Goal: Task Accomplishment & Management: Manage account settings

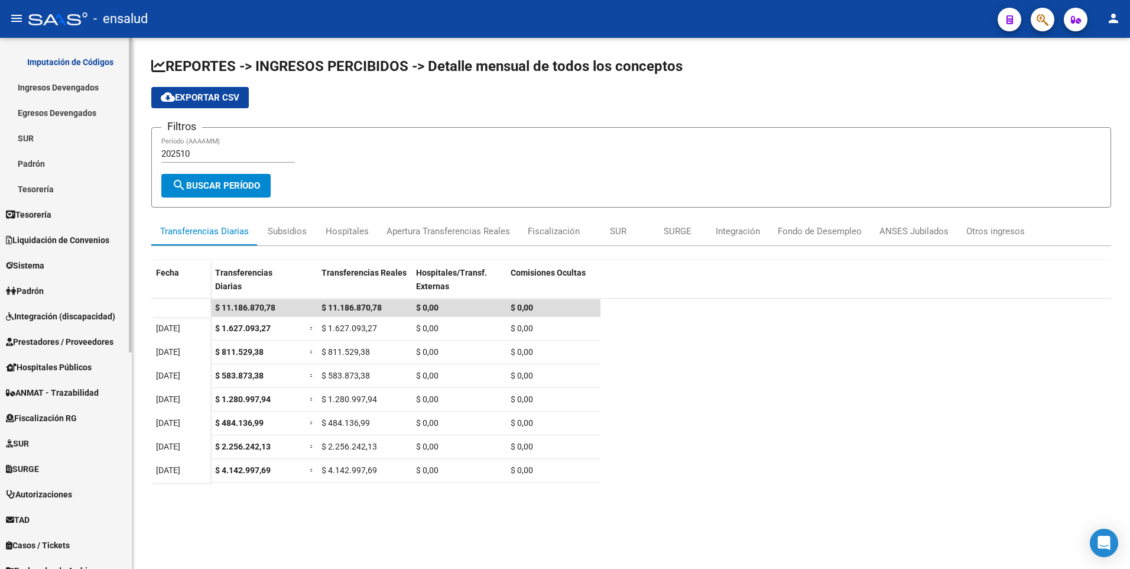
click at [142, 389] on mat-sidenav-container "Firma Express Inicio Calendario SSS Instructivos Contacto OS Reportes Tablero d…" at bounding box center [565, 303] width 1130 height 531
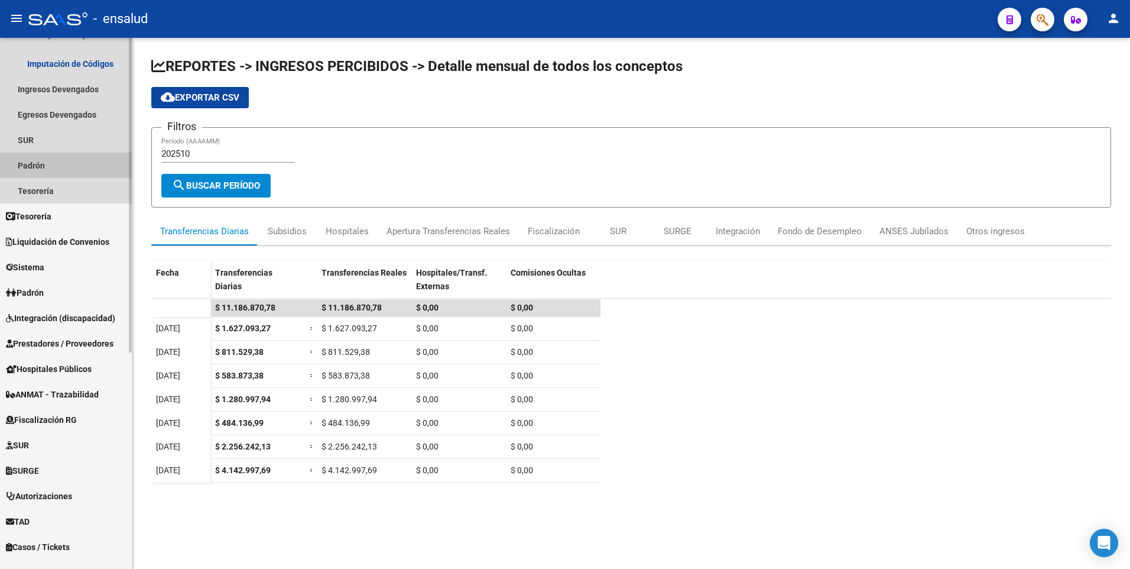
click at [40, 163] on link "Padrón" at bounding box center [66, 164] width 132 height 25
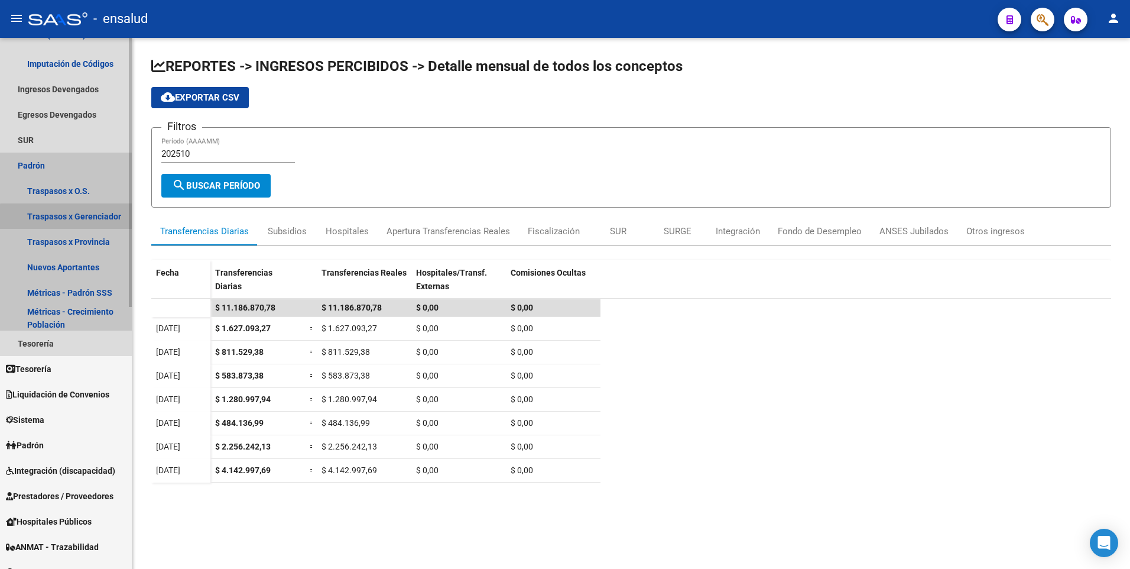
click at [79, 223] on link "Traspasos x Gerenciador" at bounding box center [66, 215] width 132 height 25
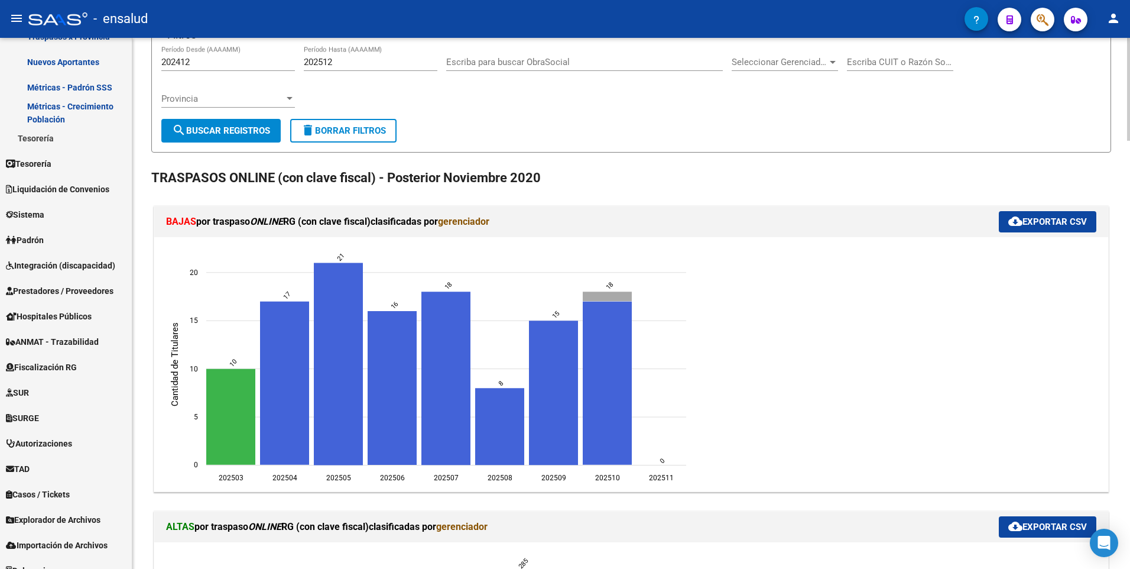
scroll to position [189, 0]
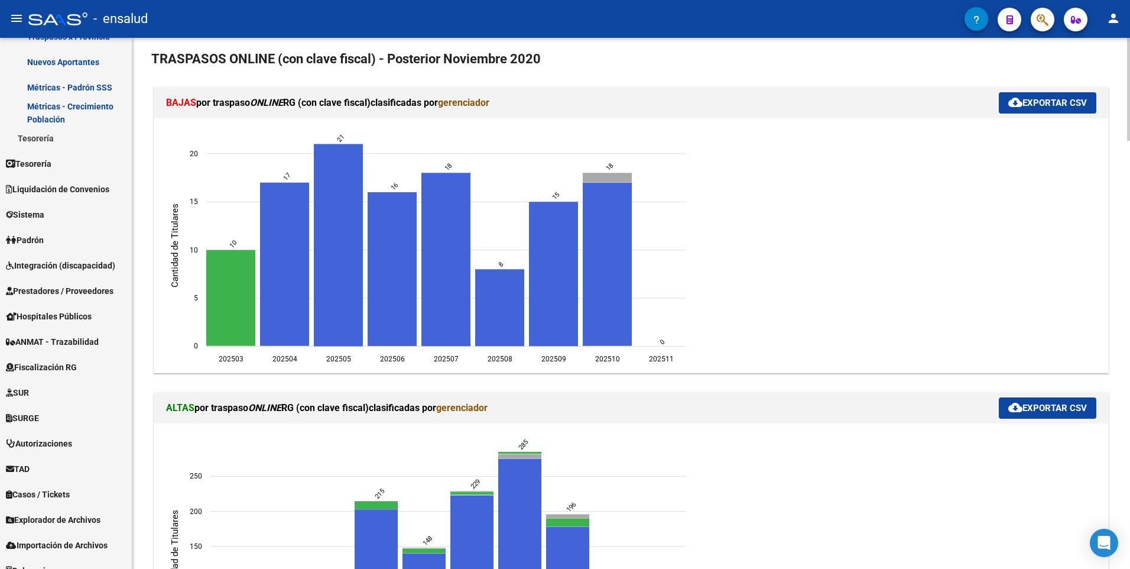
click at [1129, 96] on html "menu - ensalud person Firma Express Inicio Calendario SSS Instructivos Contacto…" at bounding box center [565, 284] width 1130 height 569
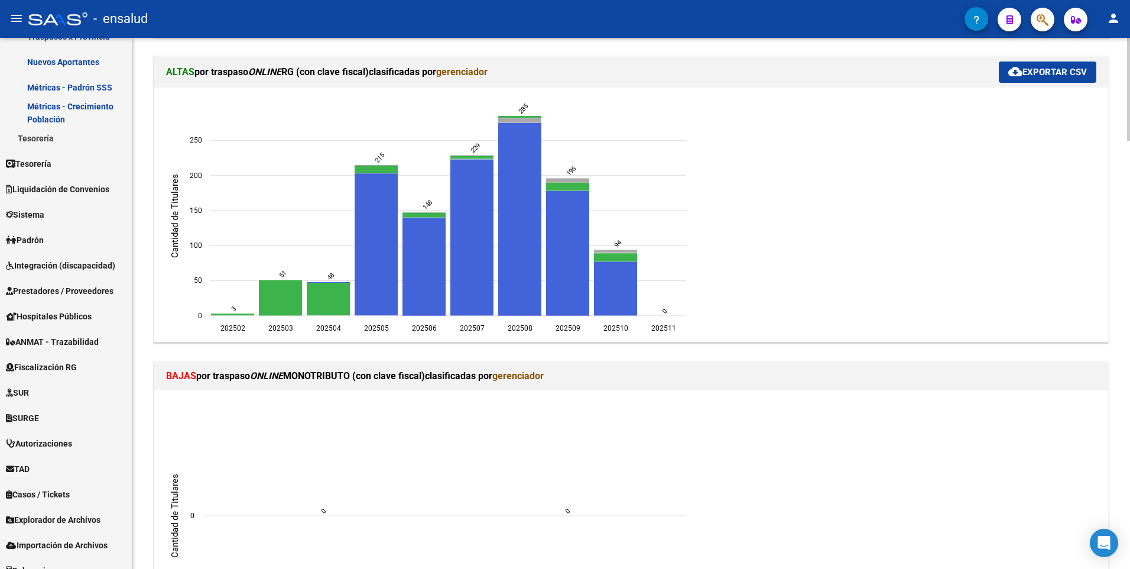
scroll to position [531, 0]
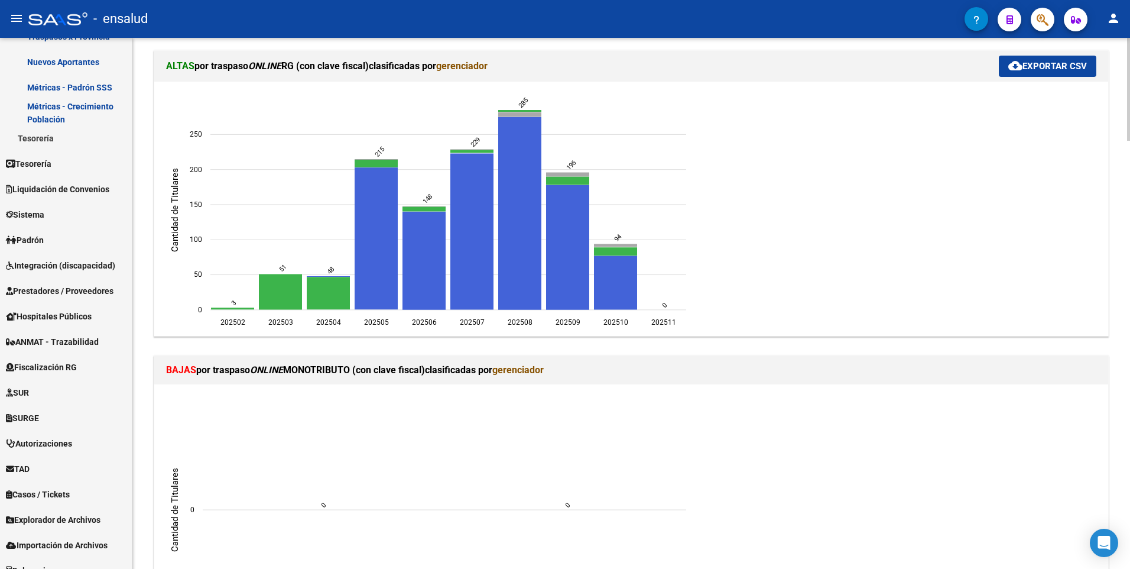
click at [1129, 209] on html "menu - ensalud person Firma Express Inicio Calendario SSS Instructivos Contacto…" at bounding box center [565, 284] width 1130 height 569
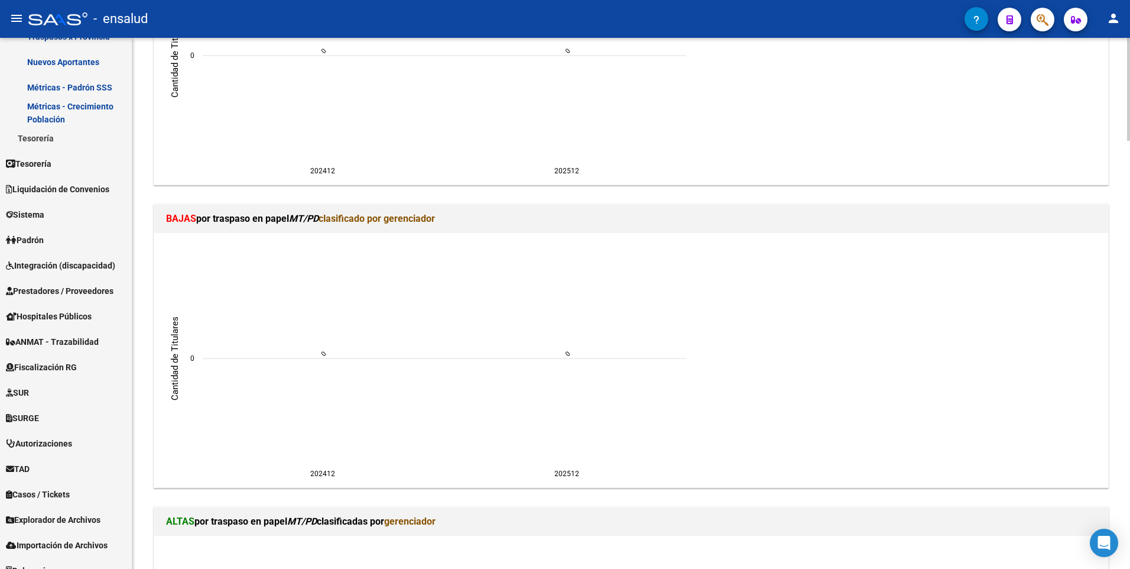
scroll to position [2210, 0]
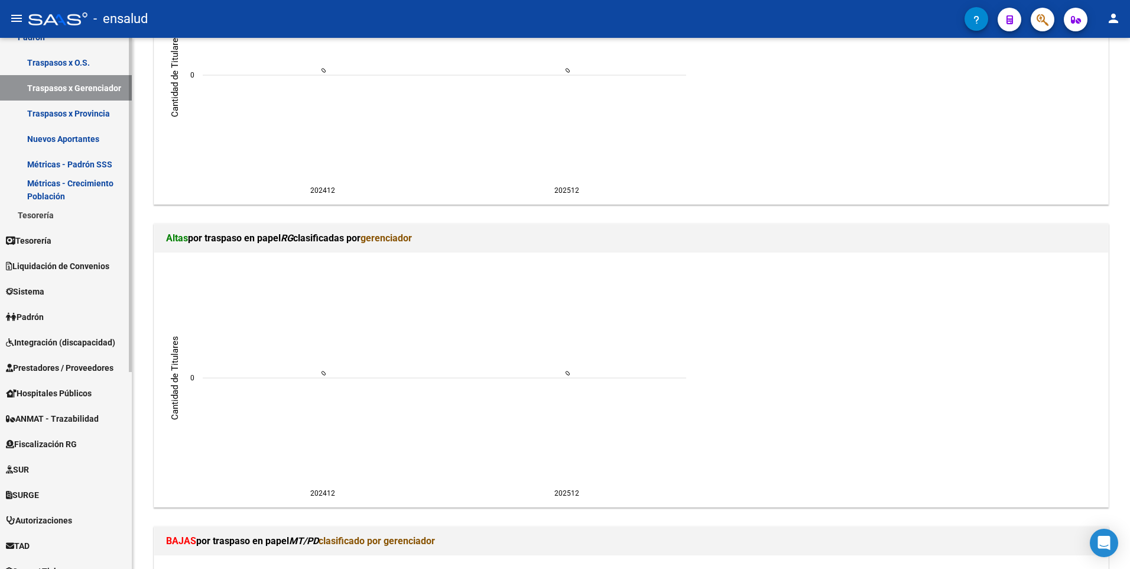
scroll to position [233, 0]
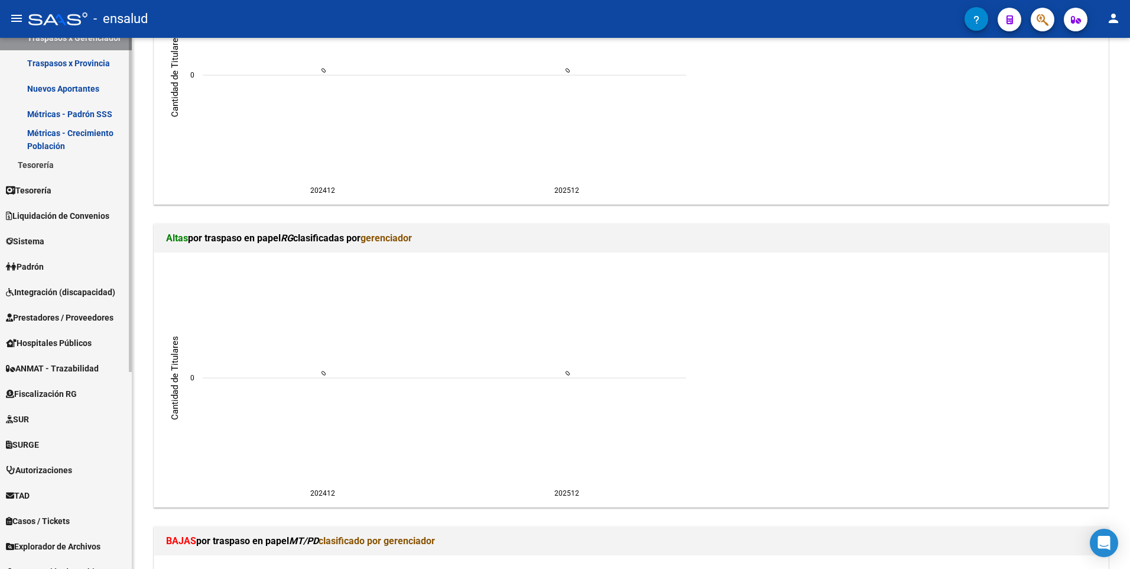
click at [142, 227] on mat-sidenav-container "Firma Express Inicio Calendario SSS Instructivos Contacto OS Reportes Tablero d…" at bounding box center [565, 303] width 1130 height 531
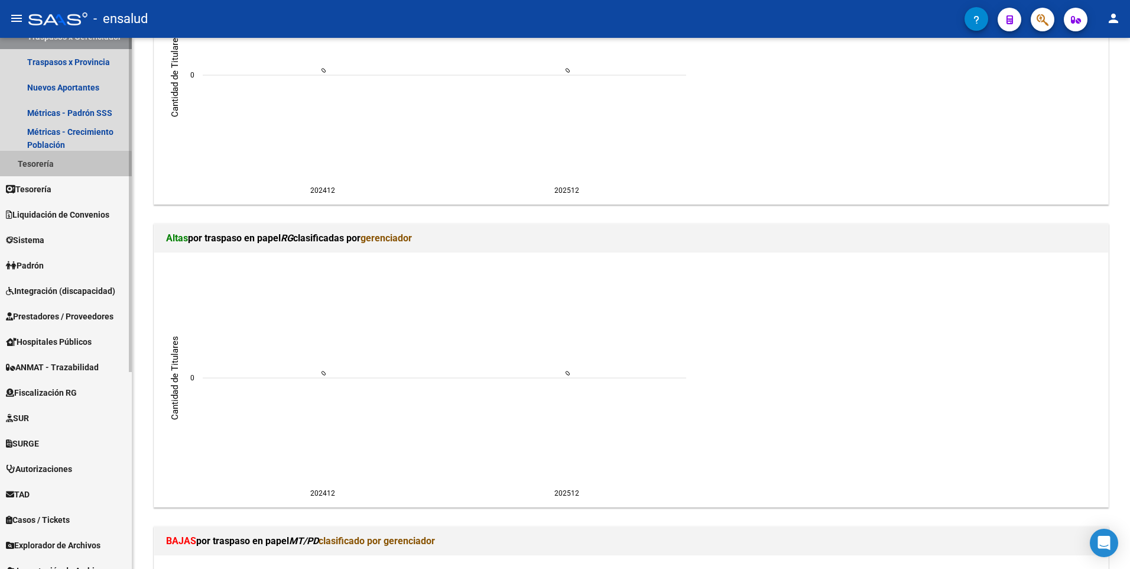
click at [38, 167] on link "Tesorería" at bounding box center [66, 163] width 132 height 25
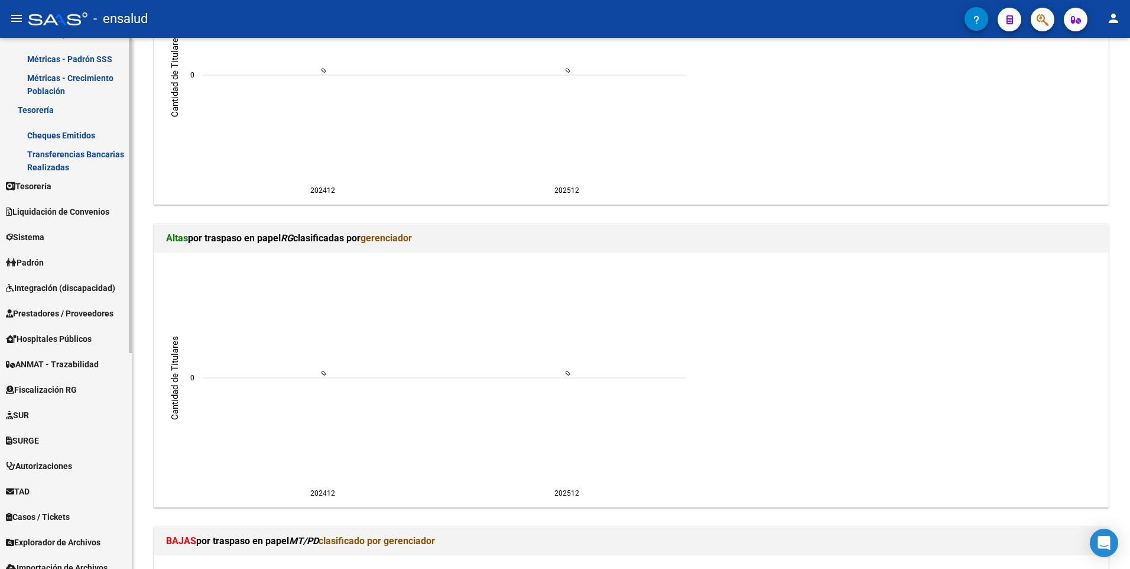
scroll to position [363, 0]
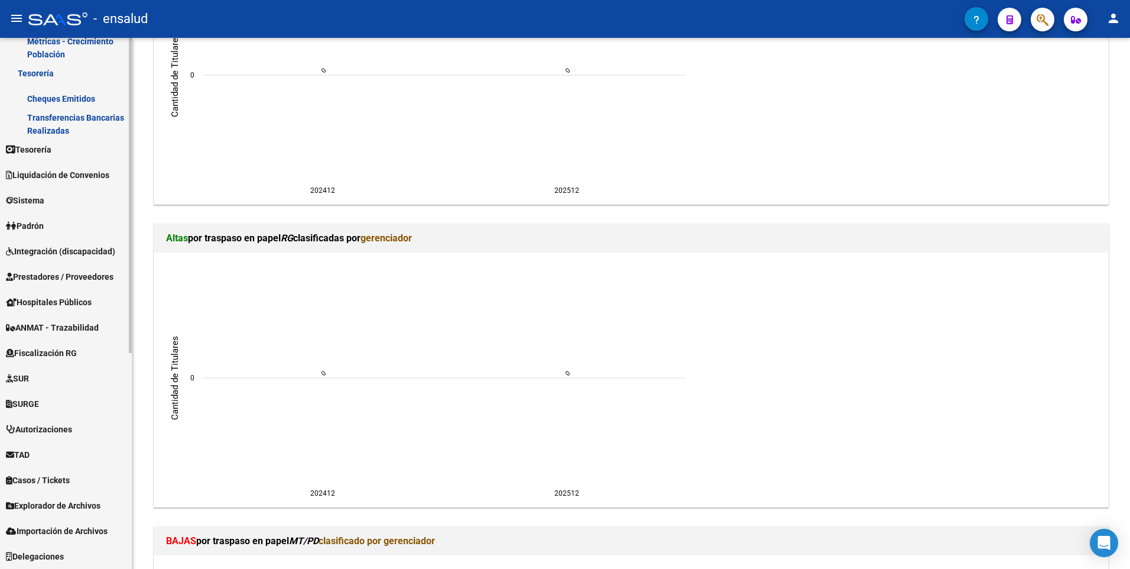
click at [134, 289] on mat-sidenav-container "Firma Express Inicio Calendario SSS Instructivos Contacto OS Reportes Tablero d…" at bounding box center [565, 303] width 1130 height 531
click at [60, 173] on span "Liquidación de Convenios" at bounding box center [57, 174] width 103 height 13
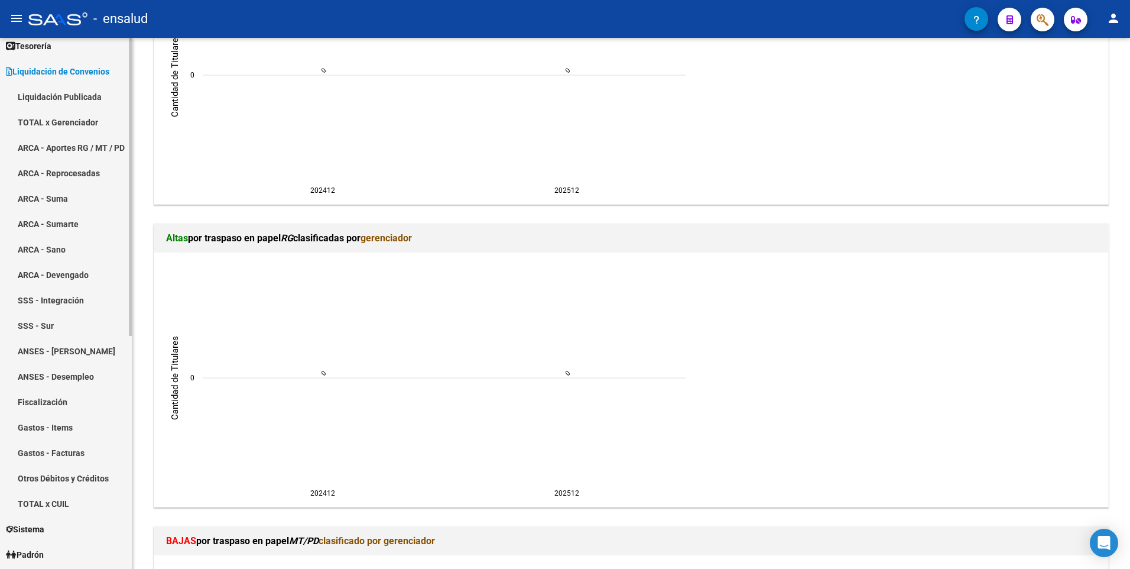
scroll to position [87, 0]
click at [128, 125] on div "Firma Express Inicio Calendario SSS Instructivos Contacto OS Reportes Tablero d…" at bounding box center [67, 422] width 135 height 945
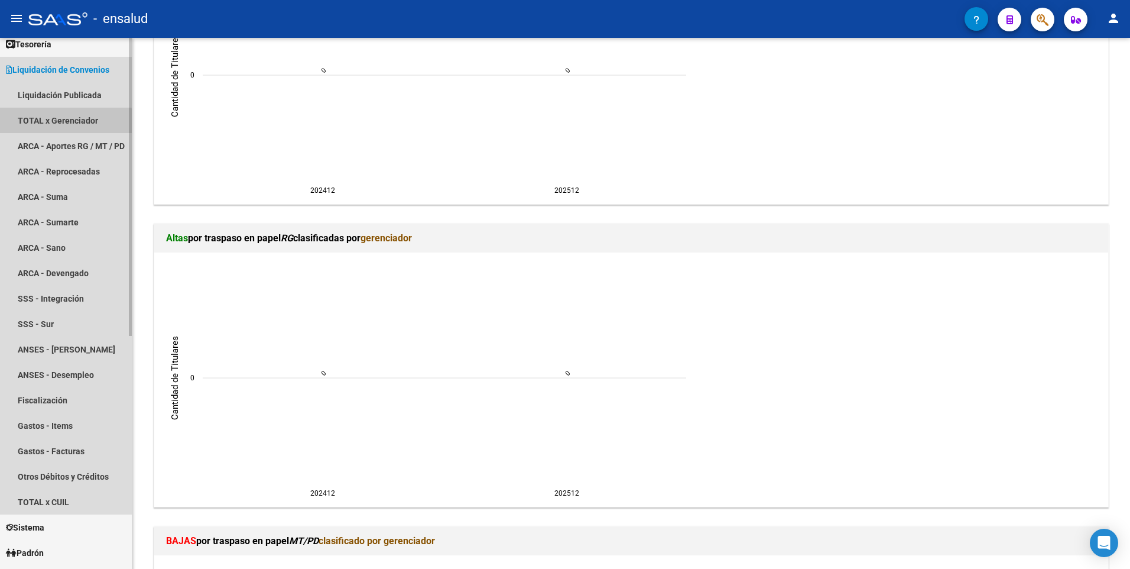
click at [64, 124] on link "TOTAL x Gerenciador" at bounding box center [66, 120] width 132 height 25
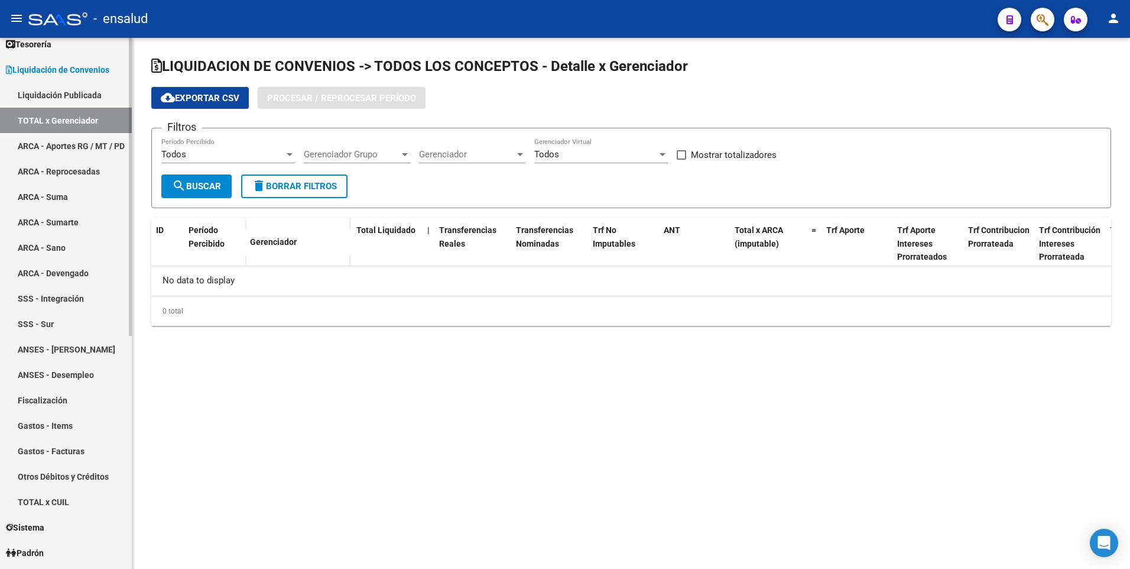
checkbox input "true"
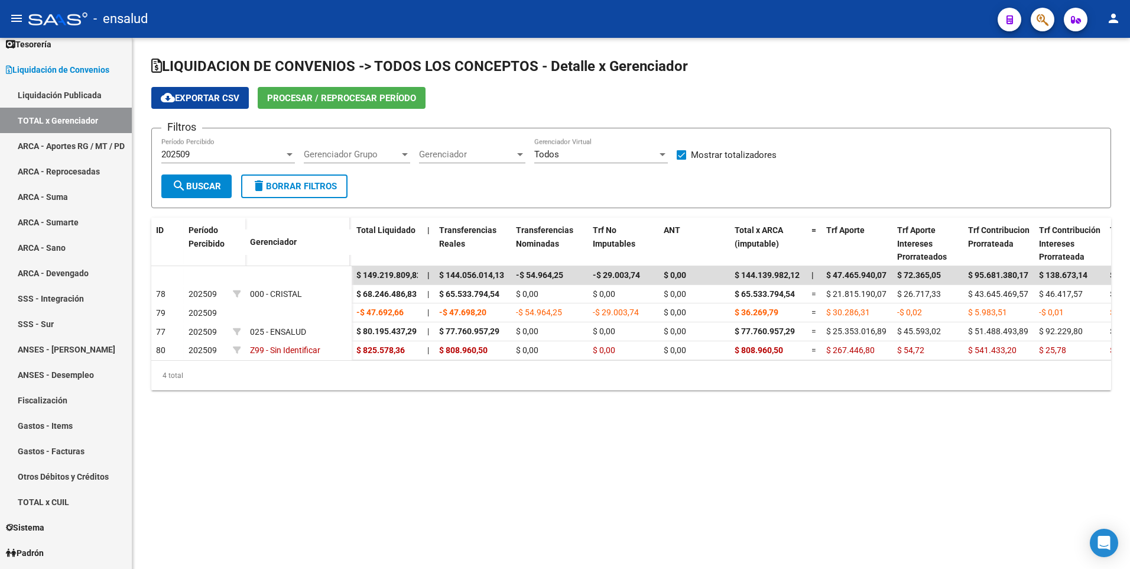
click at [286, 154] on div at bounding box center [289, 154] width 11 height 9
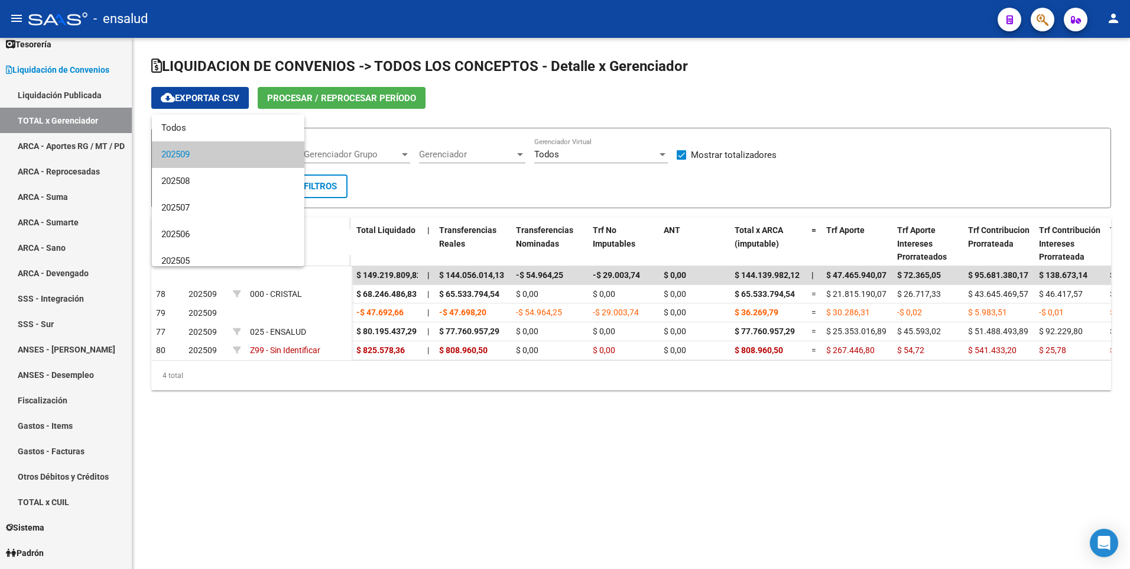
click at [755, 268] on div at bounding box center [565, 284] width 1130 height 569
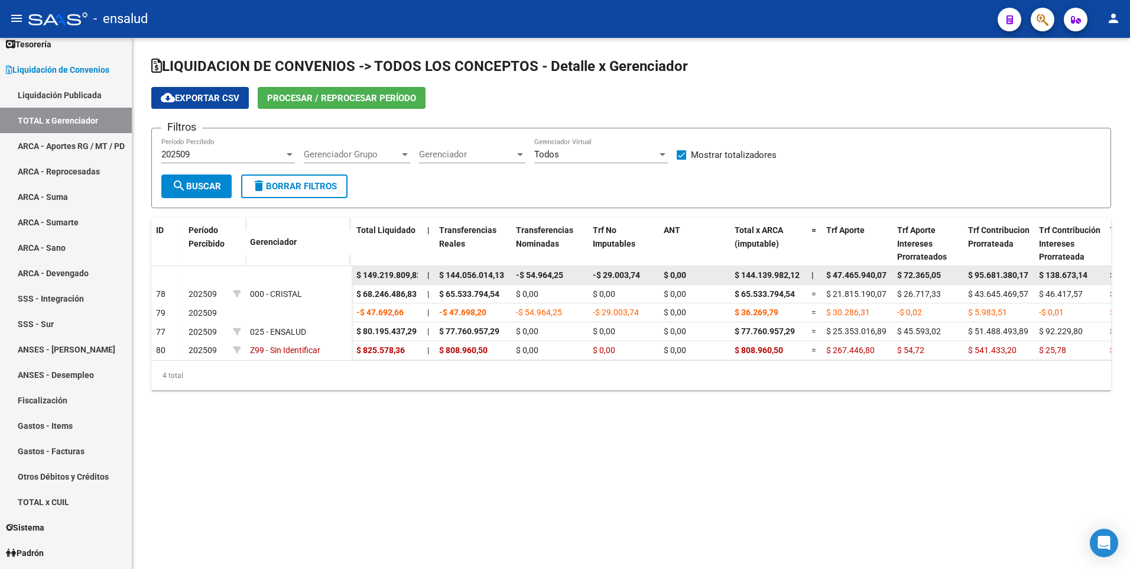
click at [743, 276] on span "$ 144.139.982,12" at bounding box center [767, 274] width 65 height 9
click at [460, 277] on span "$ 144.056.014,13" at bounding box center [471, 274] width 65 height 9
click at [285, 154] on div at bounding box center [289, 154] width 11 height 9
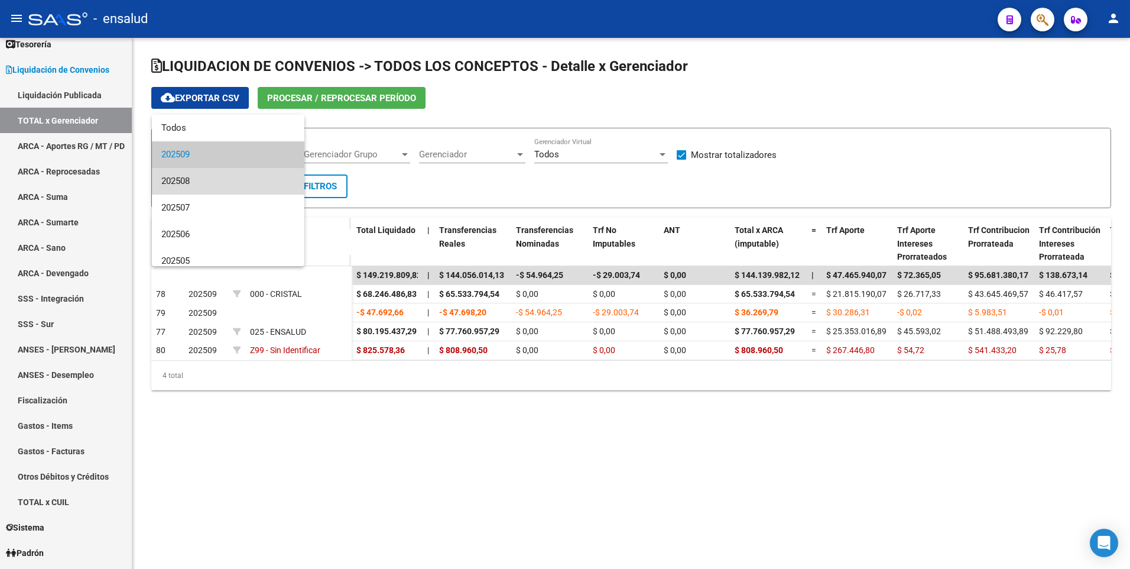
click at [236, 181] on span "202508" at bounding box center [228, 181] width 134 height 27
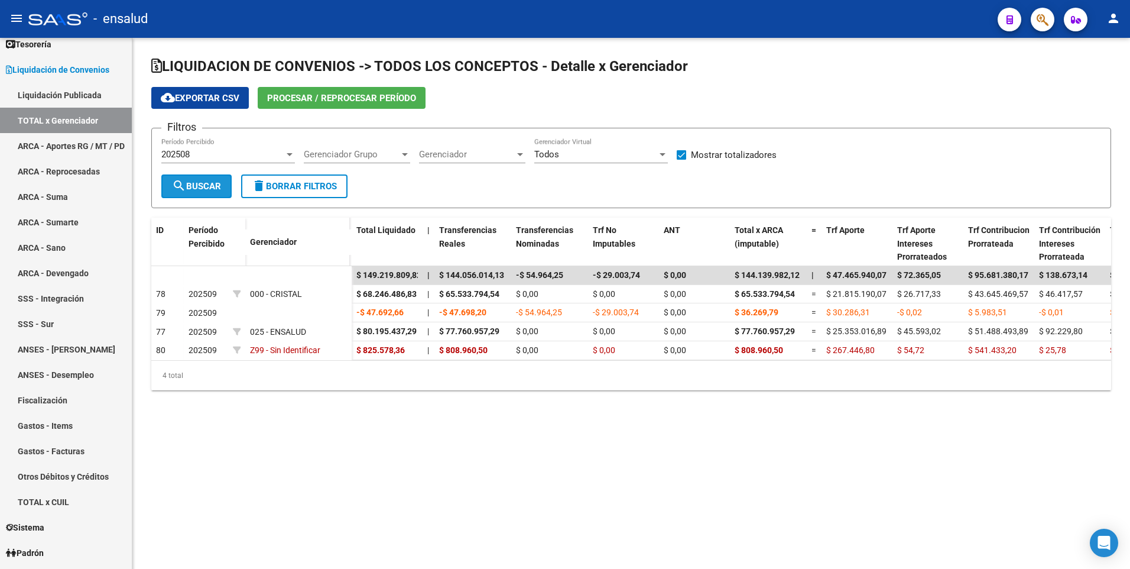
click at [203, 181] on span "search Buscar" at bounding box center [196, 186] width 49 height 11
click at [279, 157] on div "202508" at bounding box center [222, 154] width 123 height 11
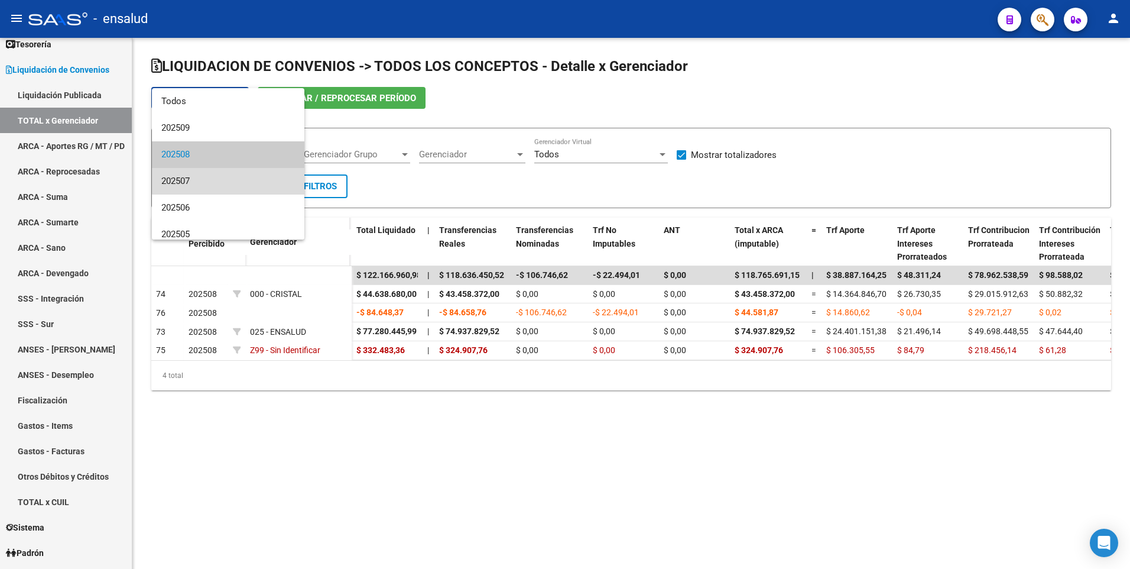
click at [258, 178] on span "202507" at bounding box center [228, 181] width 134 height 27
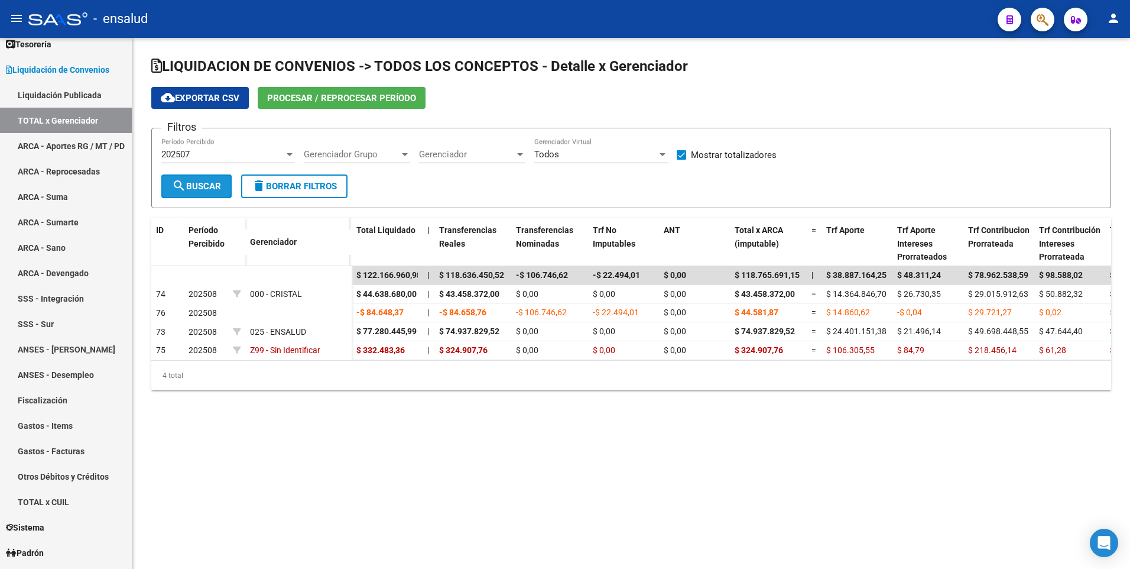
click at [194, 188] on span "search Buscar" at bounding box center [196, 186] width 49 height 11
click at [283, 154] on div "202507" at bounding box center [222, 154] width 123 height 11
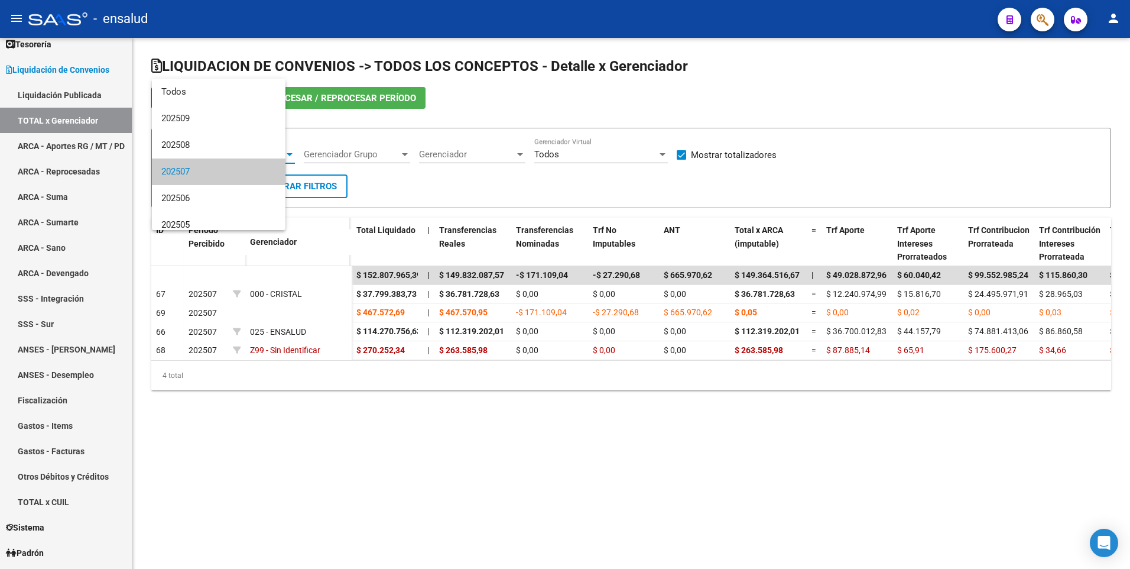
scroll to position [18, 0]
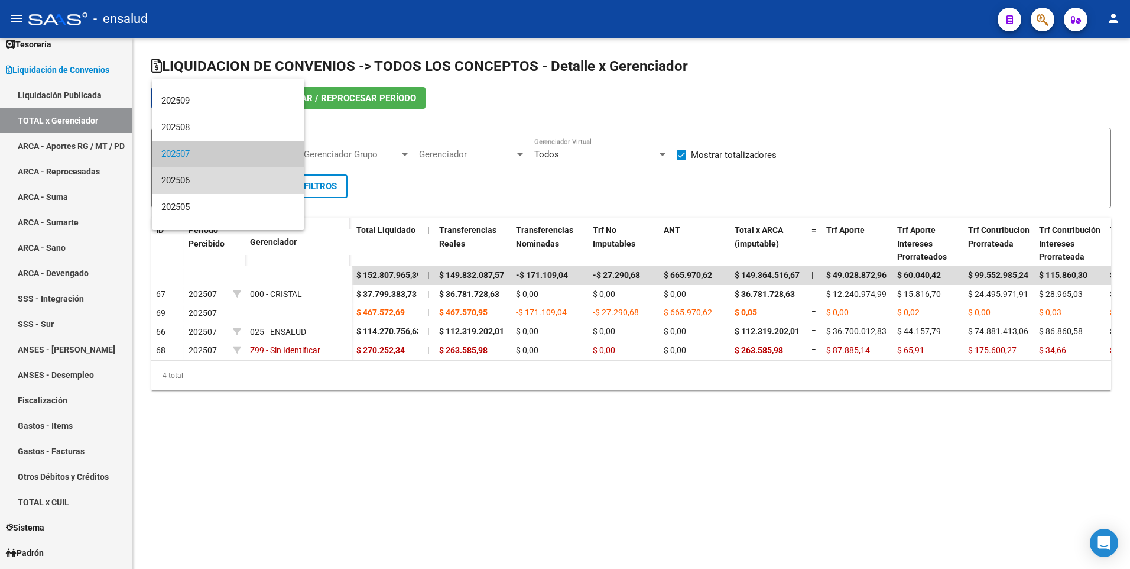
click at [239, 180] on span "202506" at bounding box center [228, 180] width 134 height 27
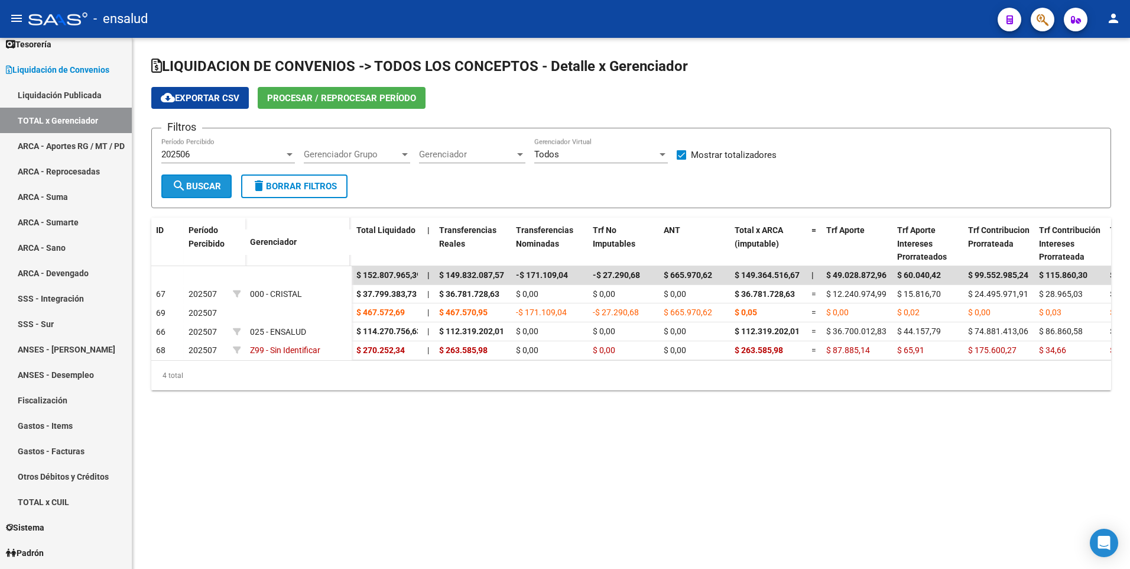
click at [206, 187] on span "search Buscar" at bounding box center [196, 186] width 49 height 11
click at [282, 153] on div "202506" at bounding box center [222, 154] width 123 height 11
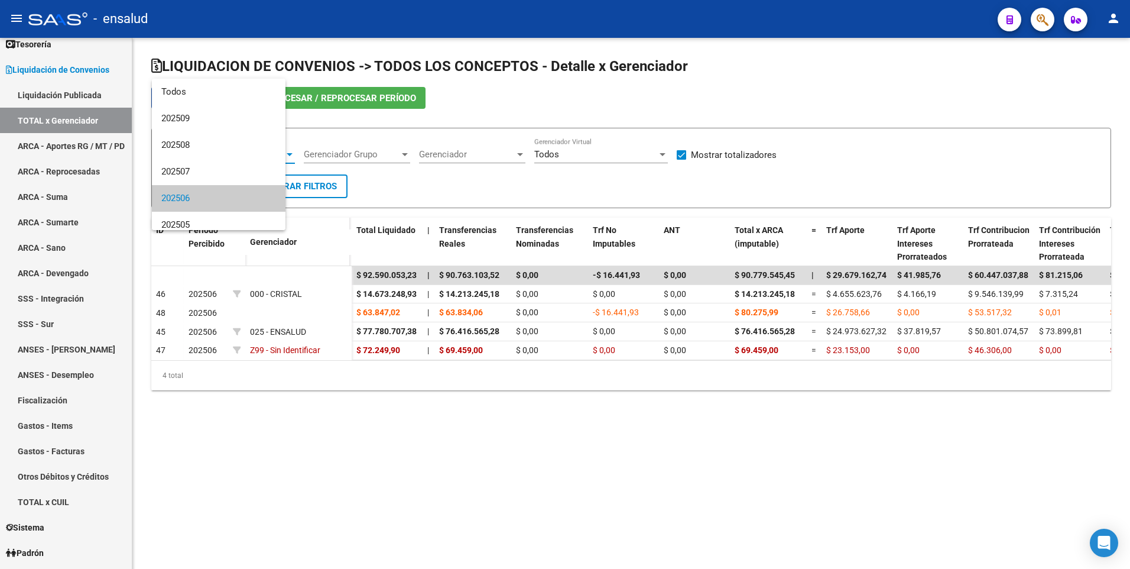
scroll to position [44, 0]
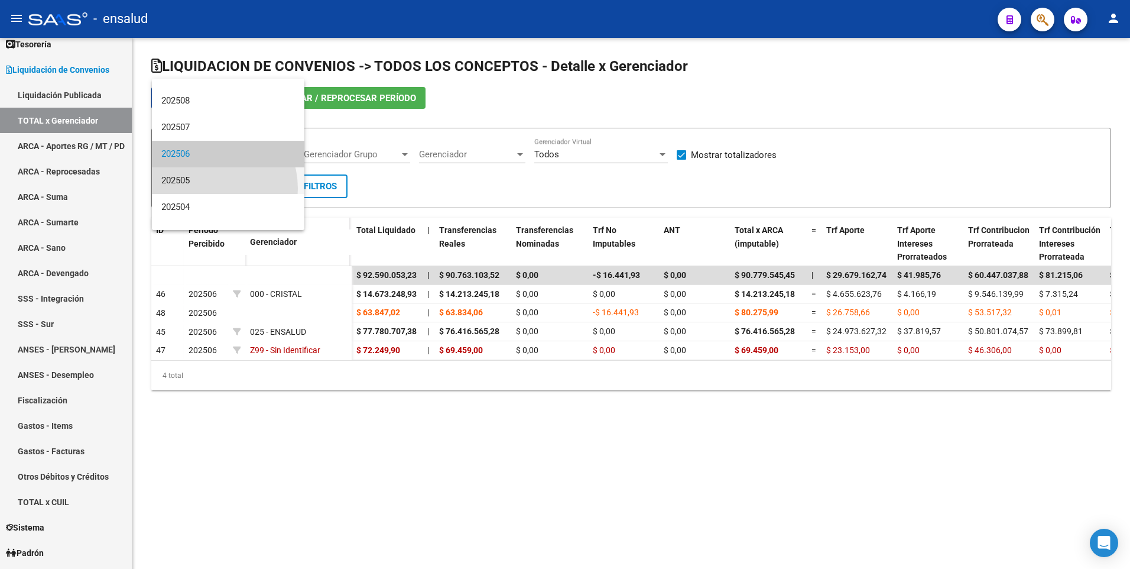
click at [203, 189] on span "202505" at bounding box center [228, 180] width 134 height 27
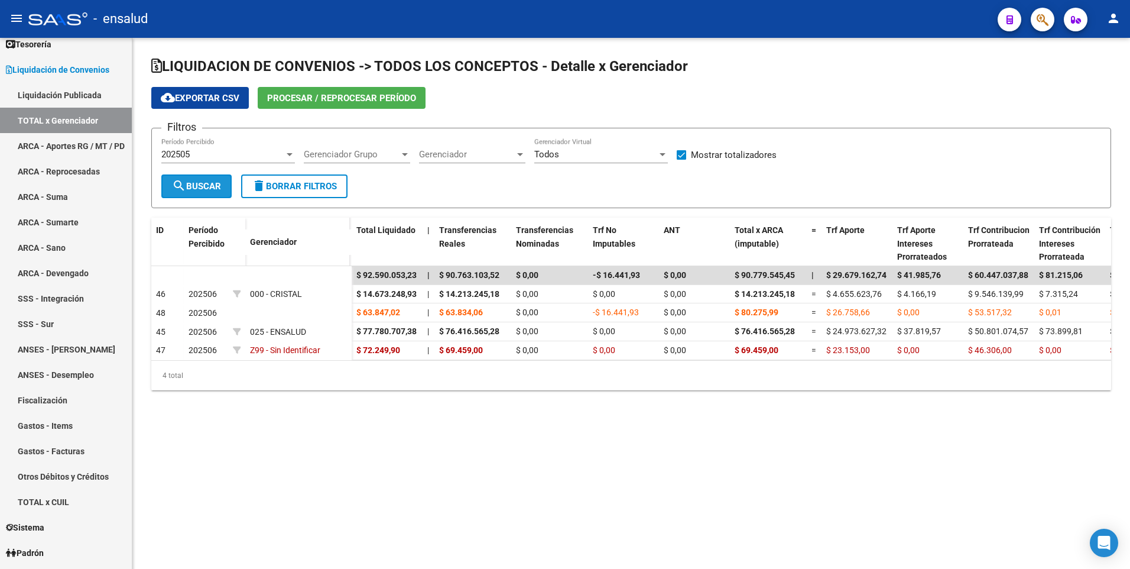
click at [197, 189] on span "search Buscar" at bounding box center [196, 186] width 49 height 11
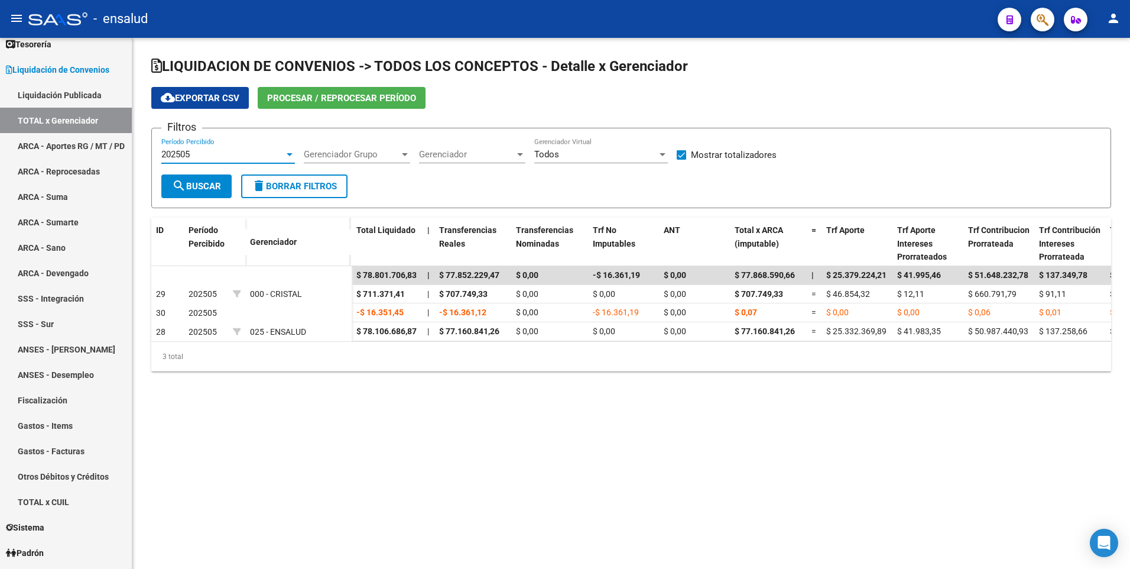
click at [286, 155] on div at bounding box center [289, 154] width 11 height 9
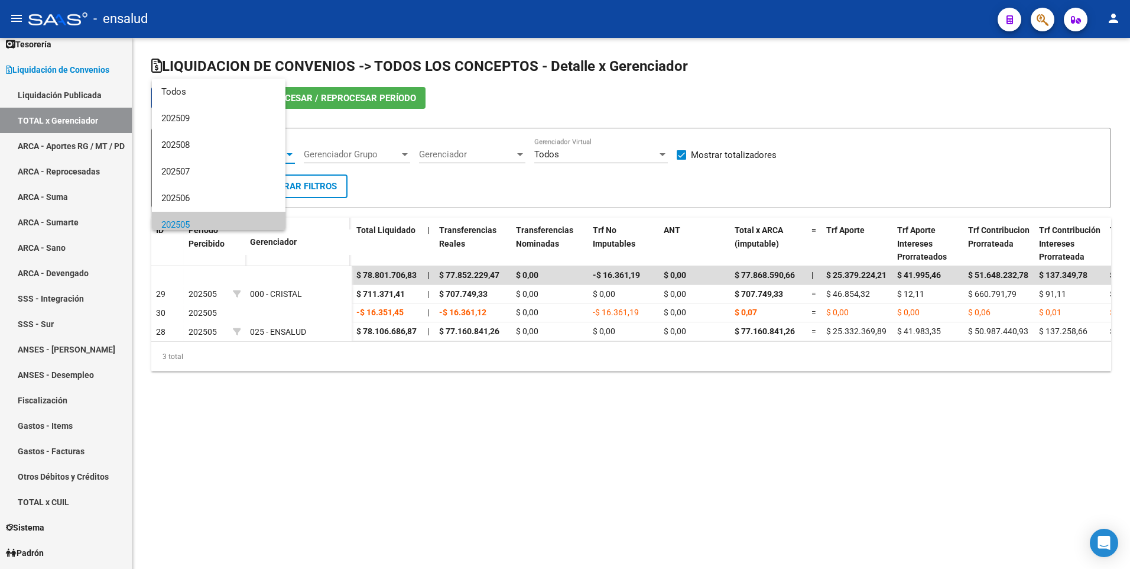
scroll to position [71, 0]
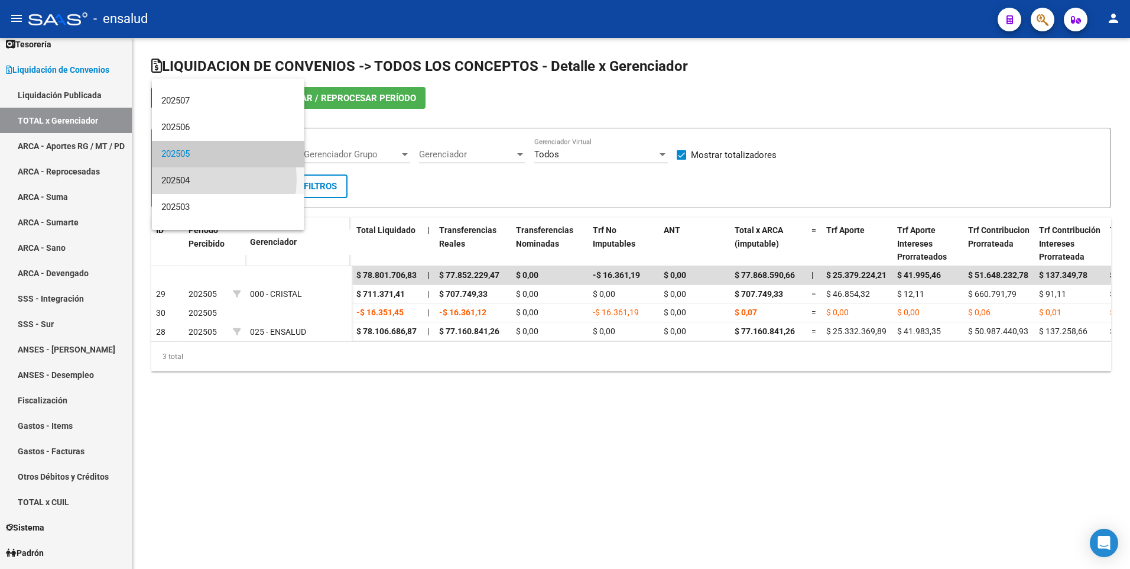
click at [196, 178] on span "202504" at bounding box center [228, 180] width 134 height 27
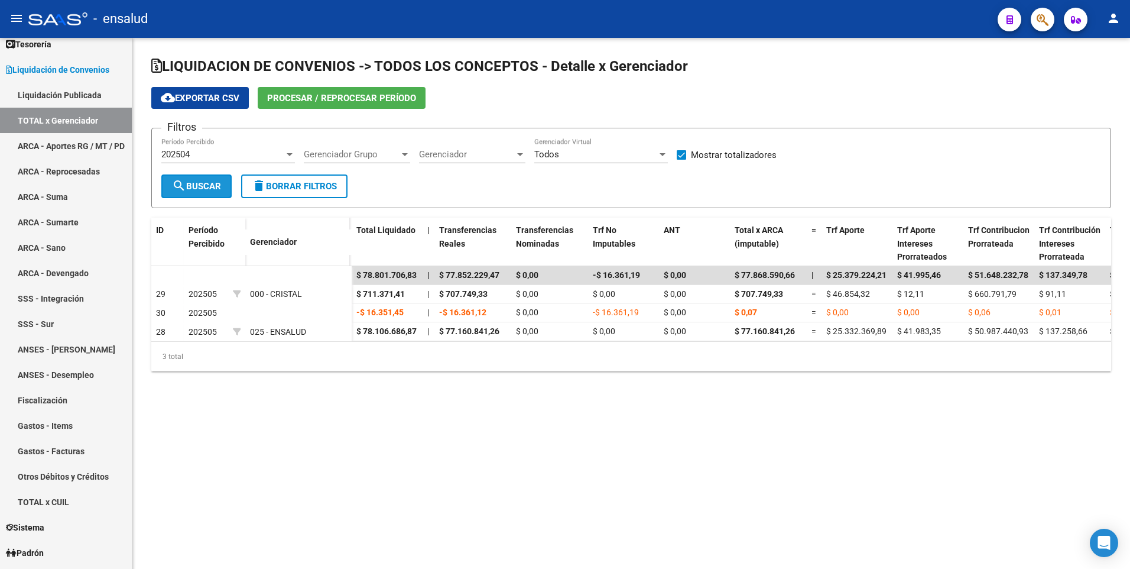
click at [196, 182] on span "search Buscar" at bounding box center [196, 186] width 49 height 11
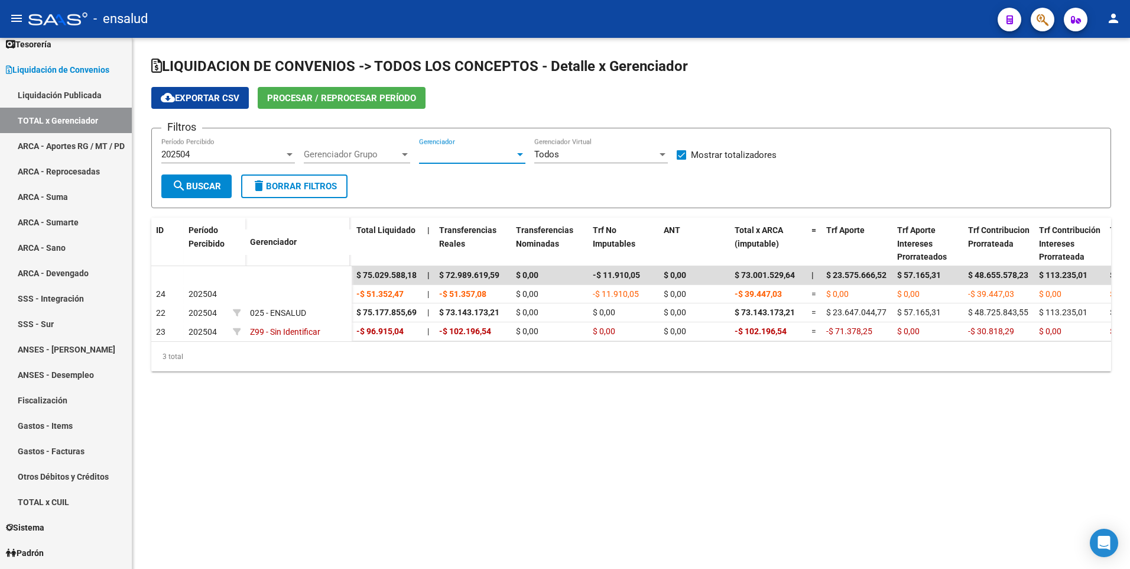
click at [512, 150] on span "Gerenciador" at bounding box center [467, 154] width 96 height 11
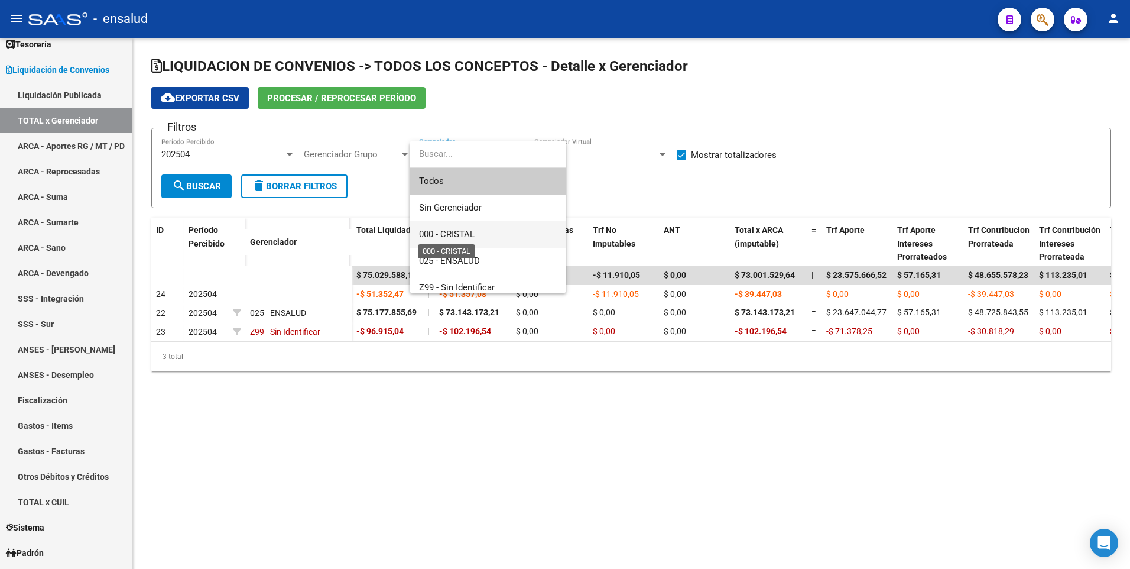
click at [425, 233] on span "000 - CRISTAL" at bounding box center [447, 234] width 56 height 11
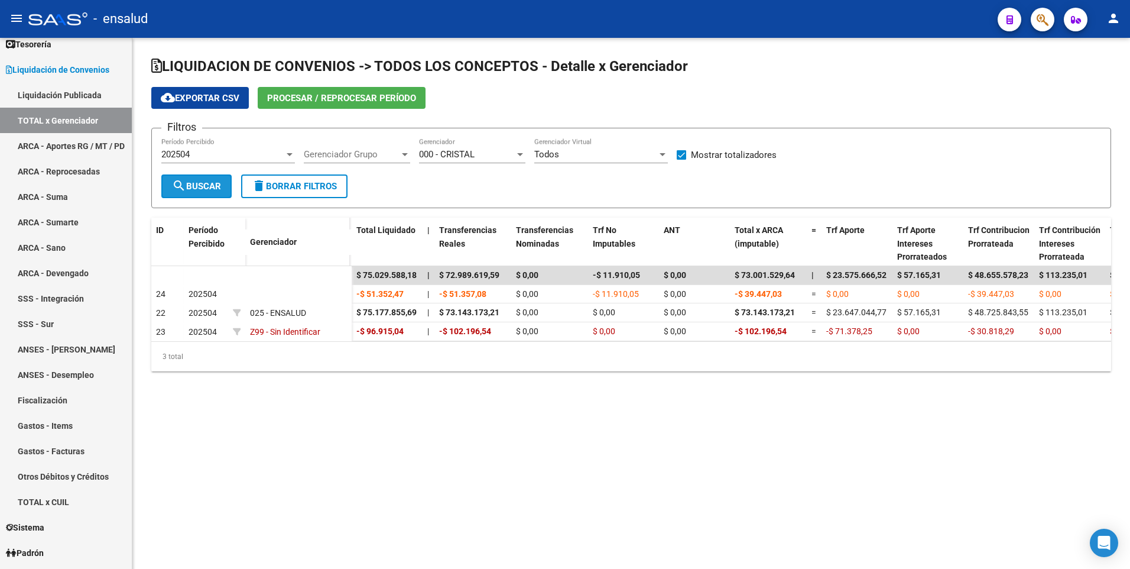
click at [199, 188] on span "search Buscar" at bounding box center [196, 186] width 49 height 11
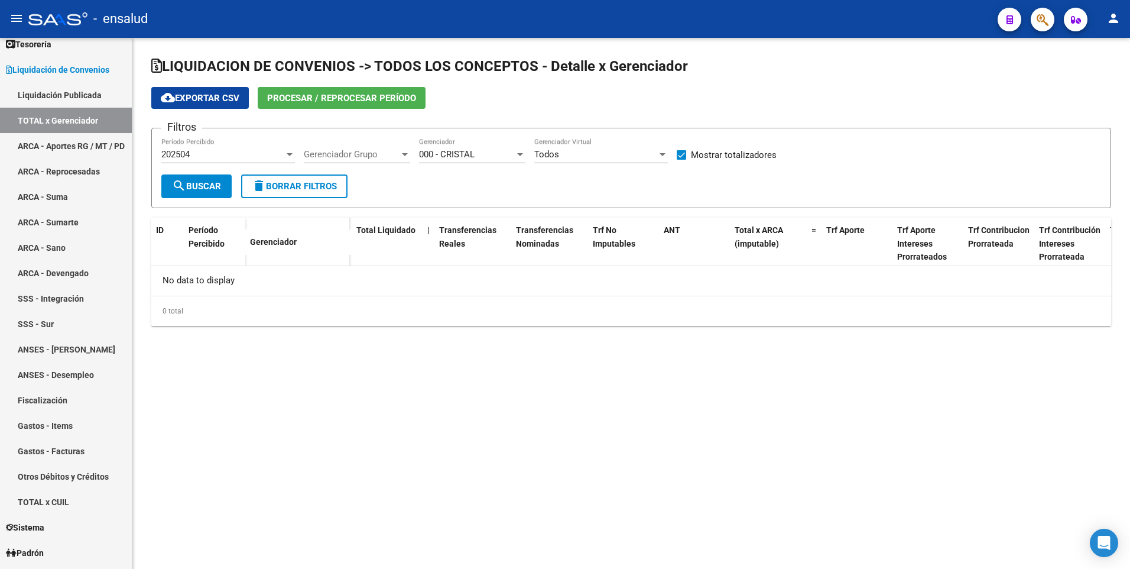
click at [270, 152] on div "202504" at bounding box center [222, 154] width 123 height 11
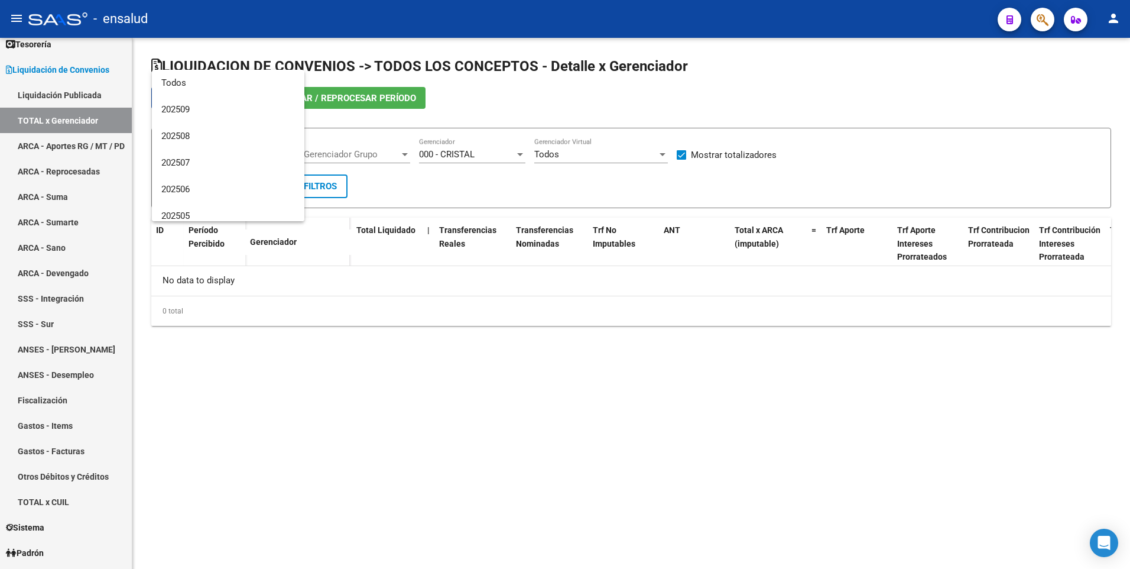
scroll to position [88, 0]
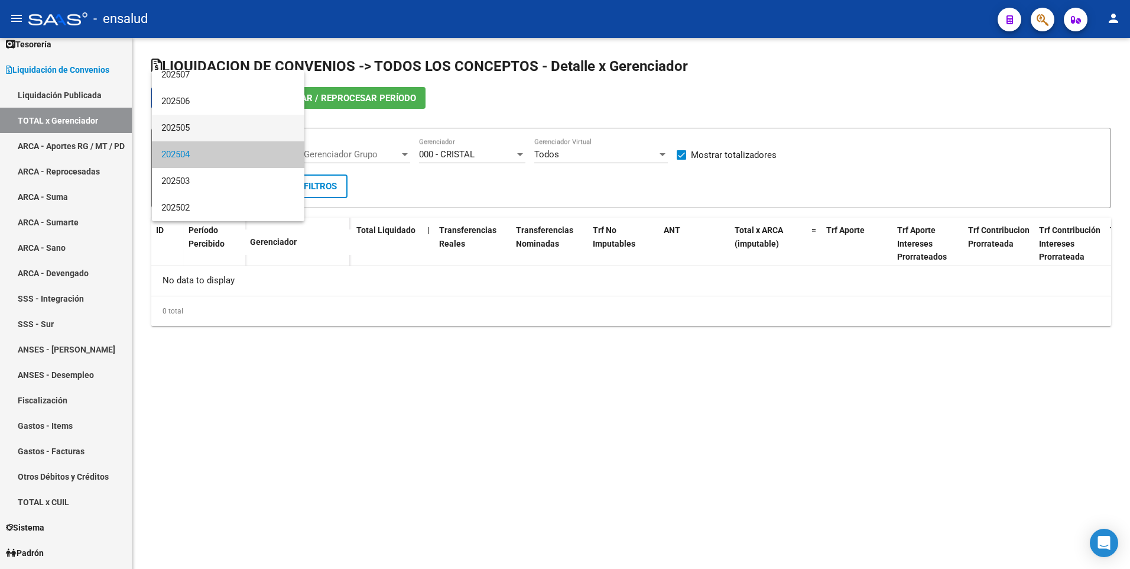
click at [210, 132] on span "202505" at bounding box center [228, 128] width 134 height 27
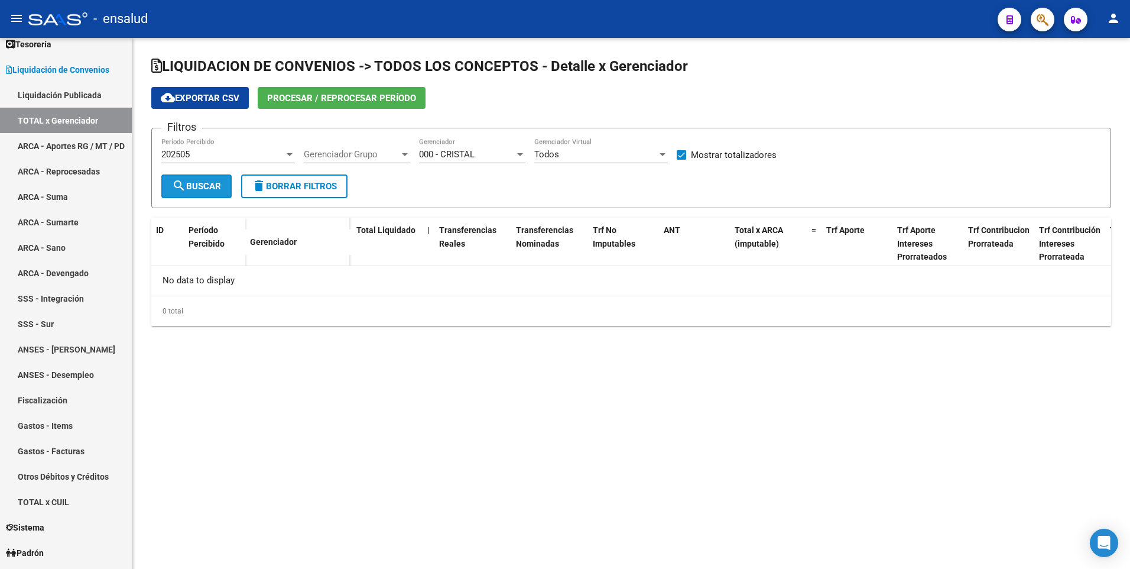
click at [203, 185] on span "search Buscar" at bounding box center [196, 186] width 49 height 11
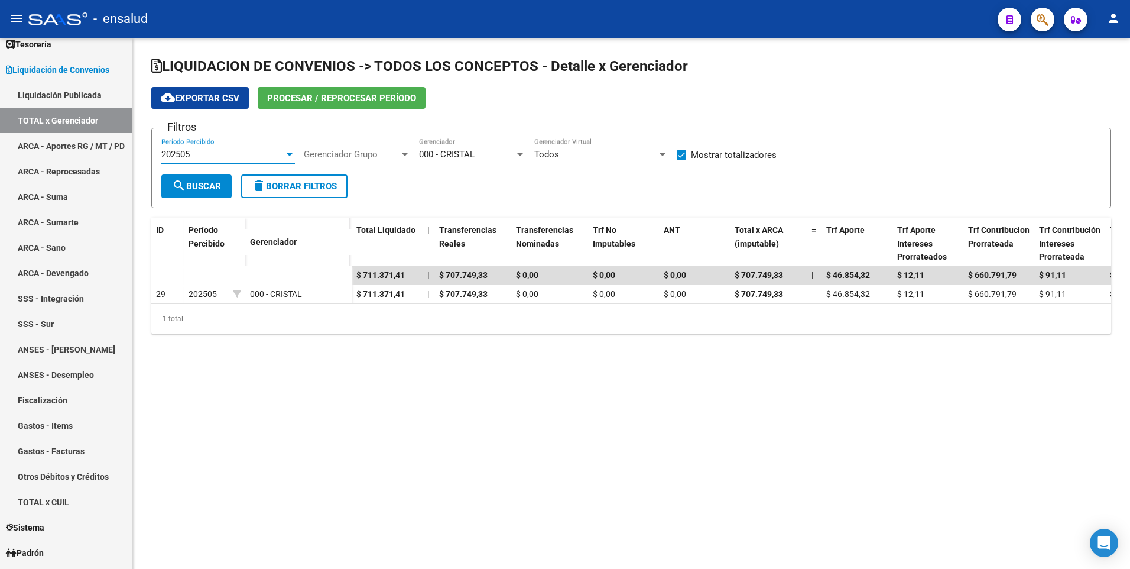
click at [285, 155] on div at bounding box center [289, 154] width 11 height 9
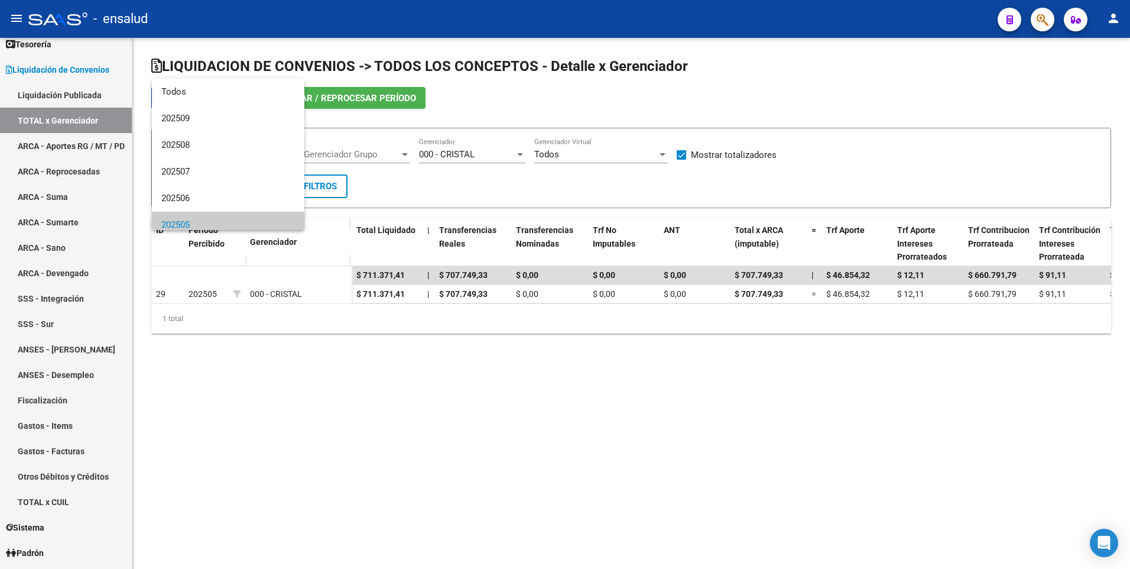
scroll to position [71, 0]
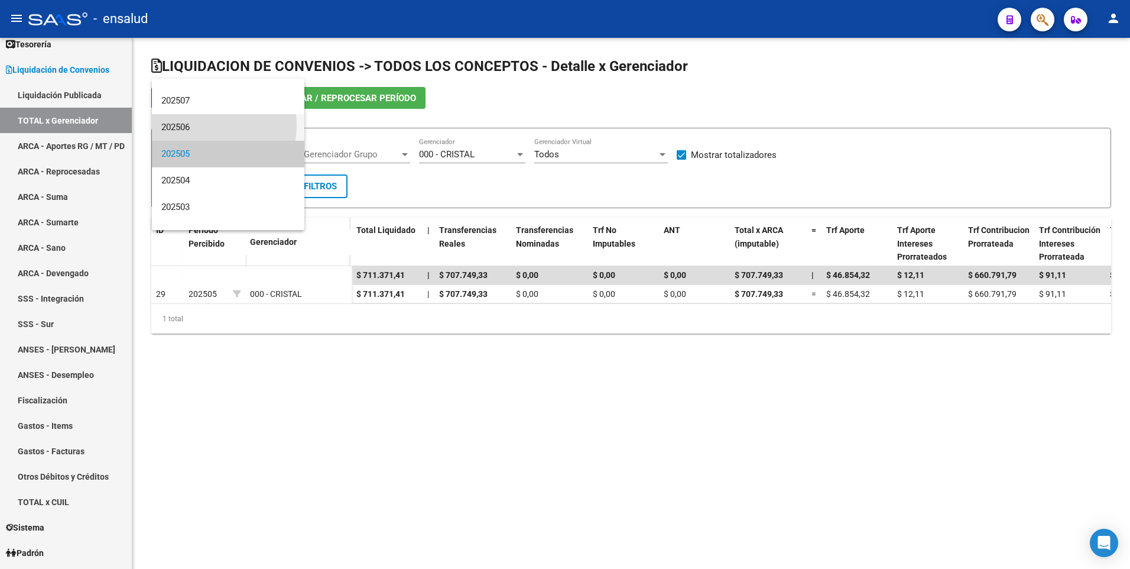
click at [201, 125] on span "202506" at bounding box center [228, 127] width 134 height 27
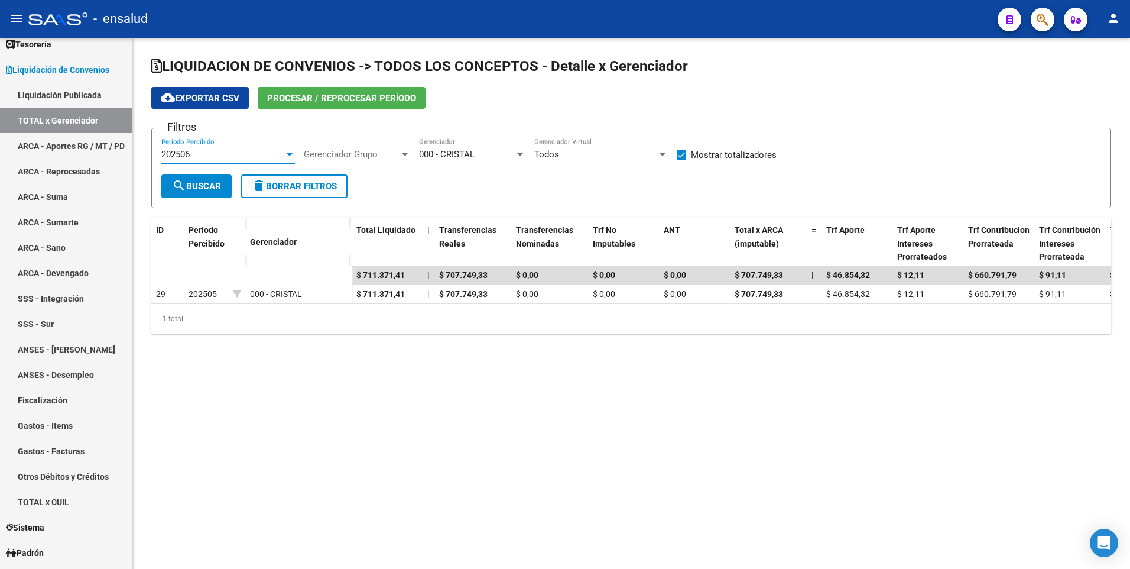
click at [195, 186] on span "search Buscar" at bounding box center [196, 186] width 49 height 11
click at [287, 151] on div at bounding box center [289, 154] width 11 height 9
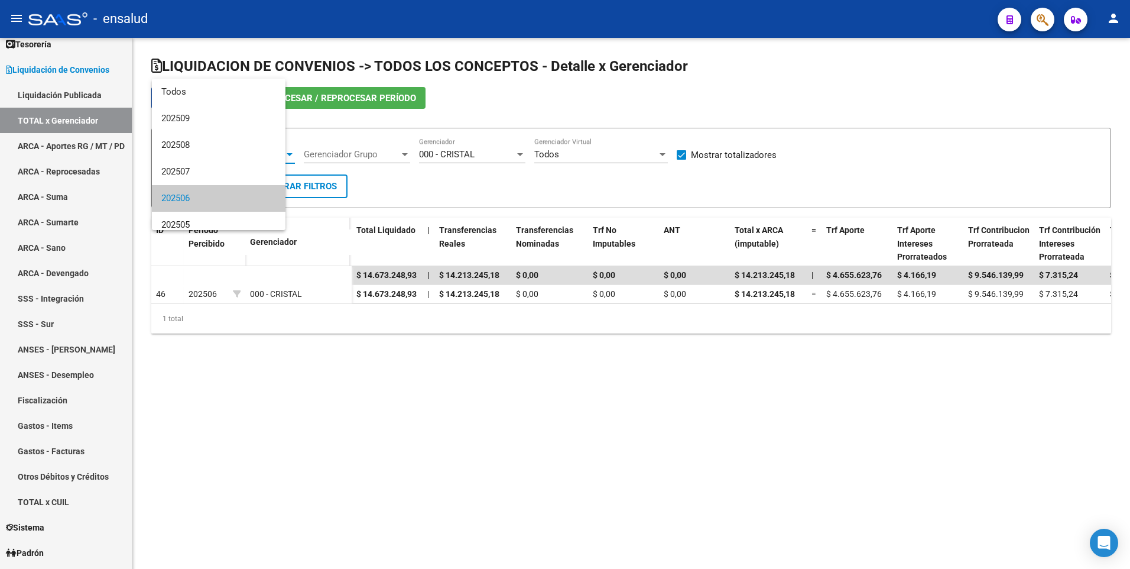
scroll to position [44, 0]
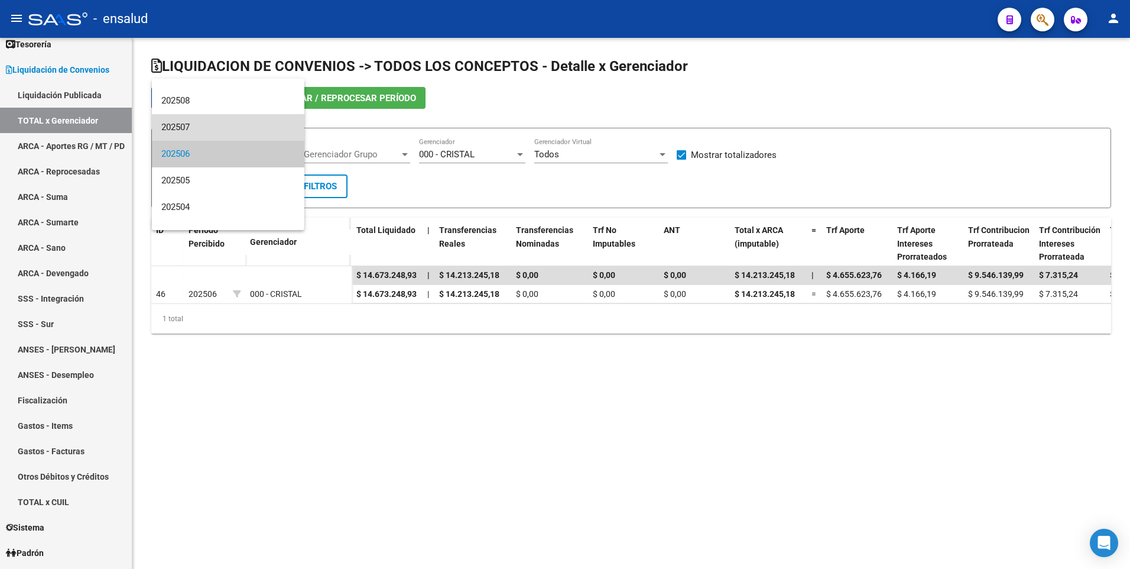
click at [232, 131] on span "202507" at bounding box center [228, 127] width 134 height 27
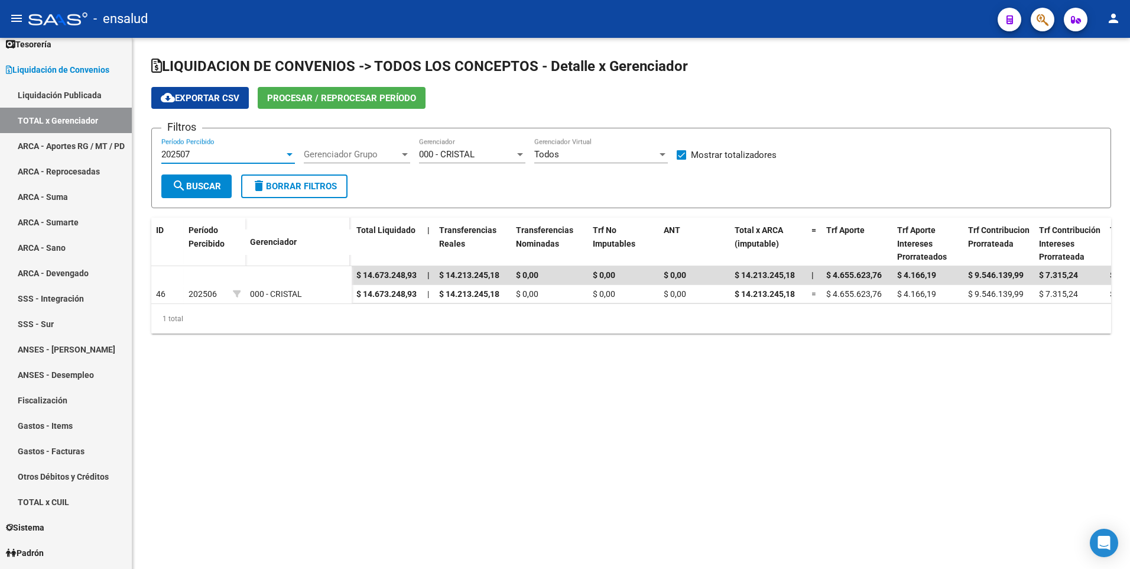
click at [205, 188] on span "search Buscar" at bounding box center [196, 186] width 49 height 11
click at [372, 274] on span "$ 37.799.383,73" at bounding box center [386, 274] width 60 height 9
click at [287, 154] on div at bounding box center [290, 154] width 6 height 3
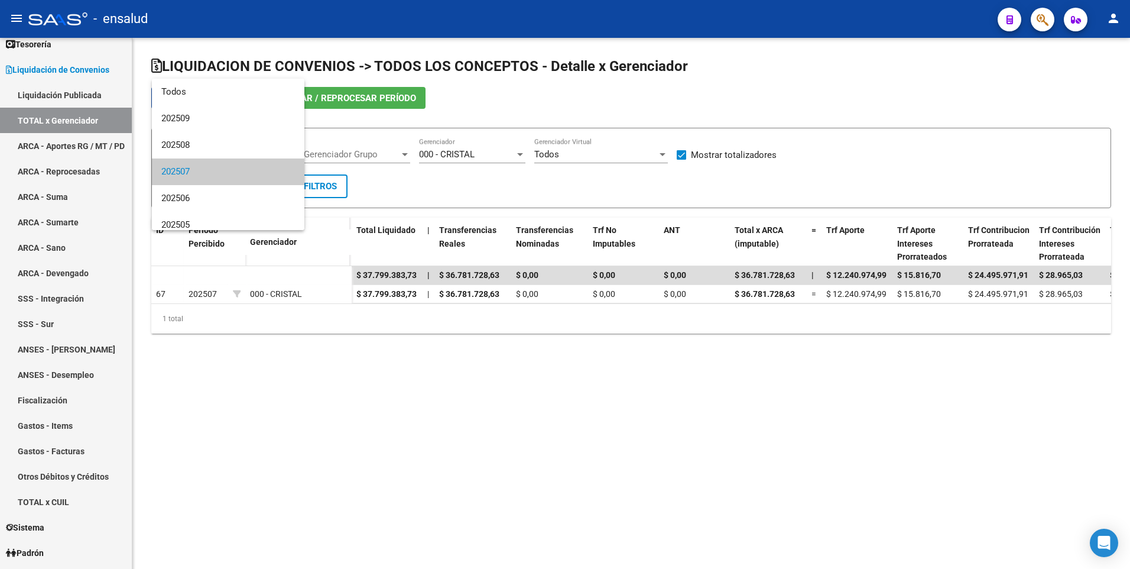
scroll to position [18, 0]
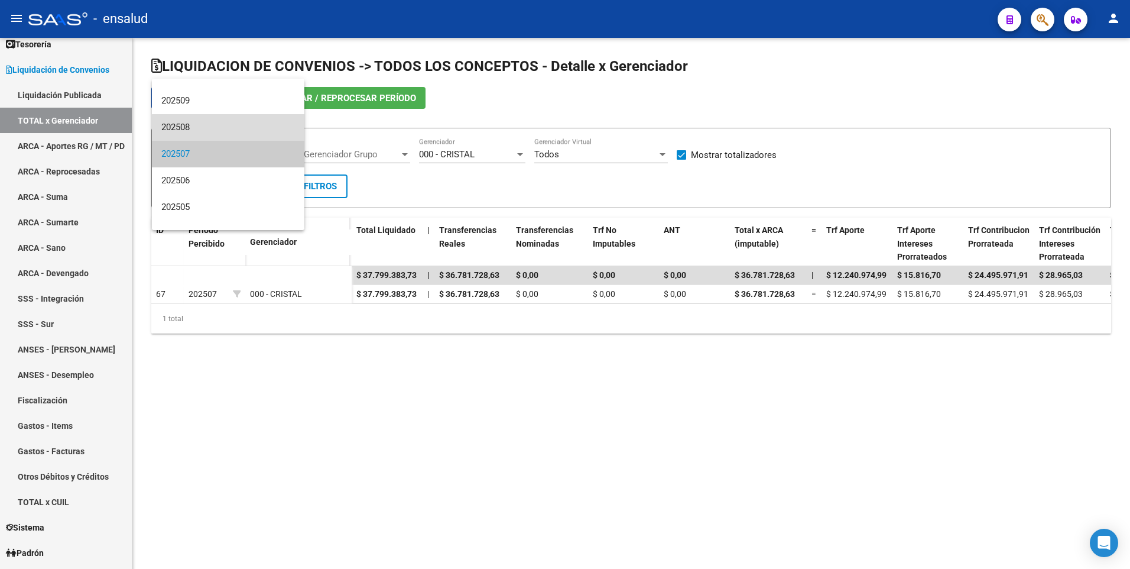
click at [229, 128] on span "202508" at bounding box center [228, 127] width 134 height 27
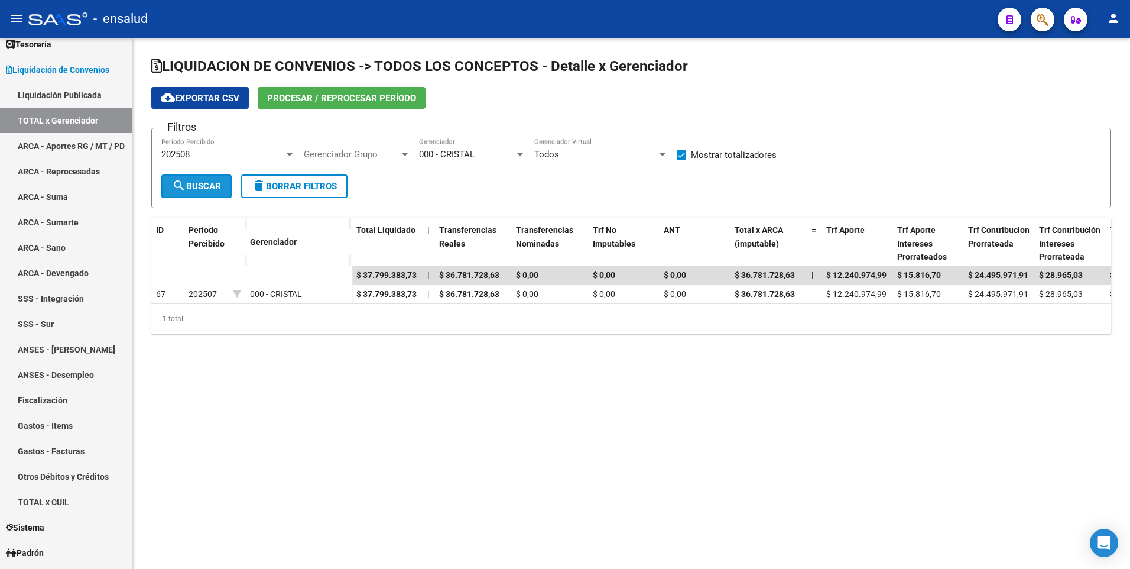
click at [210, 183] on span "search Buscar" at bounding box center [196, 186] width 49 height 11
click at [290, 153] on div at bounding box center [290, 154] width 6 height 3
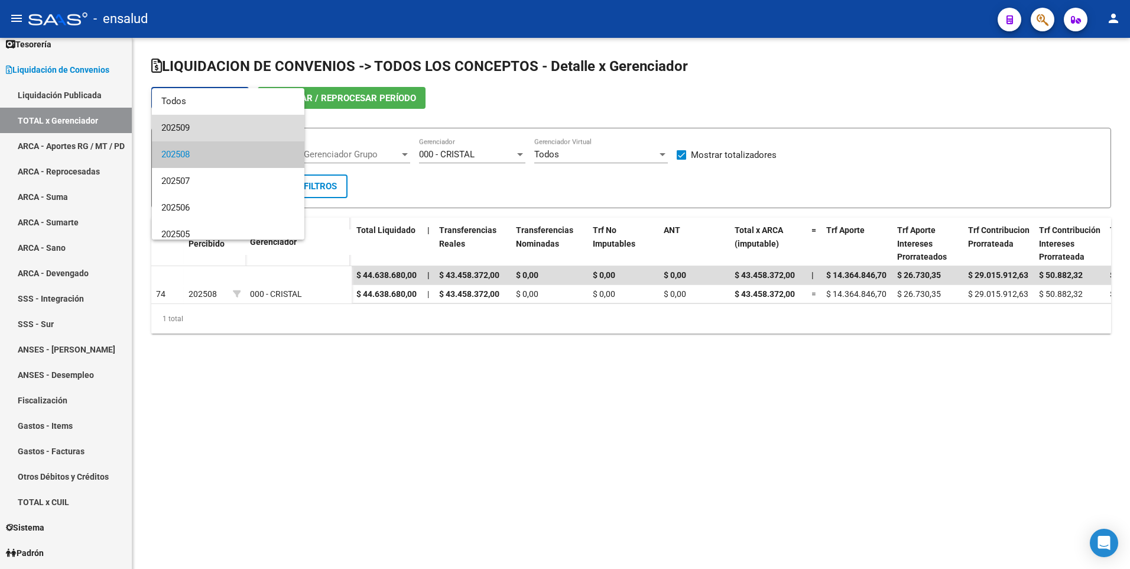
click at [232, 124] on span "202509" at bounding box center [228, 128] width 134 height 27
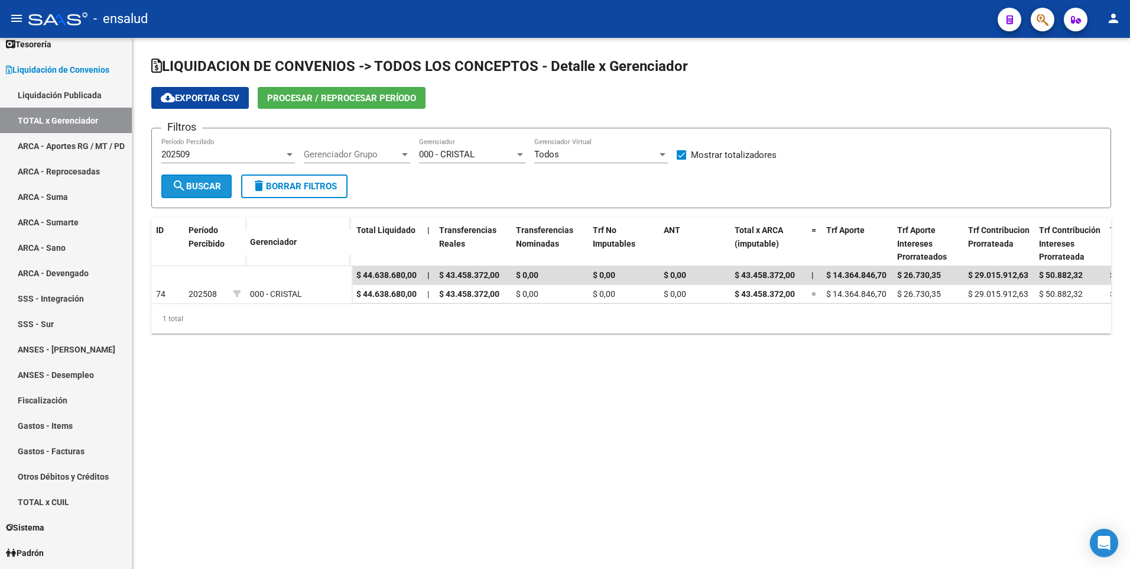
click at [204, 182] on span "search Buscar" at bounding box center [196, 186] width 49 height 11
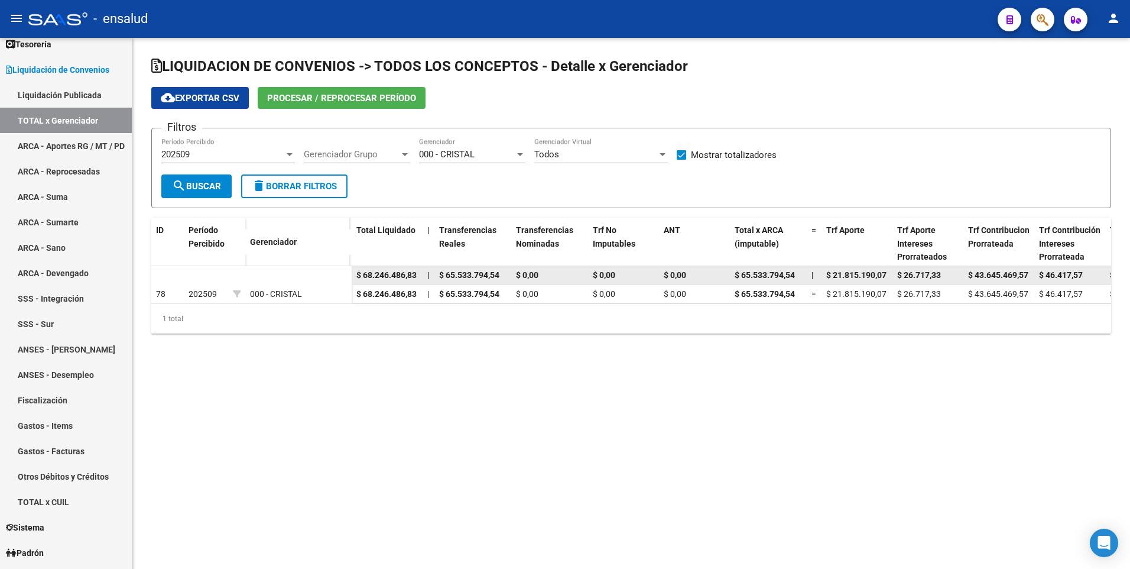
click at [454, 270] on span "$ 65.533.794,54" at bounding box center [469, 274] width 60 height 9
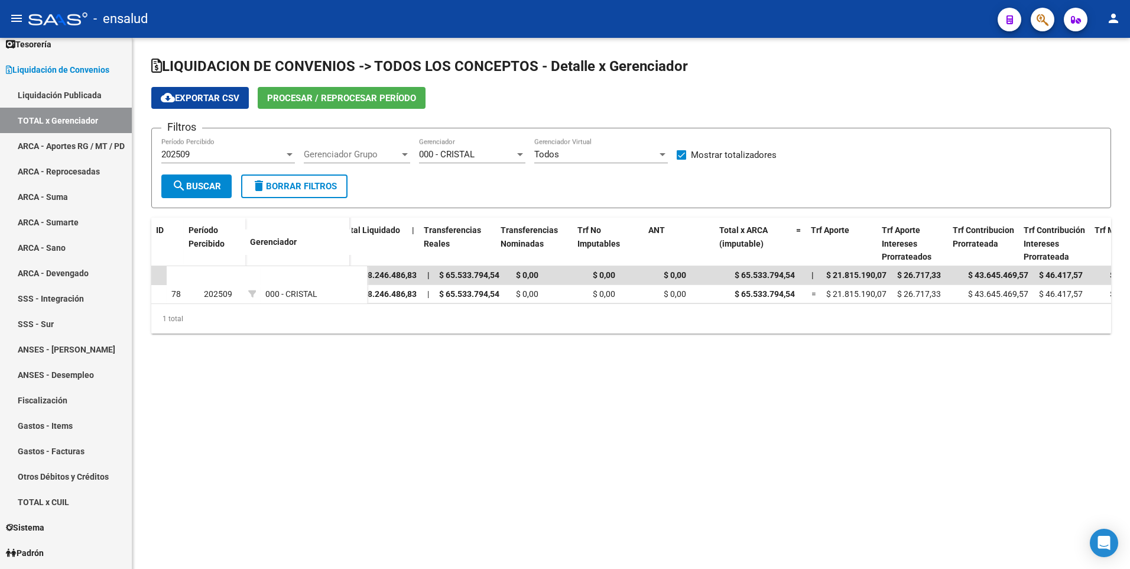
scroll to position [0, 41]
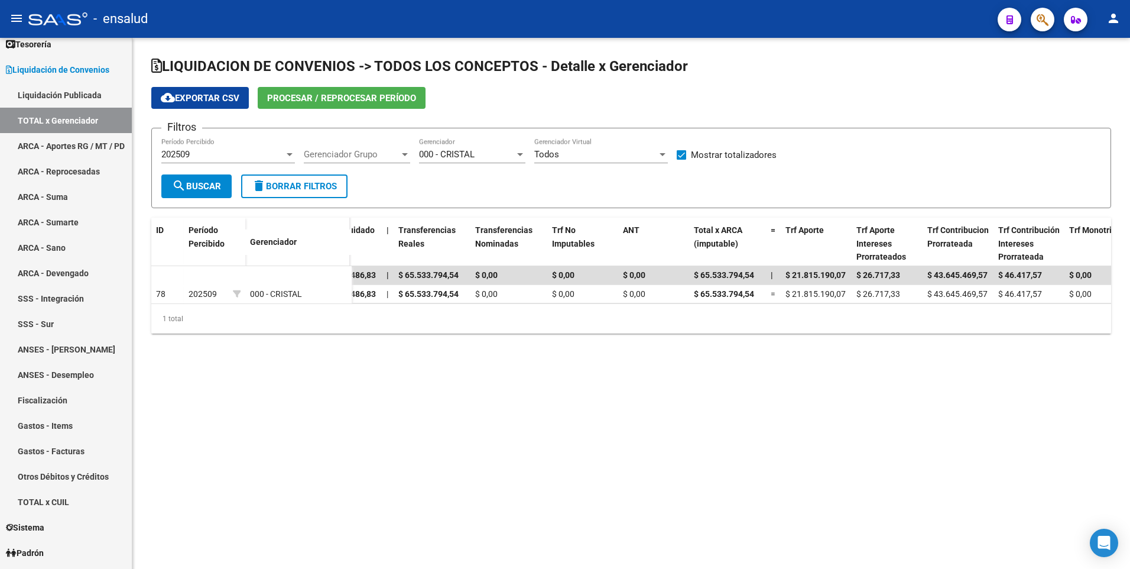
drag, startPoint x: 506, startPoint y: 303, endPoint x: 538, endPoint y: 319, distance: 35.9
click at [538, 319] on div "ID Período Percibido Gerenciador Total Liquidado | Transferencias Reales Transf…" at bounding box center [631, 275] width 960 height 116
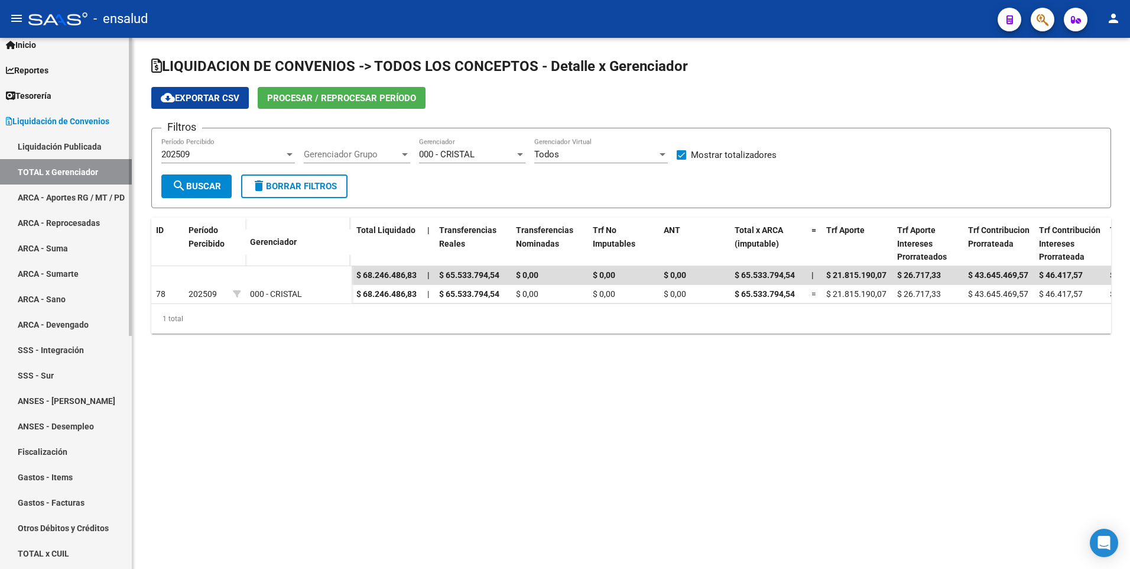
scroll to position [0, 0]
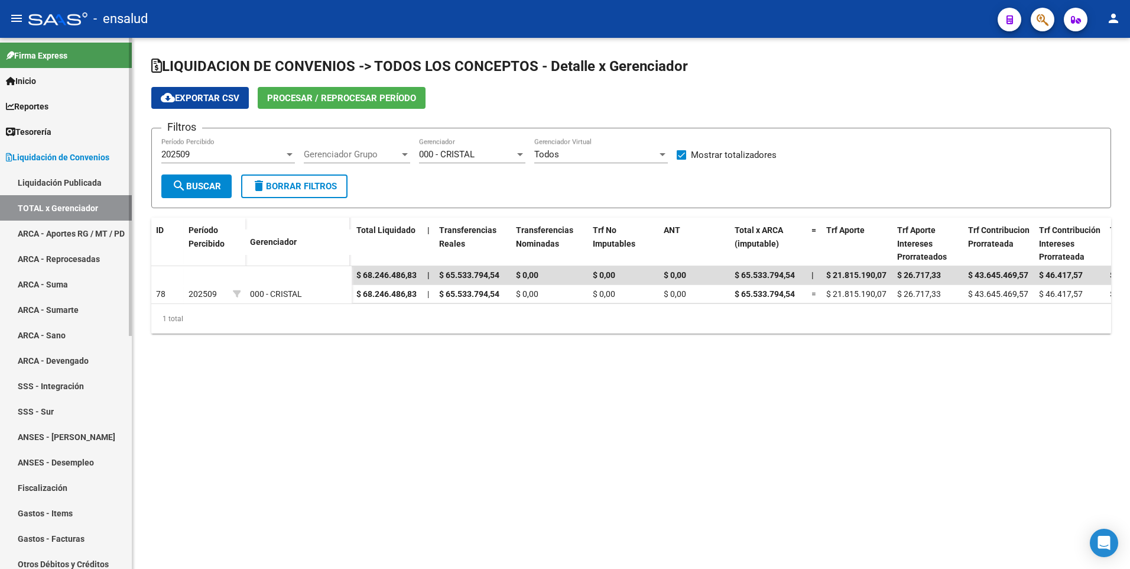
click at [135, 86] on mat-sidenav-container "Firma Express Inicio Calendario SSS Instructivos Contacto OS Reportes Tablero d…" at bounding box center [565, 303] width 1130 height 531
click at [625, 159] on div "Todos" at bounding box center [595, 154] width 123 height 11
click at [625, 159] on span "Todos" at bounding box center [601, 154] width 134 height 27
click at [406, 151] on div at bounding box center [405, 154] width 11 height 9
click at [406, 151] on input "dropdown search" at bounding box center [372, 154] width 157 height 27
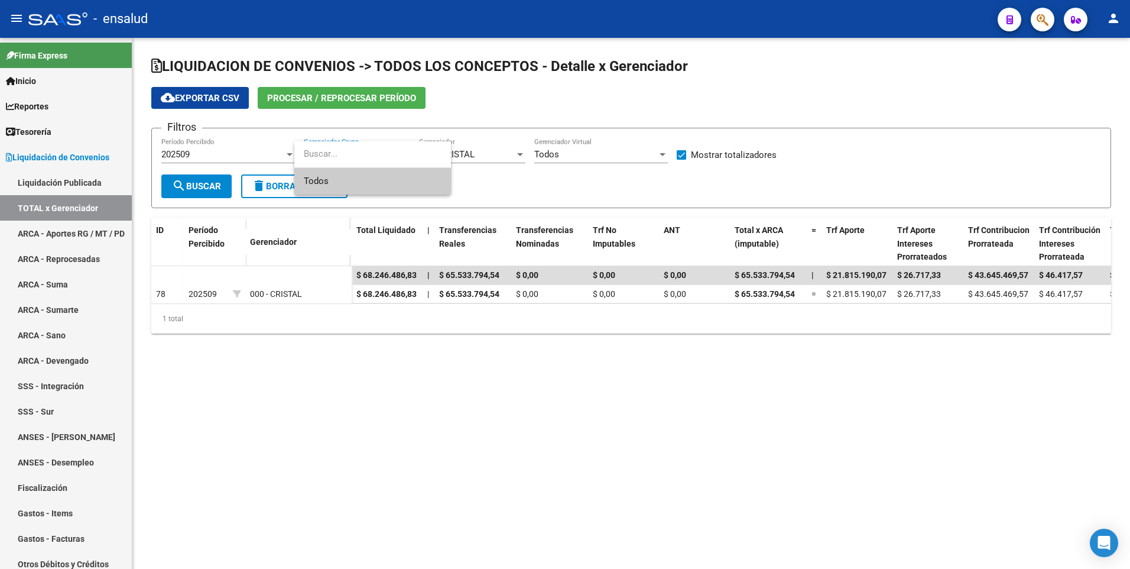
click at [924, 144] on div at bounding box center [565, 284] width 1130 height 569
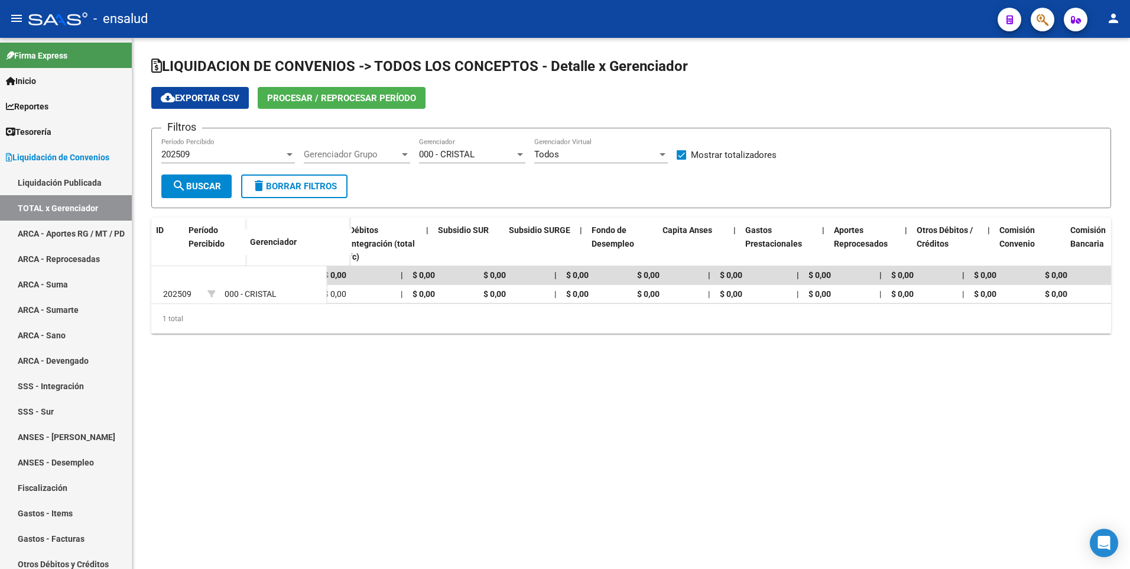
scroll to position [0, 1640]
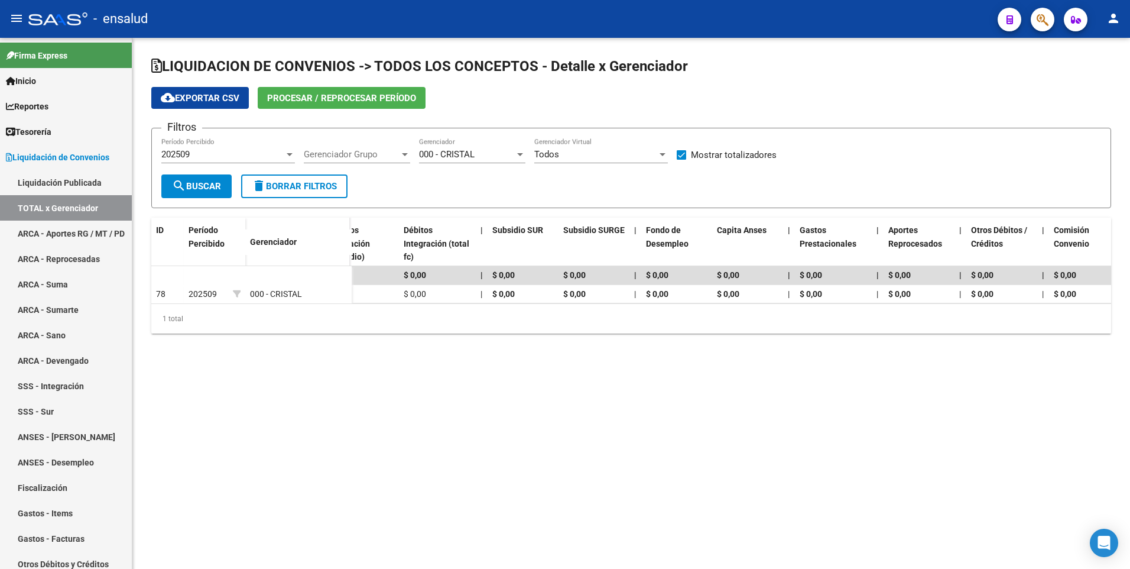
drag, startPoint x: 1047, startPoint y: 327, endPoint x: 842, endPoint y: 317, distance: 204.8
click at [842, 317] on div "1 total" at bounding box center [631, 319] width 960 height 30
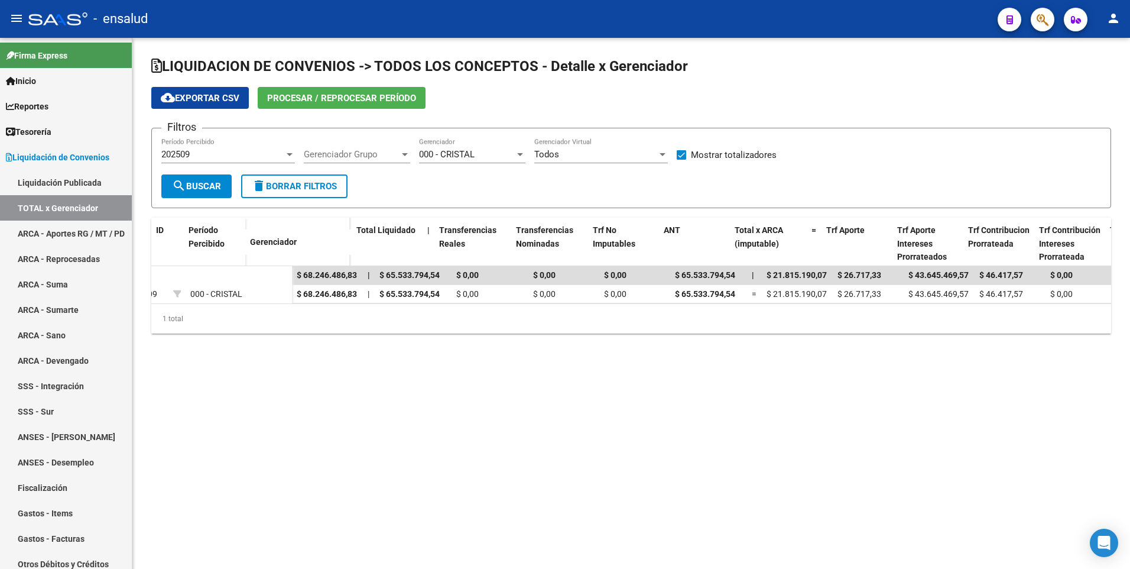
scroll to position [0, 0]
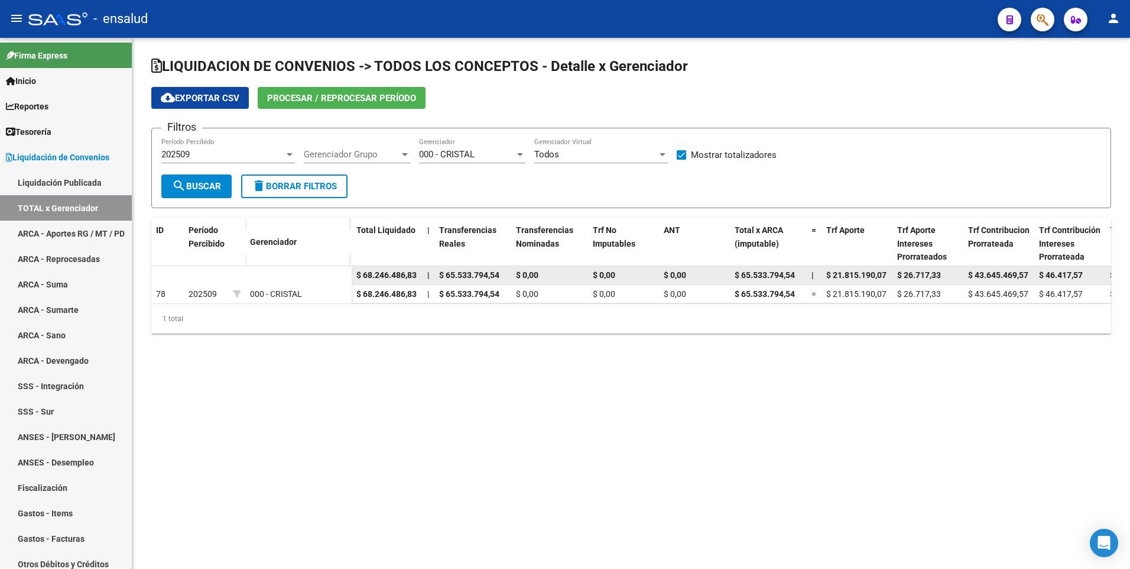
click at [466, 274] on span "$ 65.533.794,54" at bounding box center [469, 274] width 60 height 9
click at [373, 277] on span "$ 68.246.486,83" at bounding box center [386, 274] width 60 height 9
click at [453, 270] on span "$ 65.533.794,54" at bounding box center [469, 274] width 60 height 9
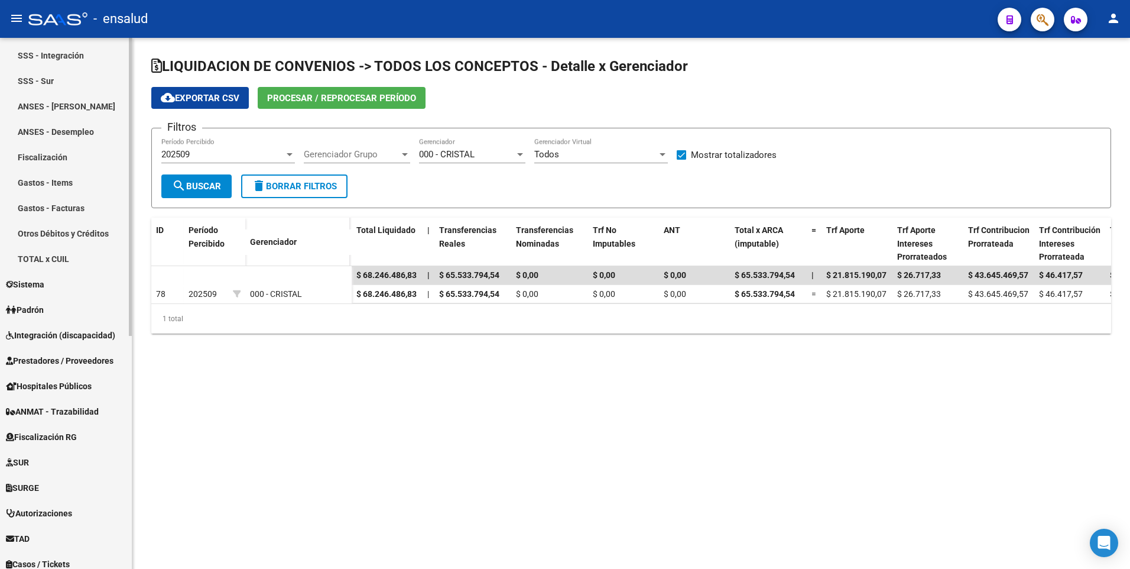
scroll to position [414, 0]
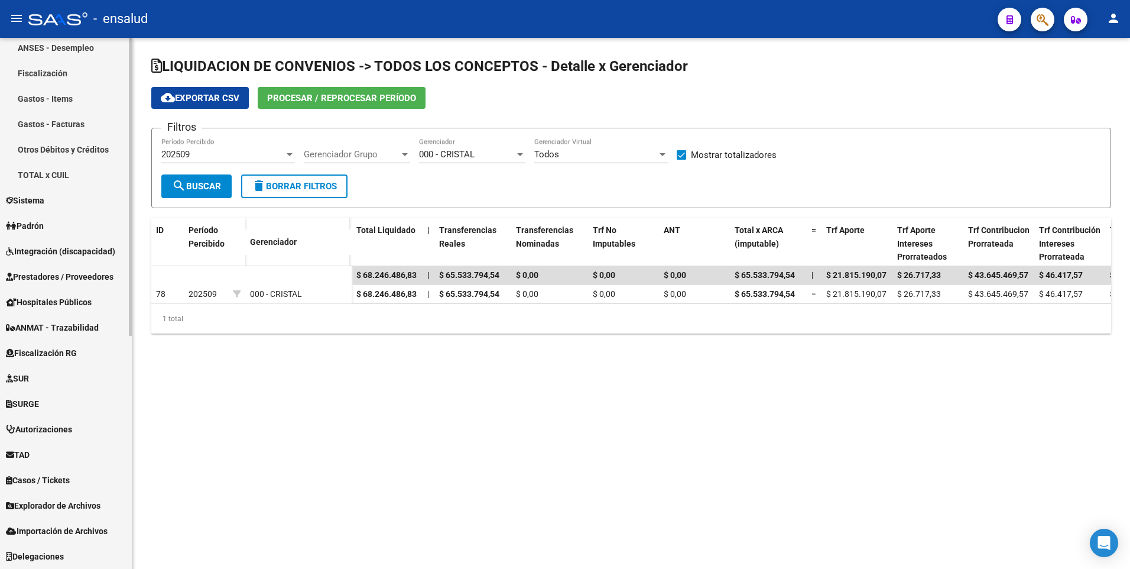
click at [171, 467] on mat-sidenav-container "Firma Express Inicio Calendario SSS Instructivos Contacto OS Reportes Tablero d…" at bounding box center [565, 303] width 1130 height 531
click at [29, 453] on span "TAD" at bounding box center [18, 454] width 24 height 13
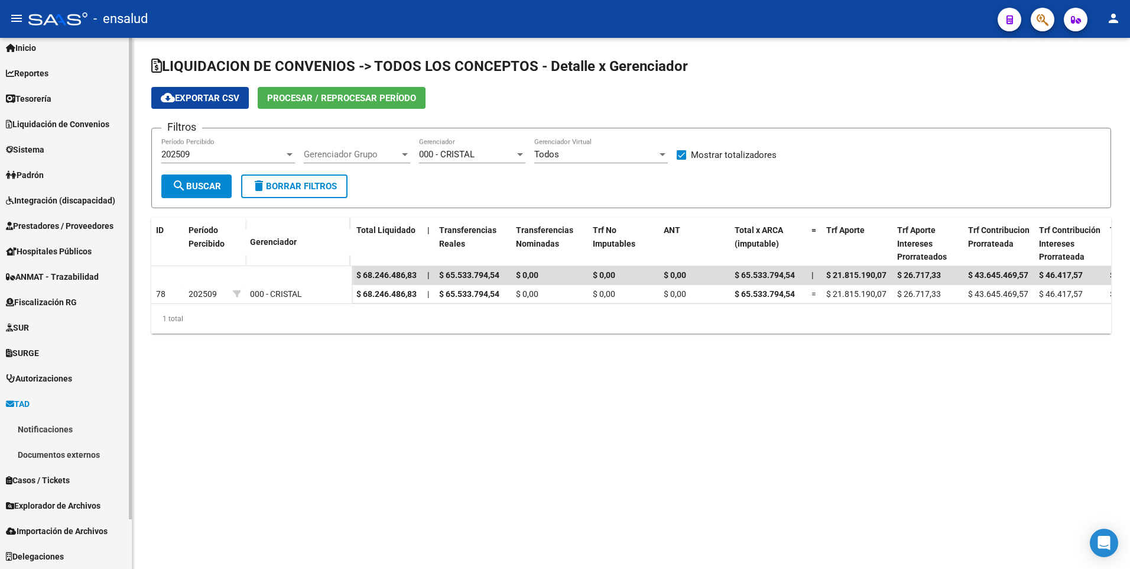
scroll to position [33, 0]
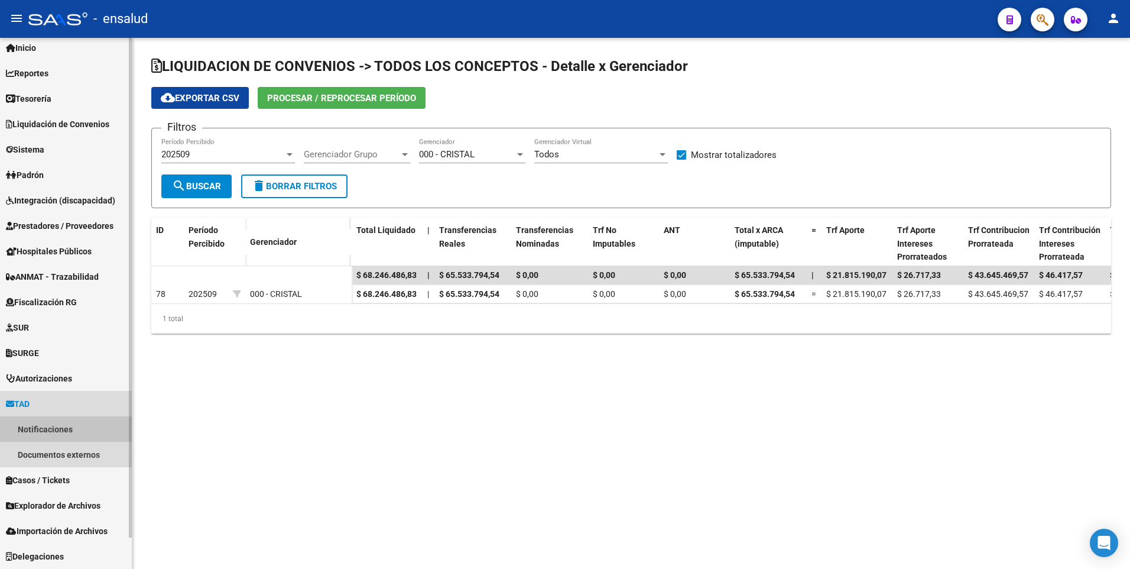
click at [33, 426] on link "Notificaciones" at bounding box center [66, 428] width 132 height 25
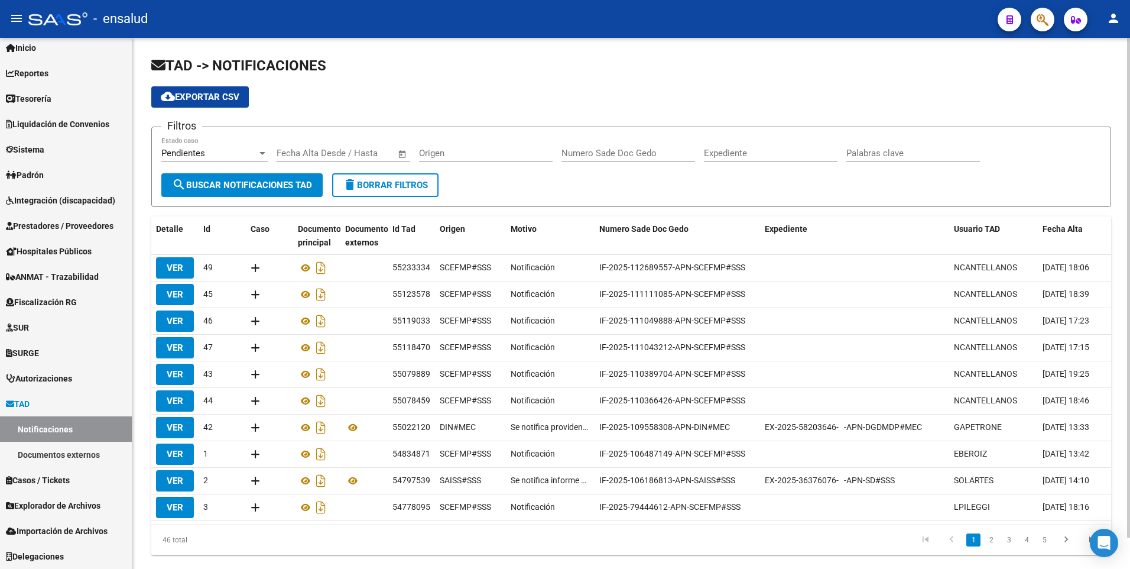
scroll to position [33, 0]
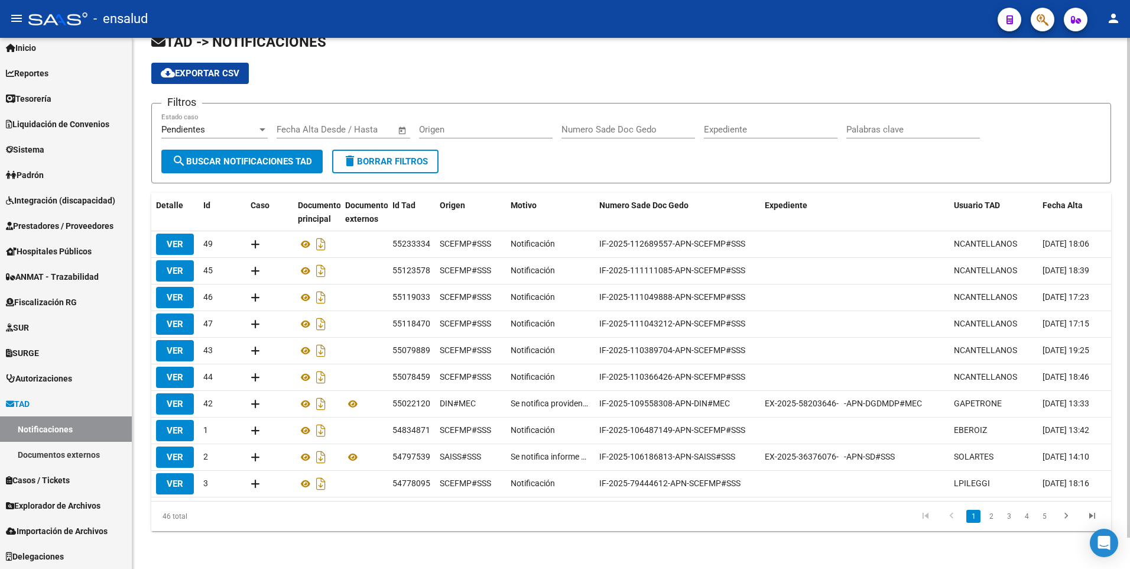
click at [1118, 370] on div "TAD -> NOTIFICACIONES cloud_download Exportar CSV Filtros Pendientes Estado cas…" at bounding box center [632, 291] width 1001 height 555
click at [1050, 517] on link "5" at bounding box center [1044, 515] width 14 height 13
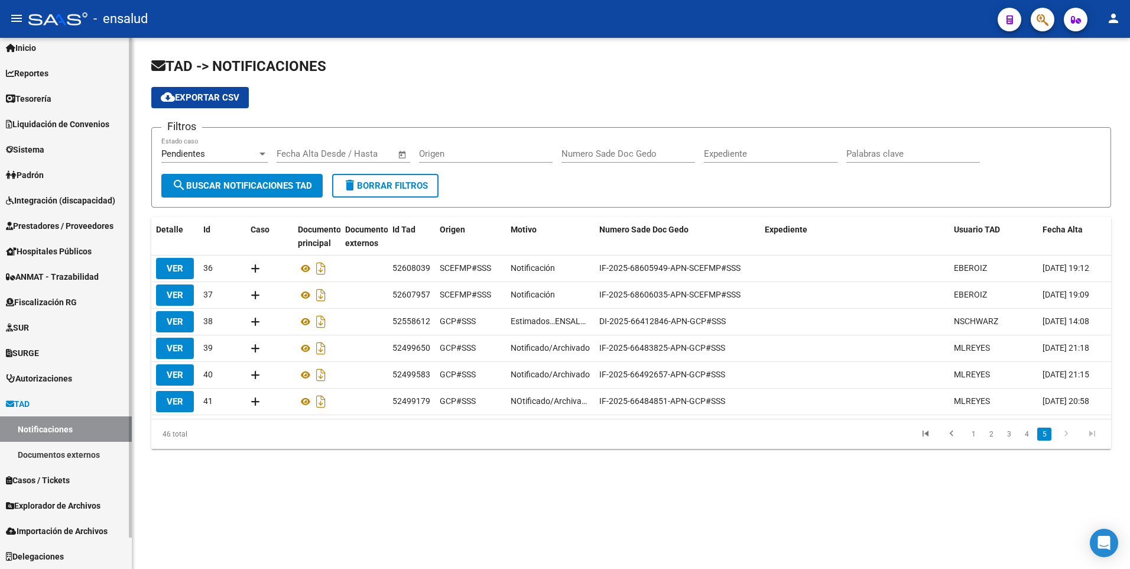
scroll to position [0, 0]
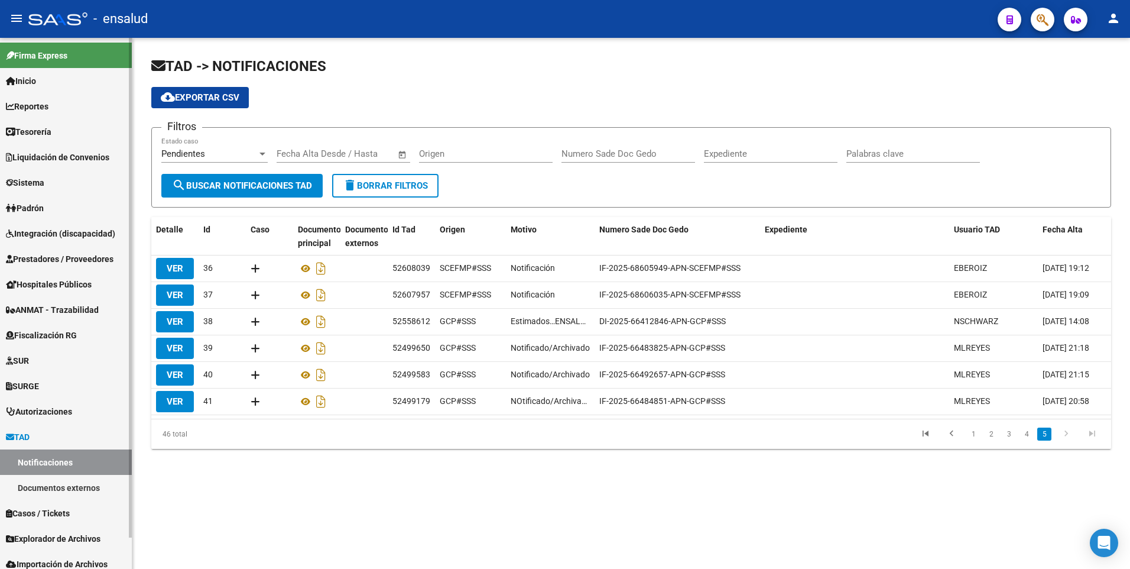
click at [138, 267] on mat-sidenav-container "Firma Express Inicio Calendario SSS Instructivos Contacto OS Reportes Tablero d…" at bounding box center [565, 303] width 1130 height 531
click at [69, 157] on span "Liquidación de Convenios" at bounding box center [57, 157] width 103 height 13
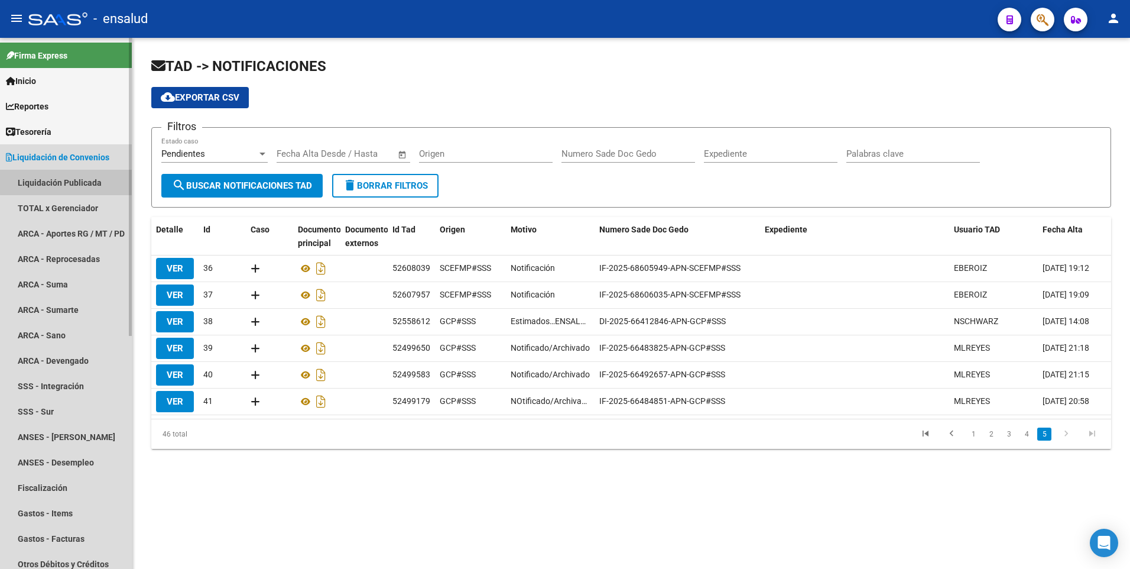
click at [73, 181] on link "Liquidación Publicada" at bounding box center [66, 182] width 132 height 25
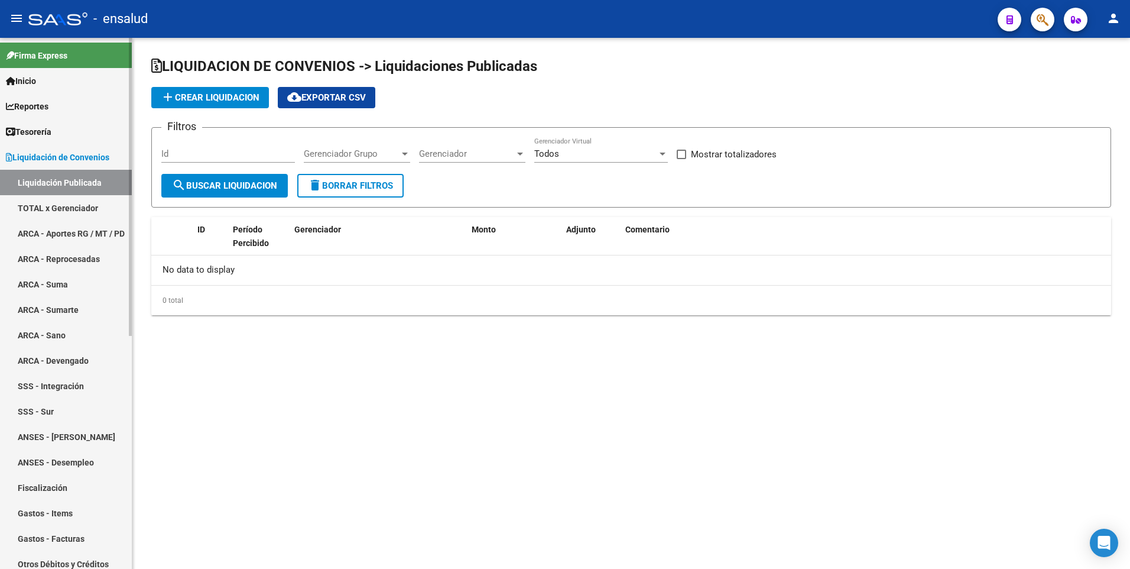
checkbox input "true"
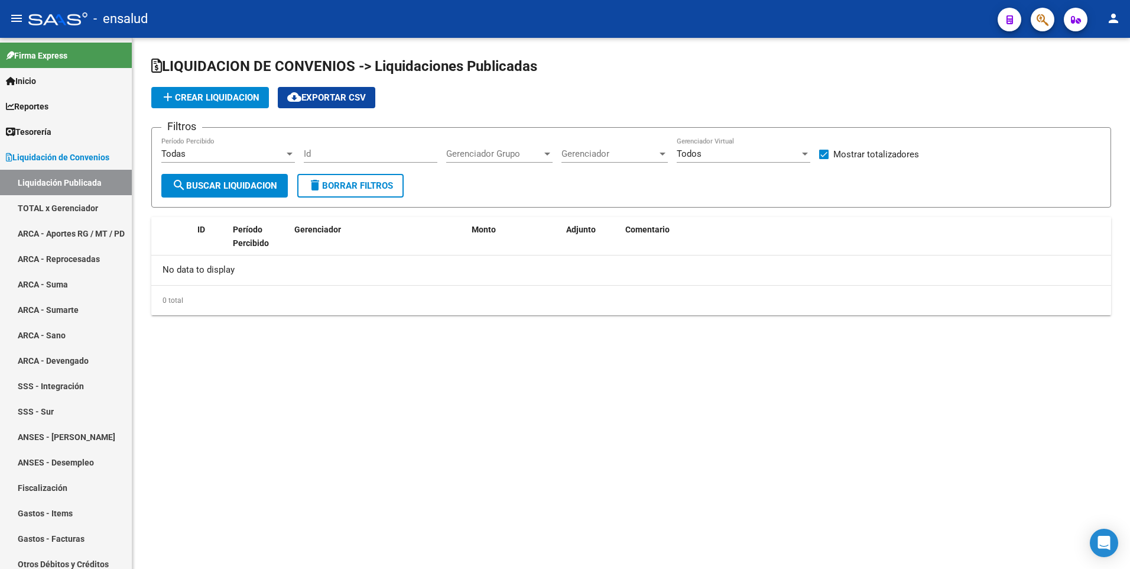
click at [277, 156] on div "Todas" at bounding box center [222, 153] width 123 height 11
click at [277, 156] on span "Todas" at bounding box center [228, 154] width 134 height 27
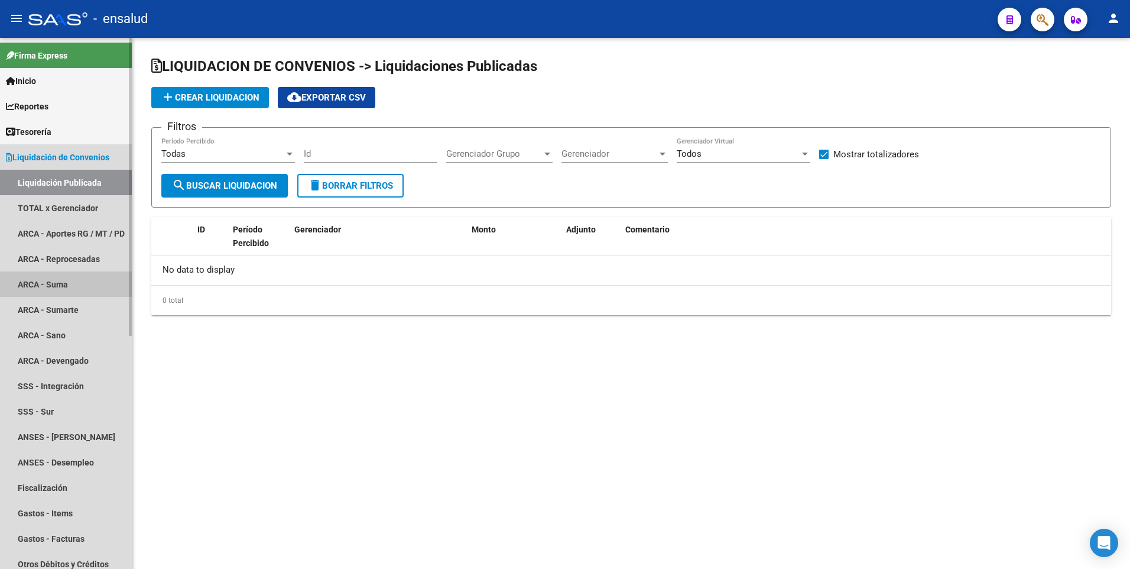
click at [66, 288] on link "ARCA - Suma" at bounding box center [66, 283] width 132 height 25
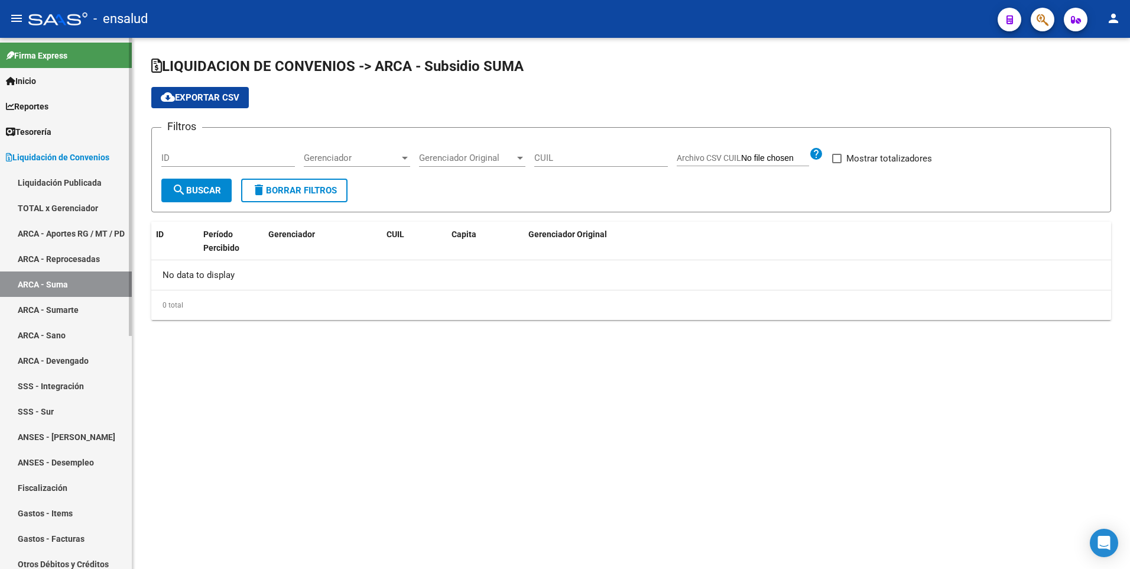
checkbox input "true"
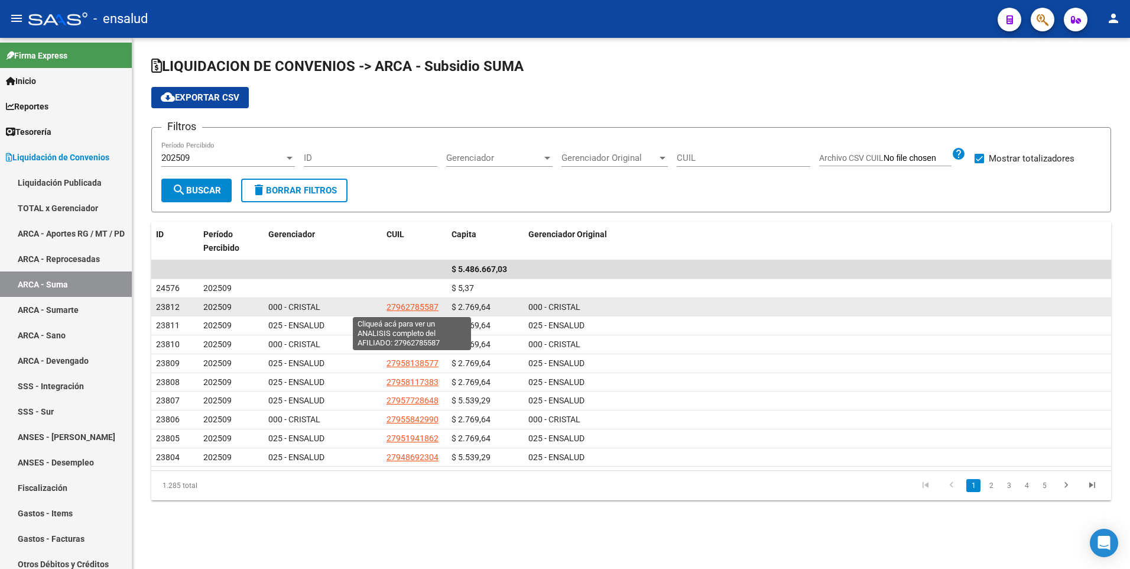
click at [415, 310] on span "27962785587" at bounding box center [413, 306] width 52 height 9
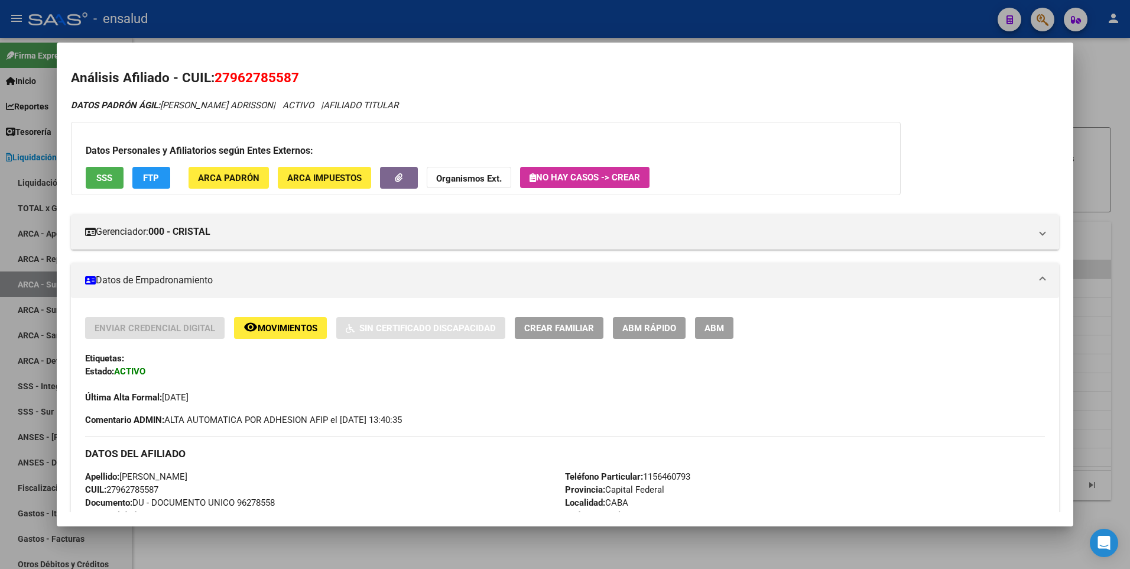
click at [1108, 426] on div at bounding box center [565, 284] width 1130 height 569
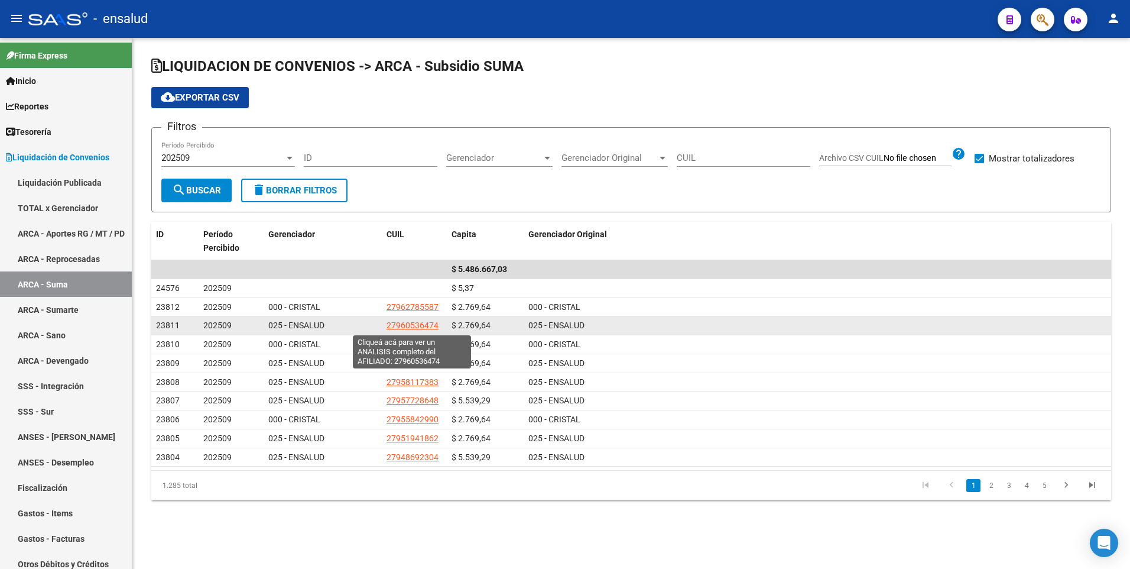
click at [414, 324] on span "27960536474" at bounding box center [413, 324] width 52 height 9
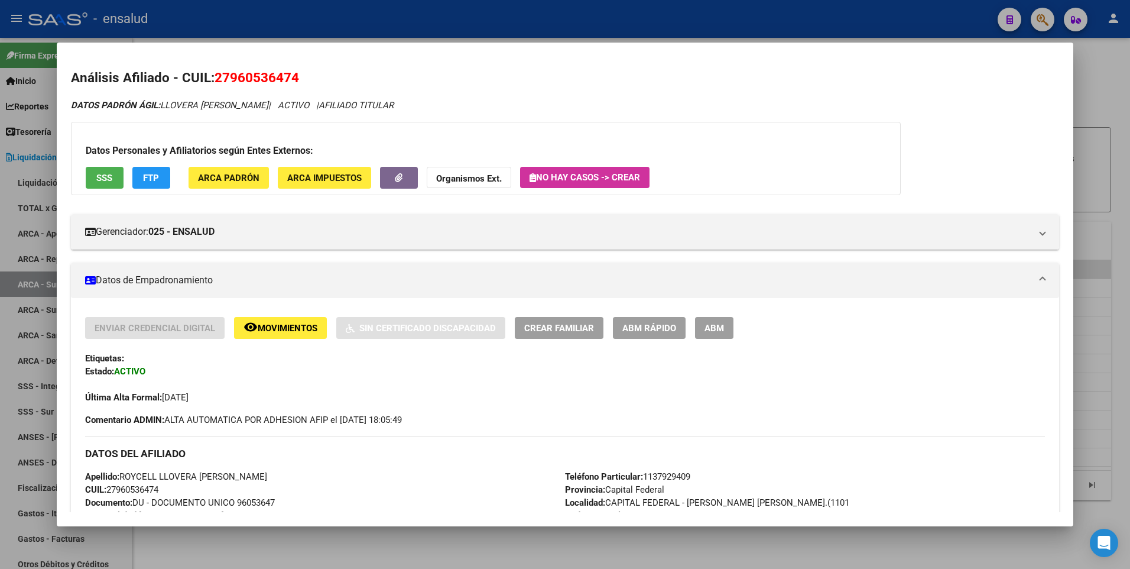
click at [1119, 102] on div at bounding box center [565, 284] width 1130 height 569
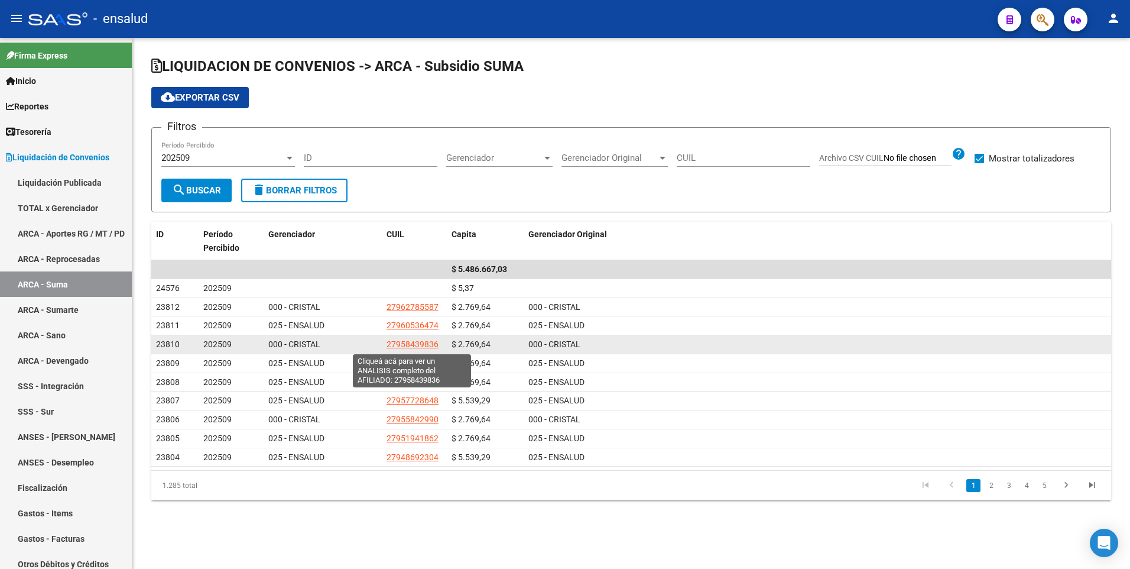
click at [414, 347] on span "27958439836" at bounding box center [413, 343] width 52 height 9
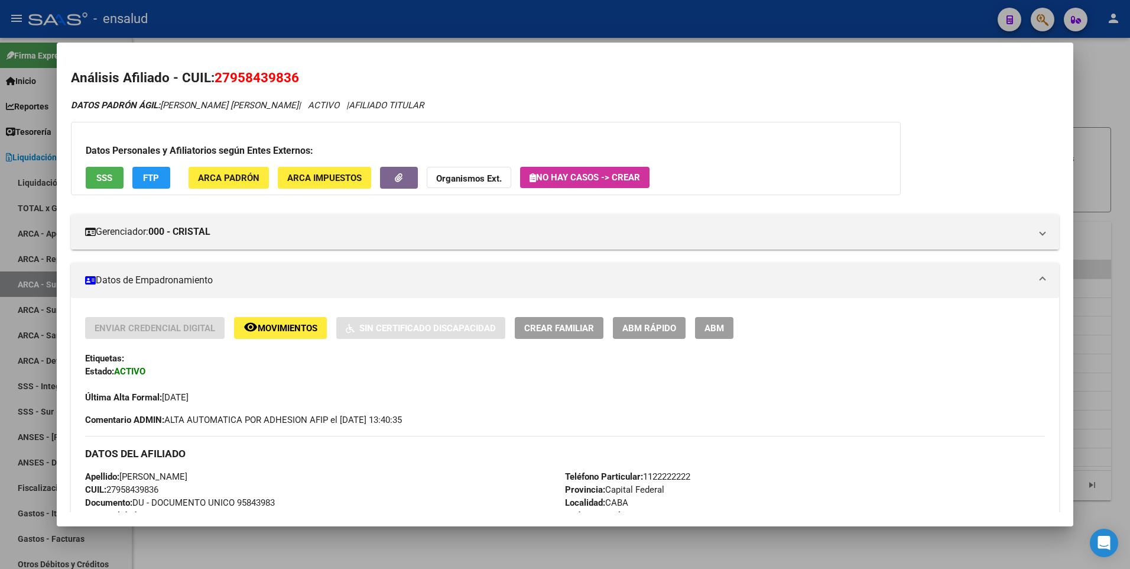
click at [1124, 102] on div at bounding box center [565, 284] width 1130 height 569
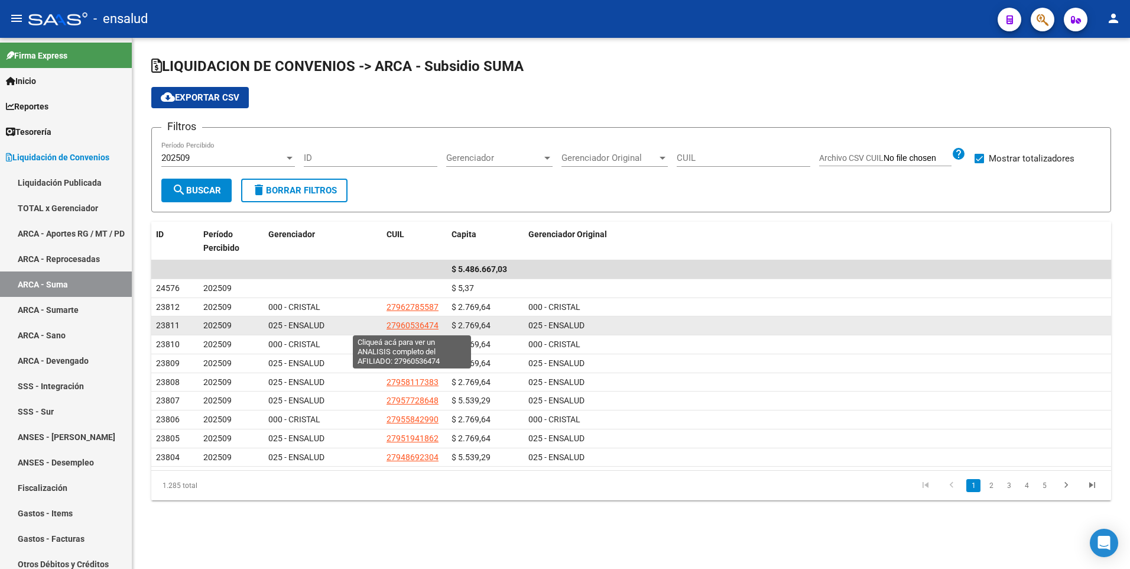
click at [424, 326] on span "27960536474" at bounding box center [413, 324] width 52 height 9
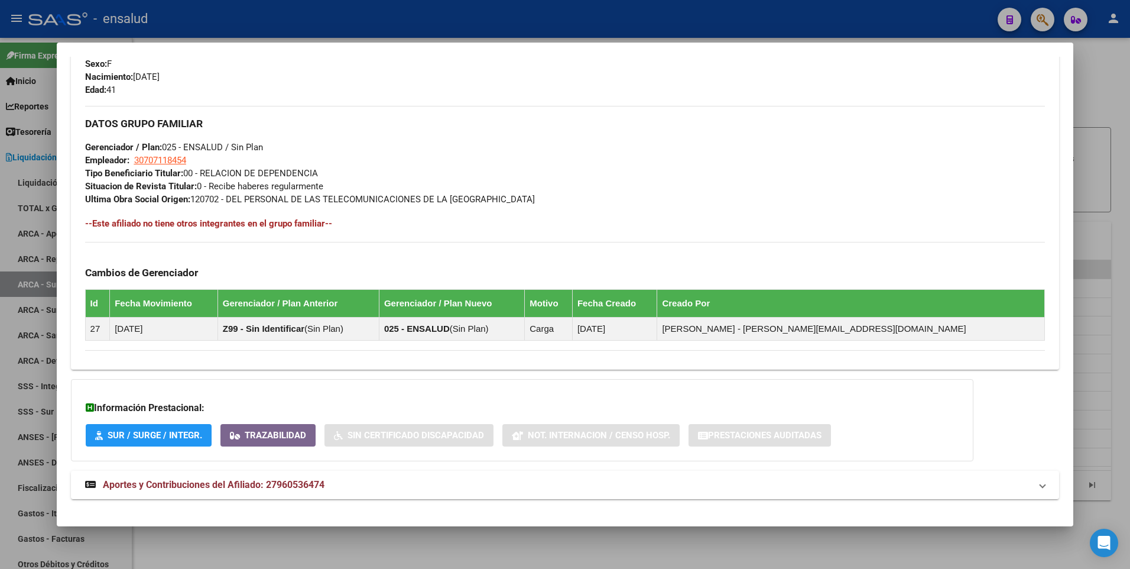
scroll to position [517, 0]
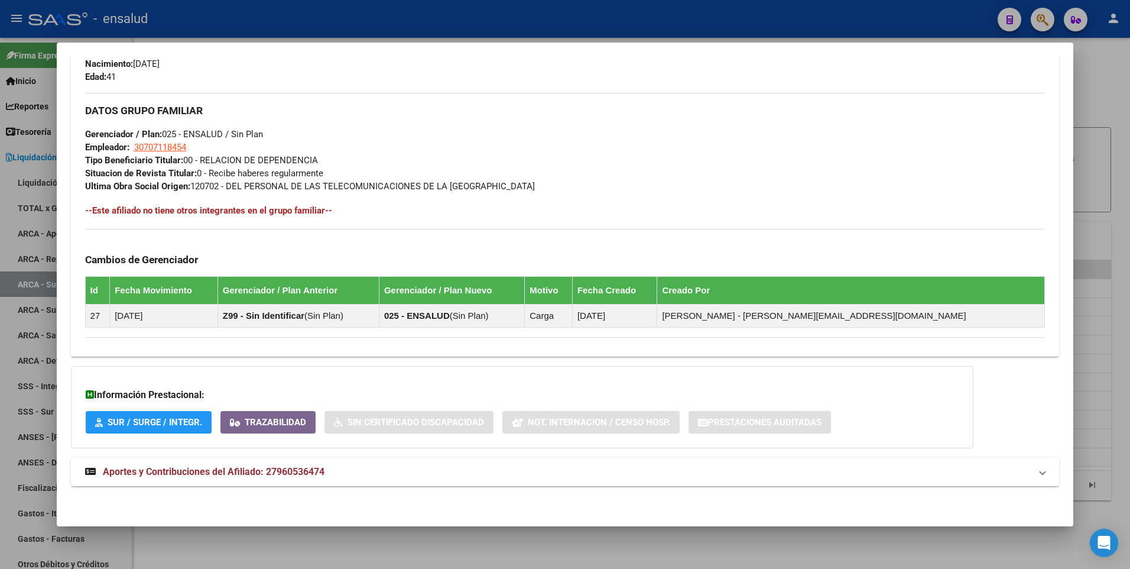
click at [174, 415] on button "SUR / SURGE / INTEGR." at bounding box center [149, 422] width 126 height 22
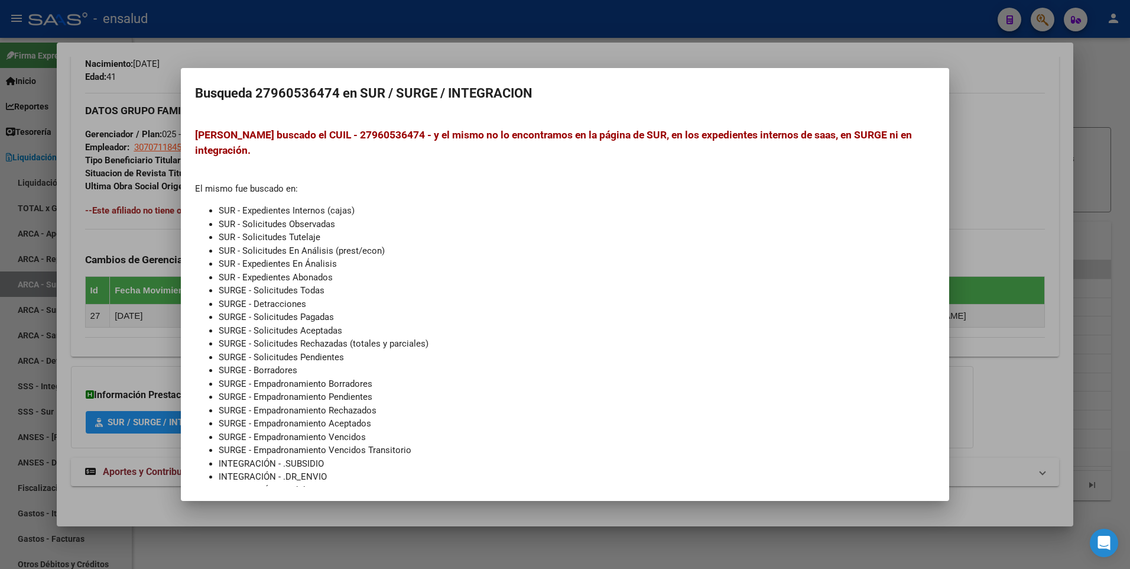
click at [950, 44] on div at bounding box center [565, 284] width 1130 height 569
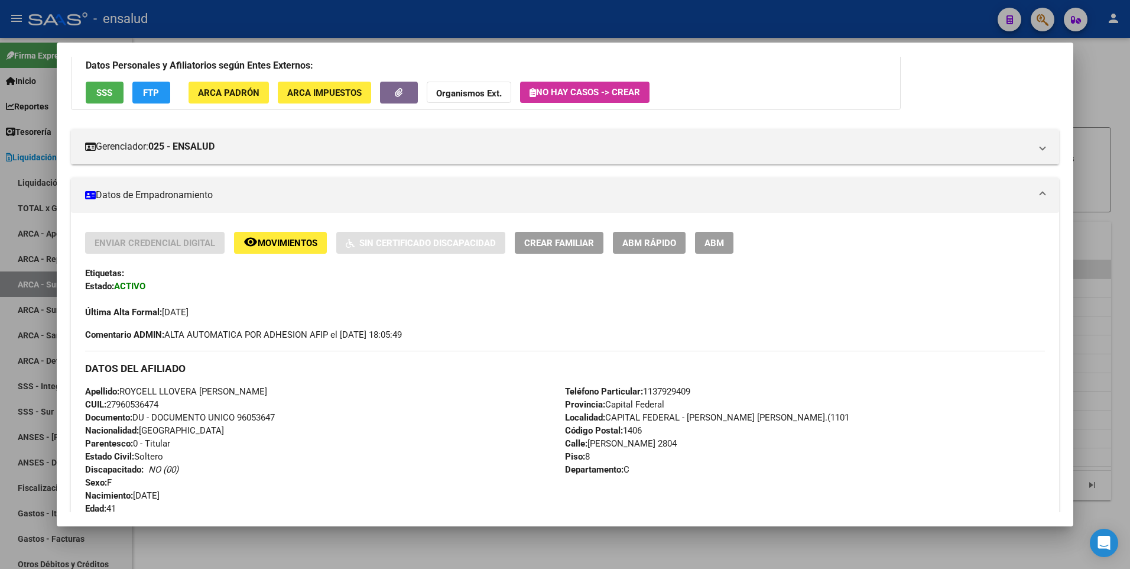
scroll to position [73, 0]
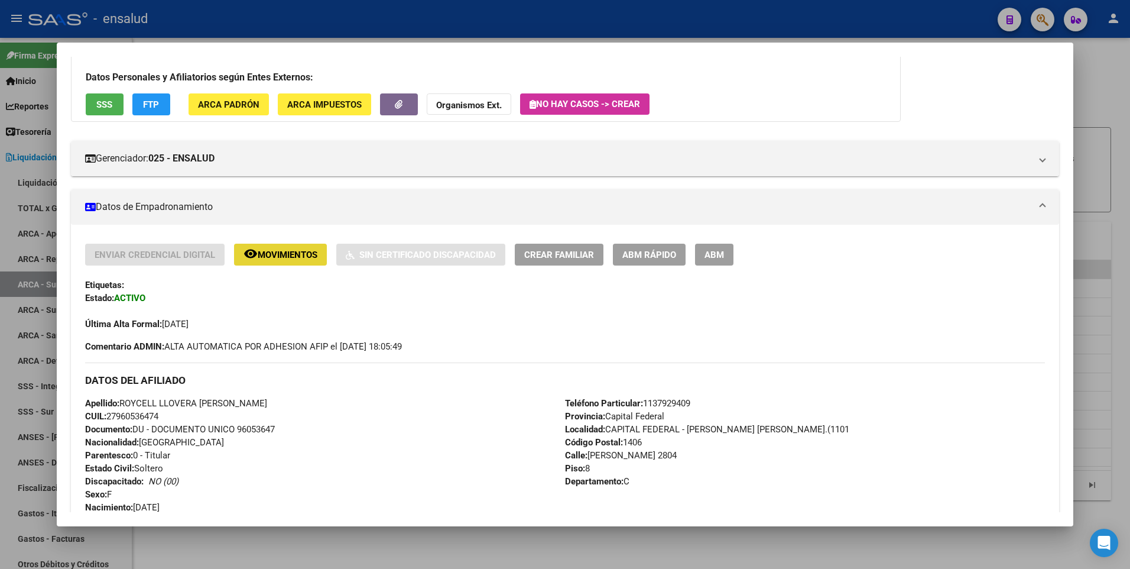
click at [290, 249] on span "Movimientos" at bounding box center [288, 254] width 60 height 11
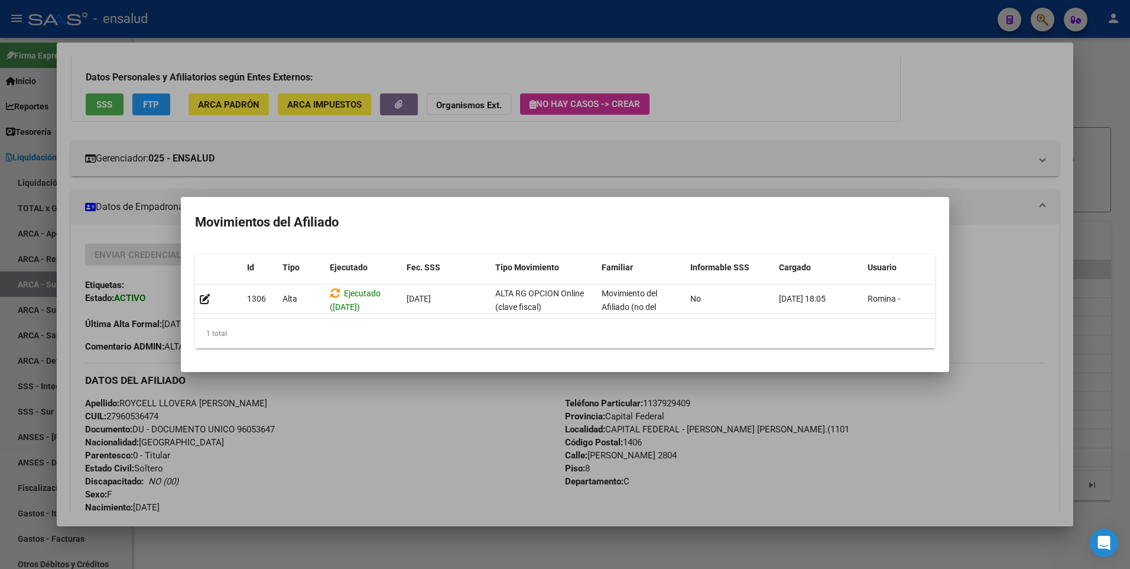
click at [914, 115] on div at bounding box center [565, 284] width 1130 height 569
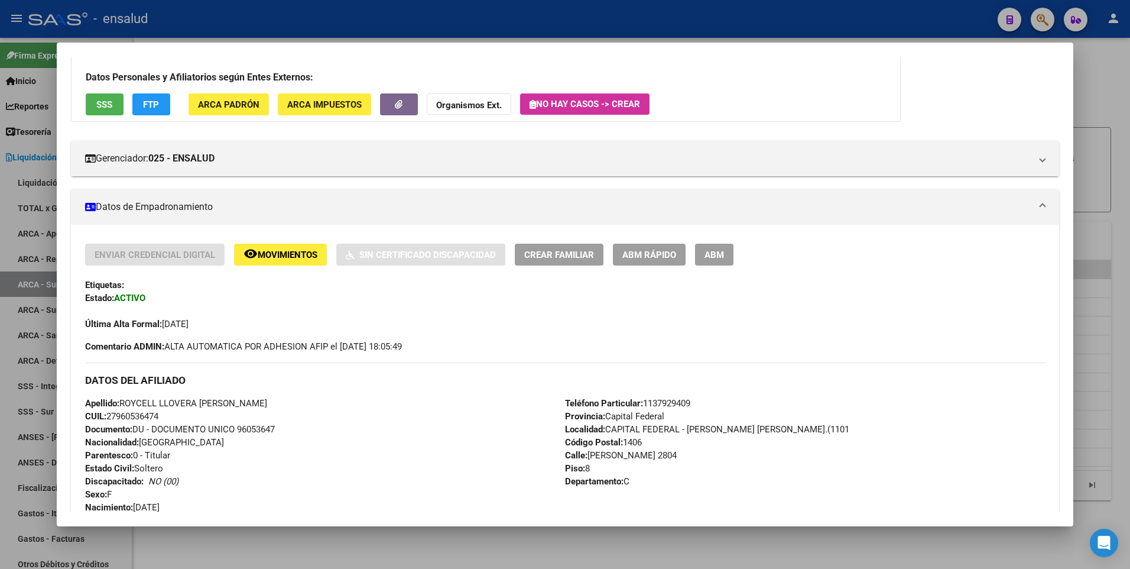
click at [1099, 99] on div at bounding box center [565, 284] width 1130 height 569
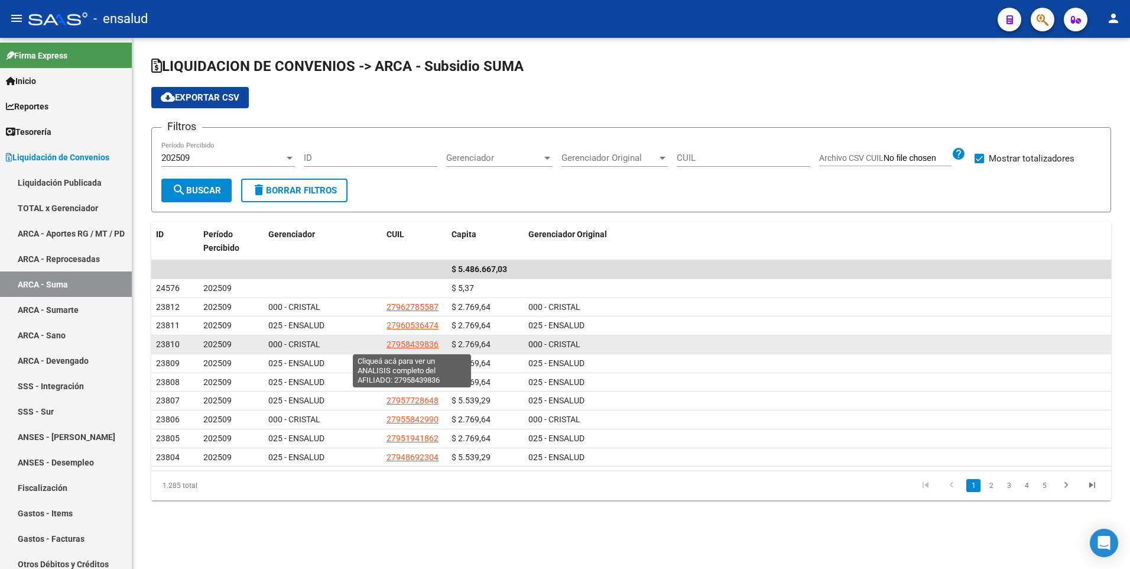
click at [401, 348] on span "27958439836" at bounding box center [413, 343] width 52 height 9
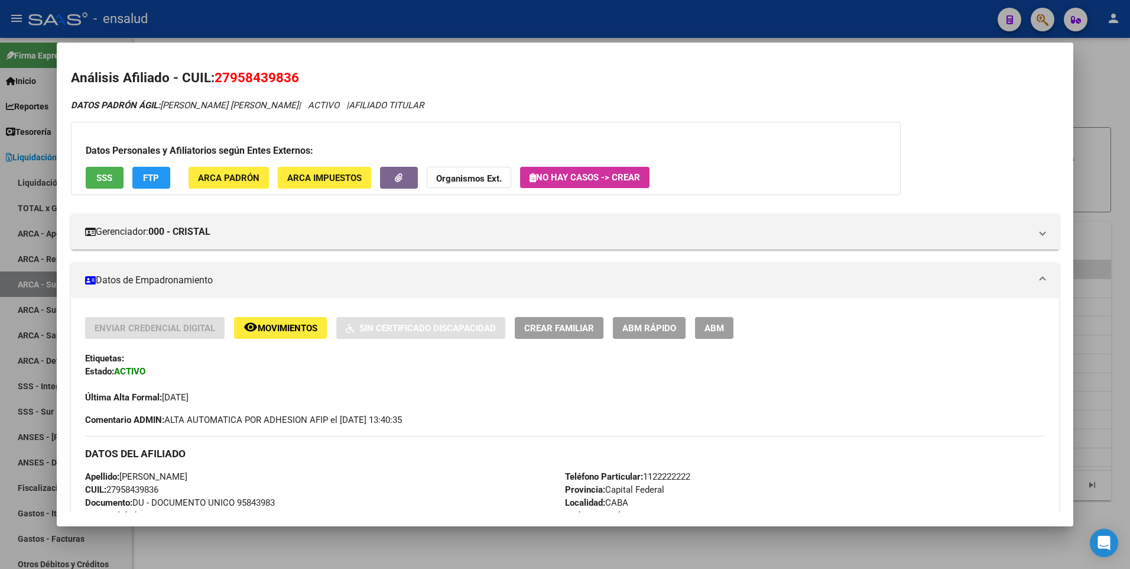
click at [1120, 80] on div at bounding box center [565, 284] width 1130 height 569
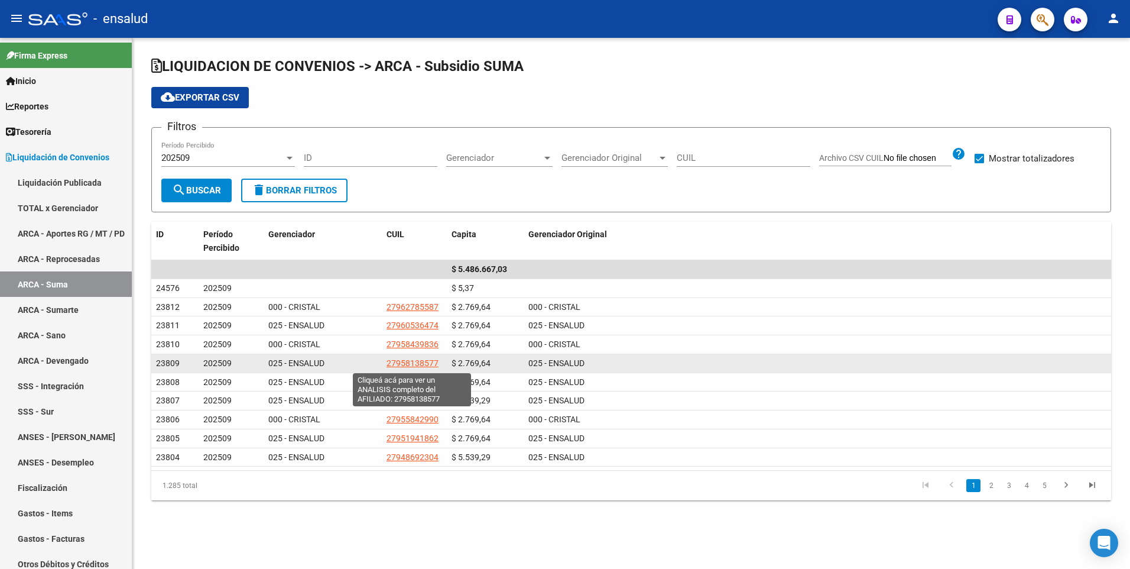
click at [433, 358] on span "27958138577" at bounding box center [413, 362] width 52 height 9
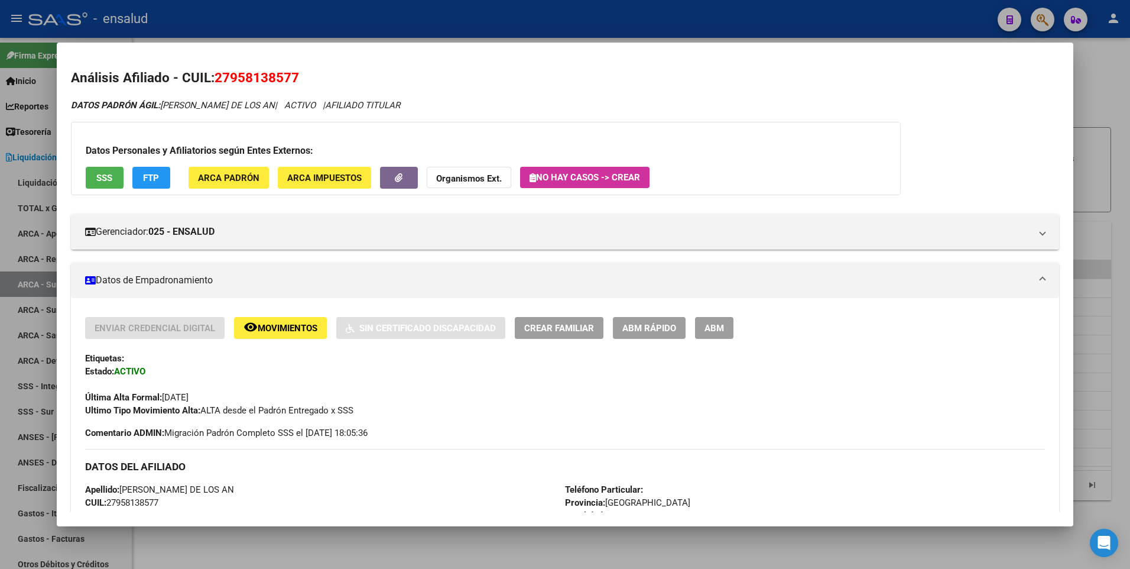
click at [1083, 104] on div at bounding box center [565, 284] width 1130 height 569
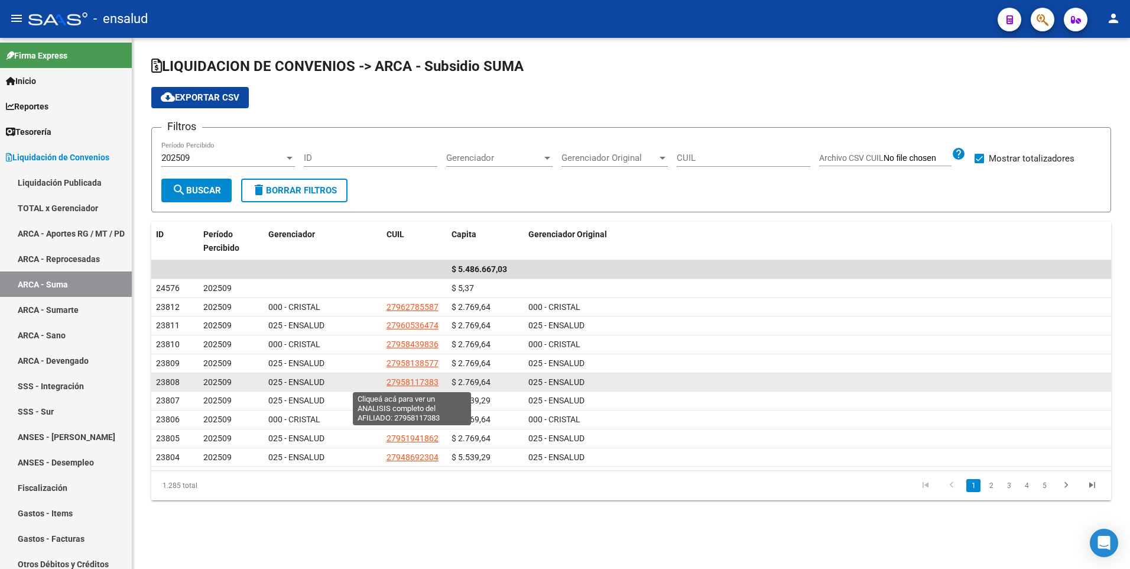
click at [414, 378] on span "27958117383" at bounding box center [413, 381] width 52 height 9
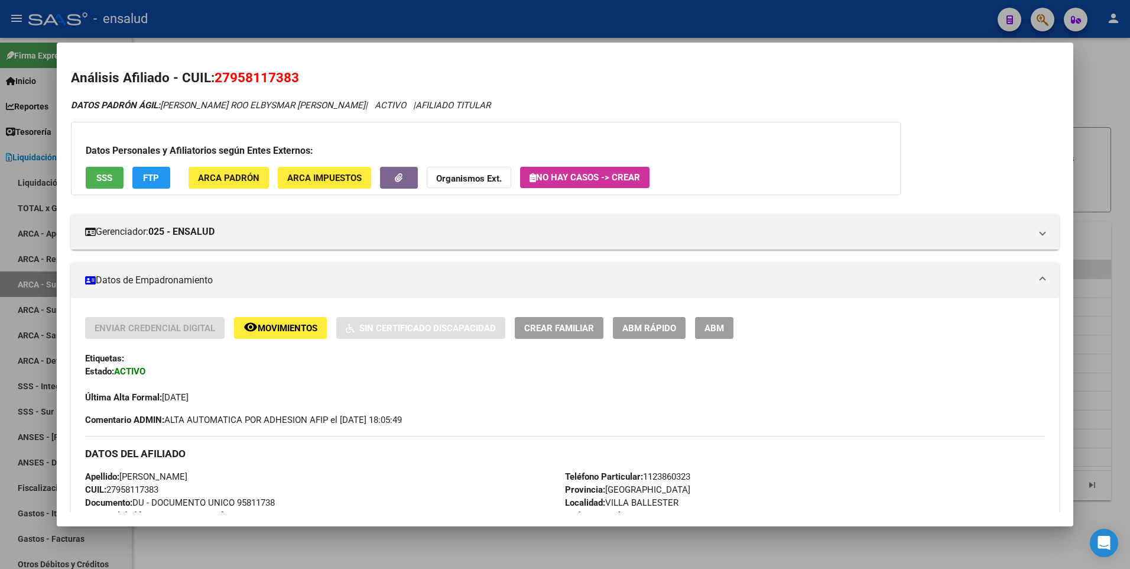
click at [1083, 212] on div at bounding box center [565, 284] width 1130 height 569
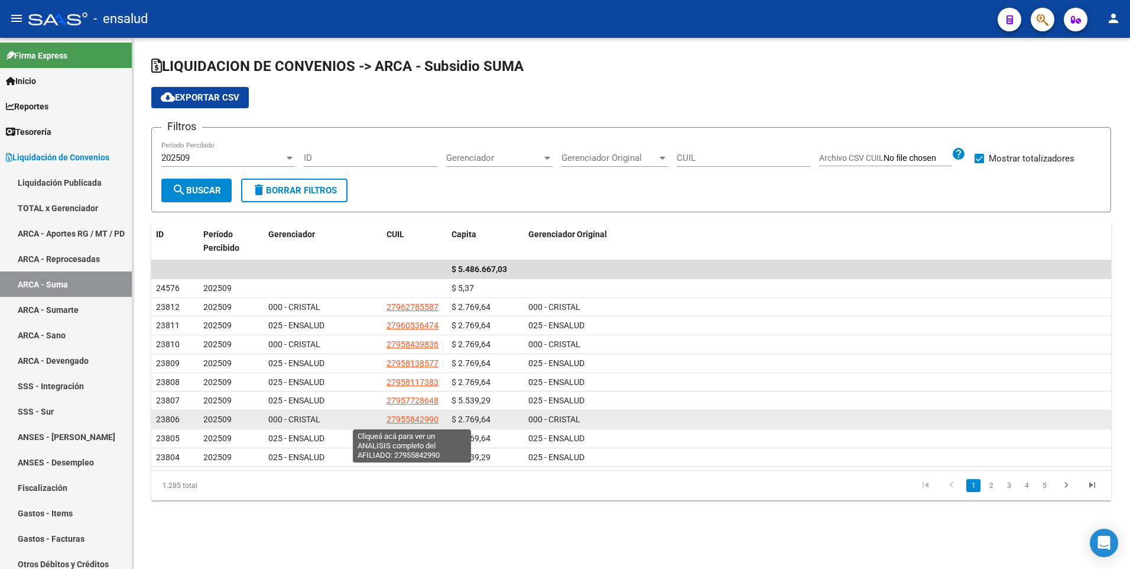
click at [413, 418] on span "27955842990" at bounding box center [413, 418] width 52 height 9
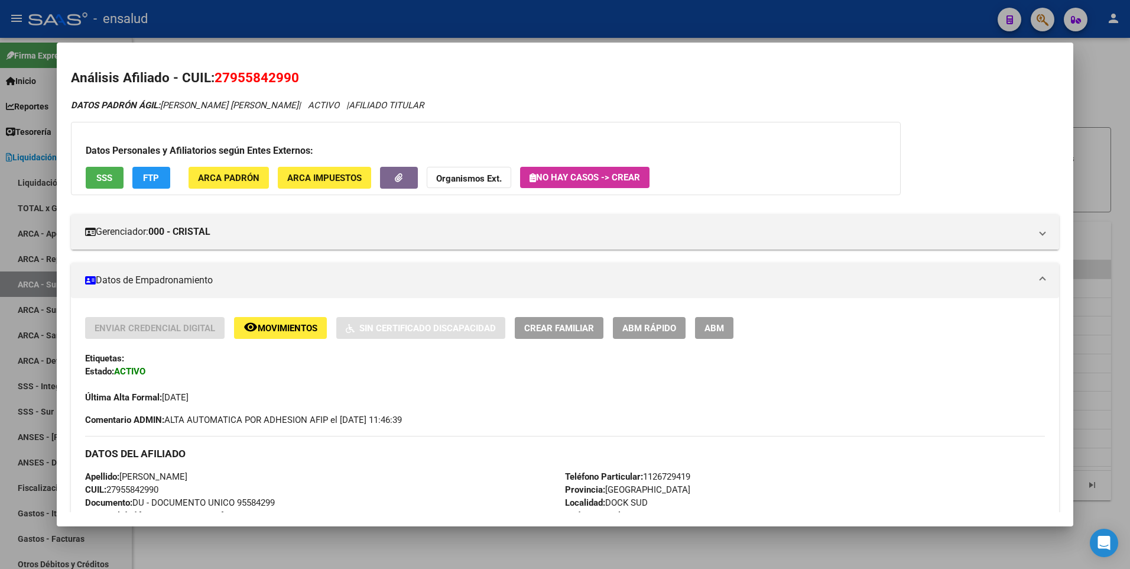
click at [1126, 252] on div at bounding box center [565, 284] width 1130 height 569
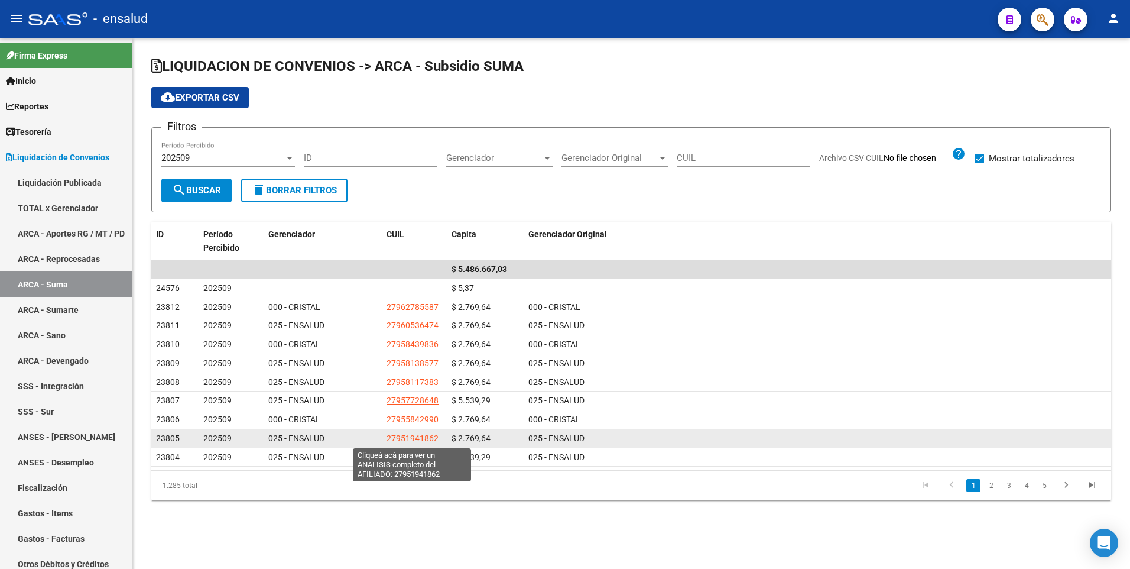
click at [411, 437] on span "27951941862" at bounding box center [413, 437] width 52 height 9
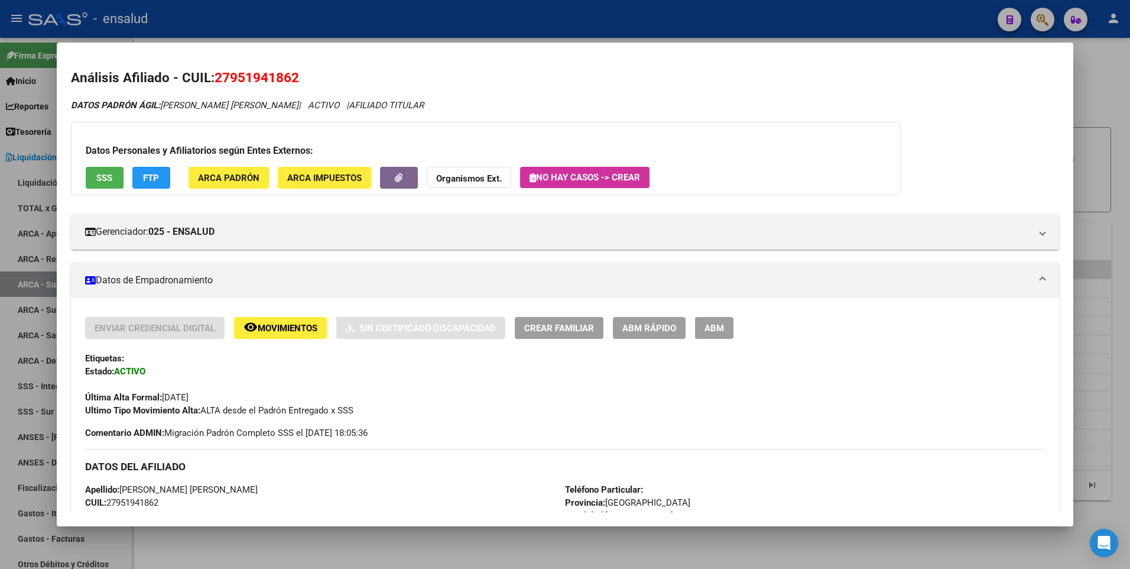
click at [1129, 254] on html "menu - ensalud person Firma Express Inicio Calendario SSS Instructivos Contacto…" at bounding box center [565, 284] width 1130 height 569
click at [1120, 368] on div at bounding box center [565, 284] width 1130 height 569
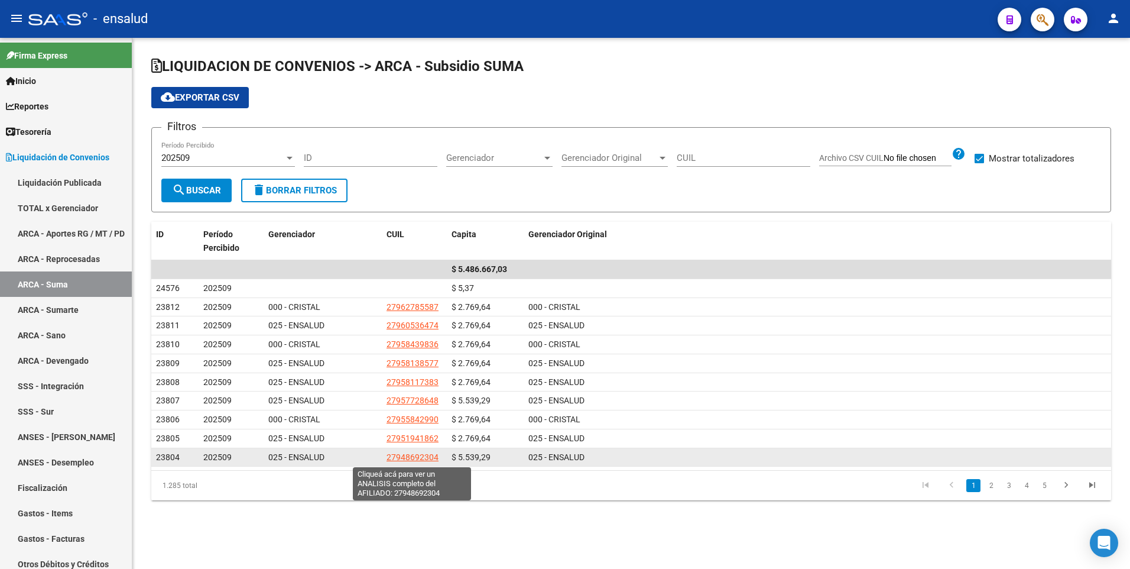
click at [427, 456] on span "27948692304" at bounding box center [413, 456] width 52 height 9
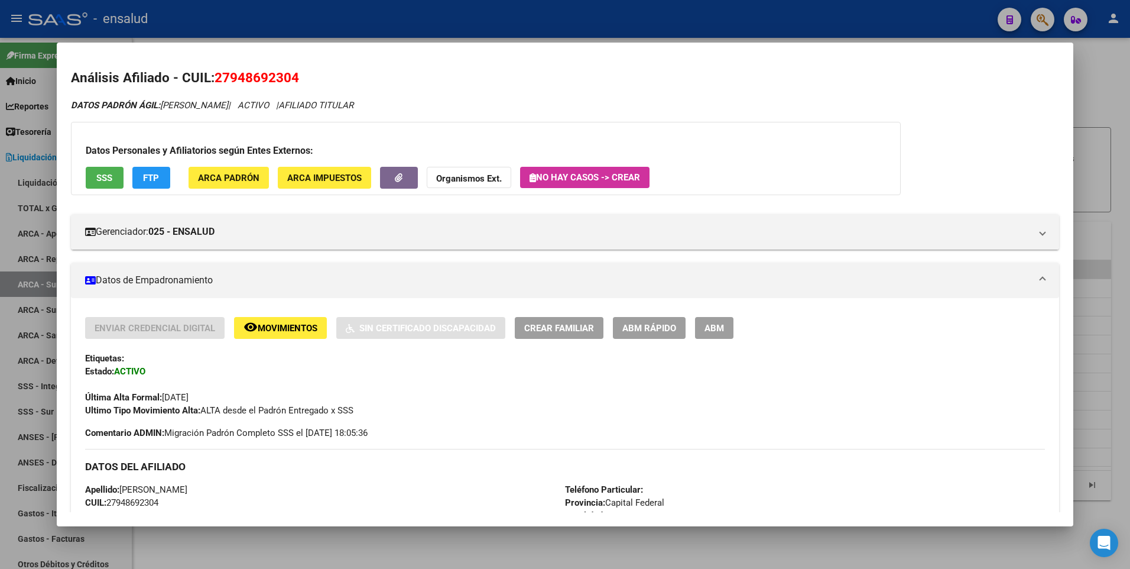
click at [1098, 67] on div at bounding box center [565, 284] width 1130 height 569
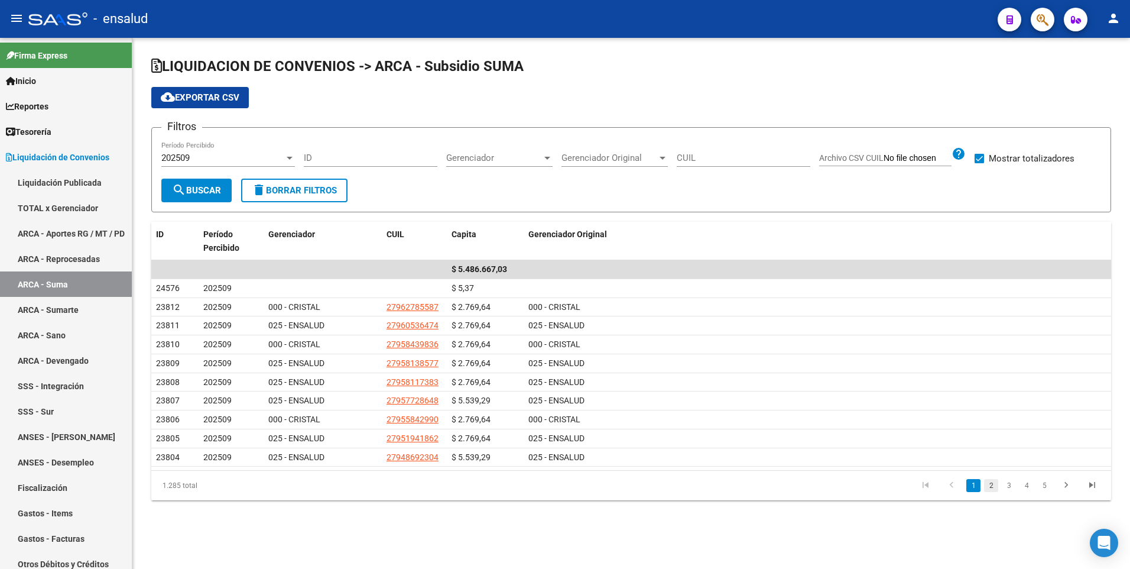
click at [994, 487] on link "2" at bounding box center [991, 485] width 14 height 13
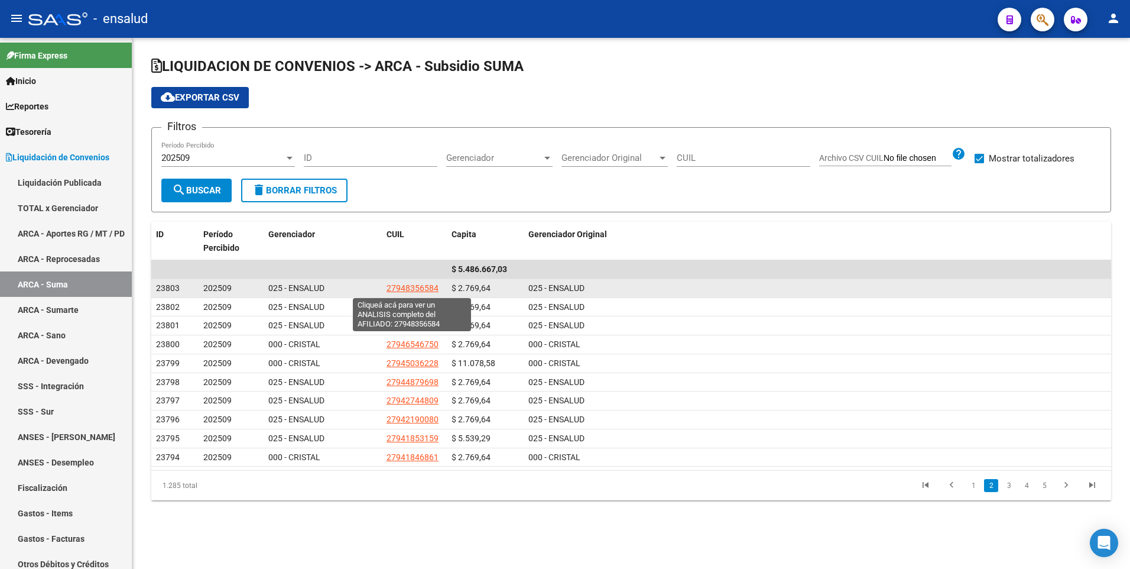
click at [416, 288] on span "27948356584" at bounding box center [413, 287] width 52 height 9
type textarea "27948356584"
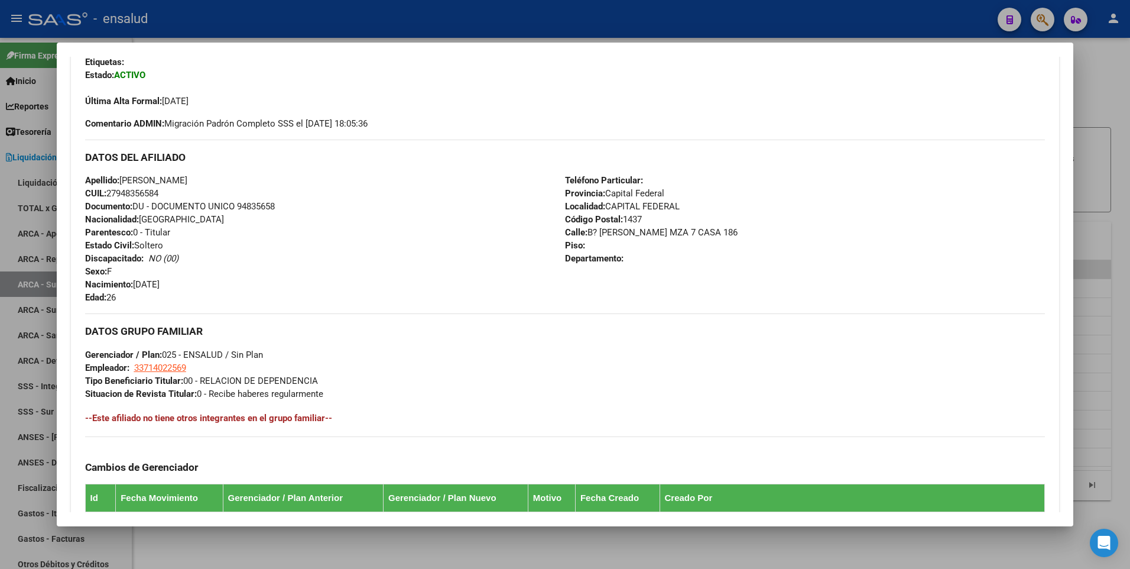
scroll to position [0, 0]
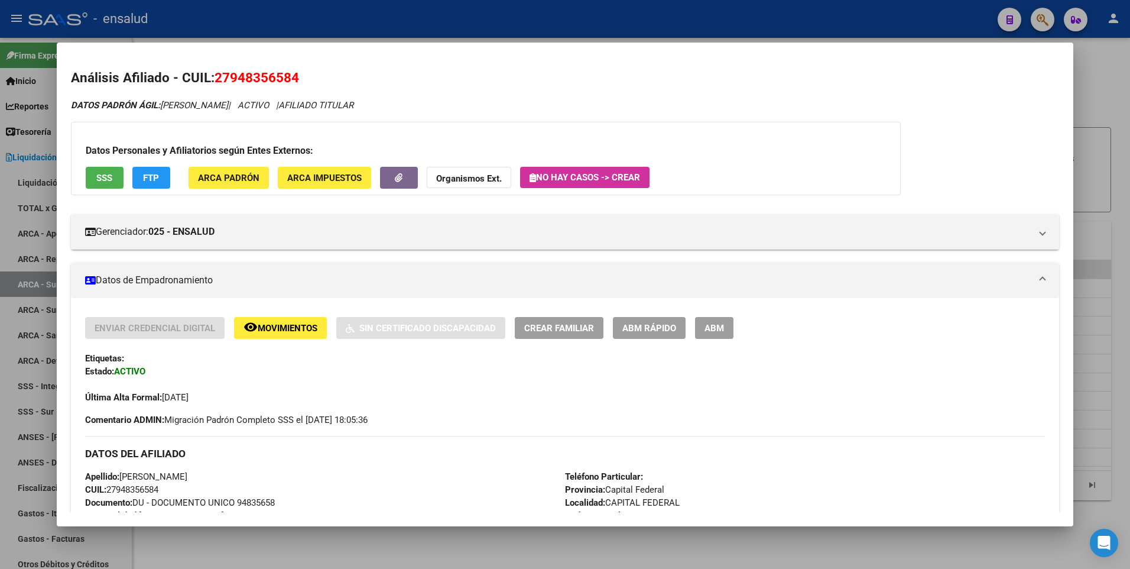
click at [1119, 84] on div at bounding box center [565, 284] width 1130 height 569
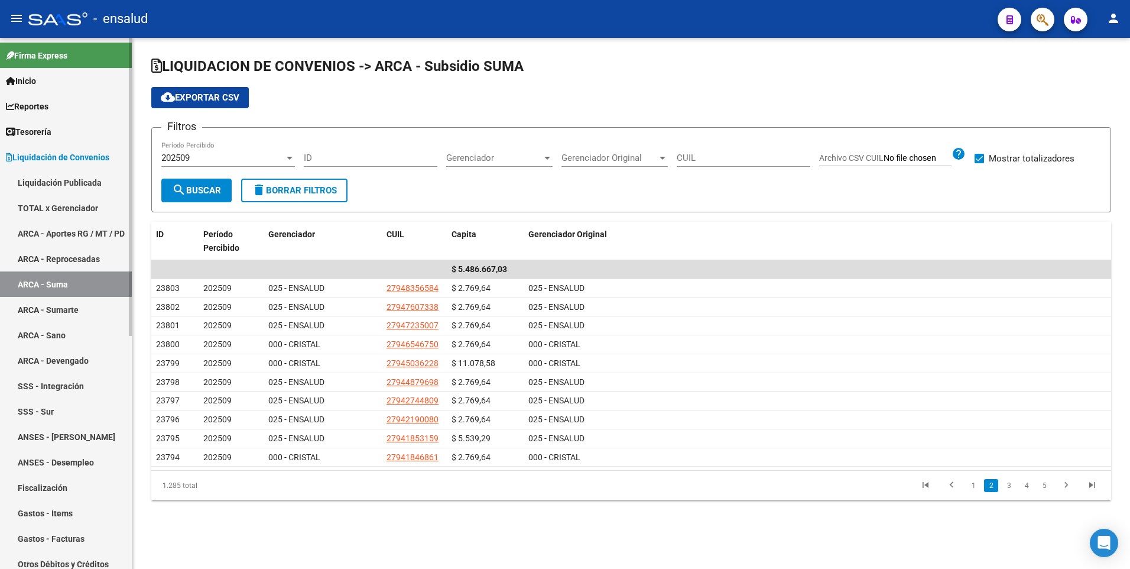
click at [59, 314] on link "ARCA - Sumarte" at bounding box center [66, 309] width 132 height 25
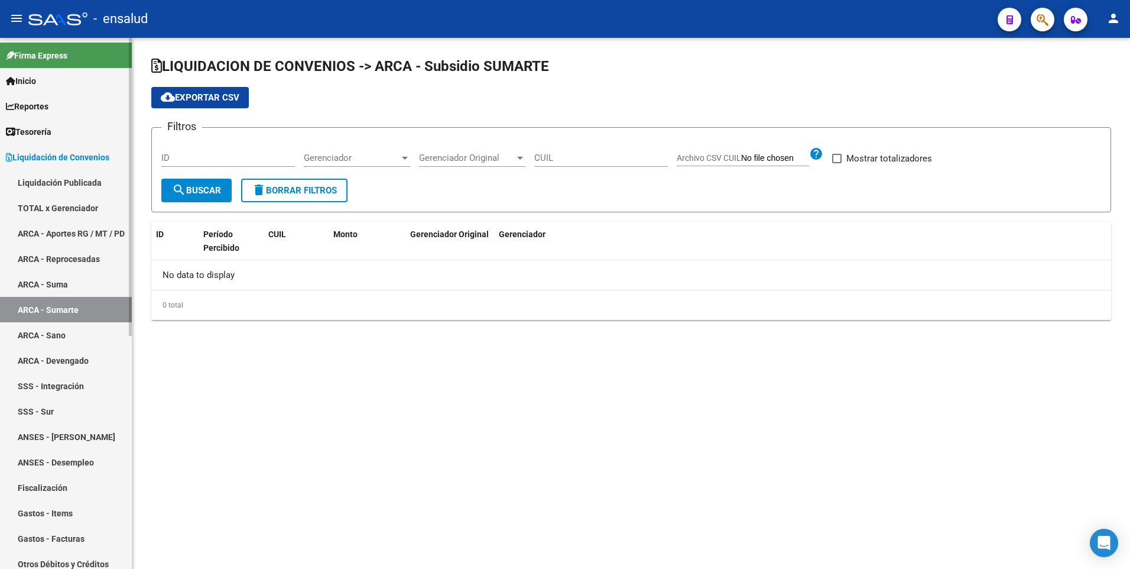
checkbox input "true"
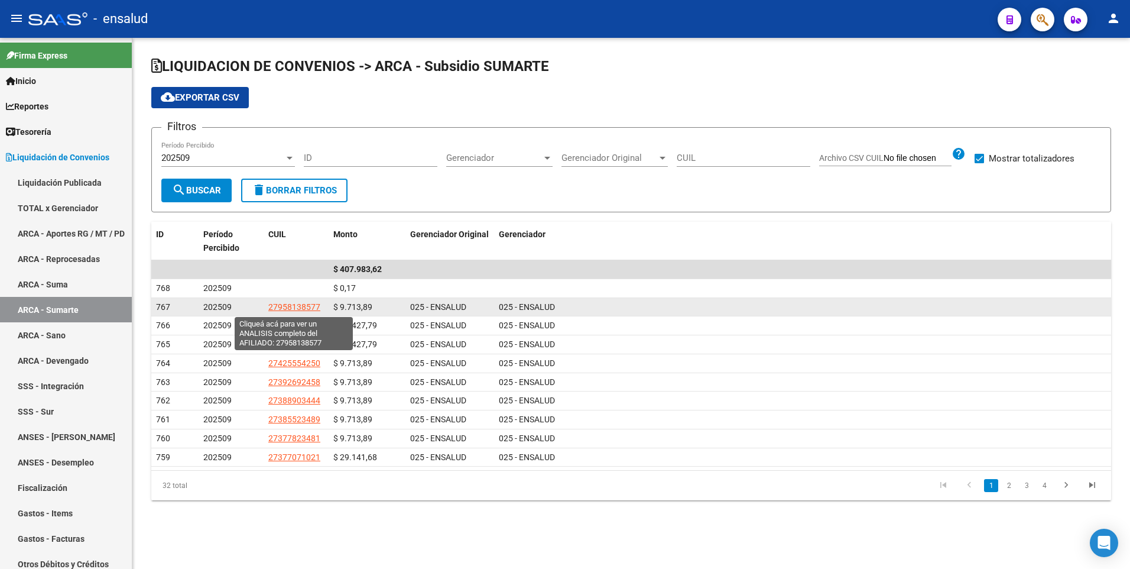
click at [295, 309] on span "27958138577" at bounding box center [294, 306] width 52 height 9
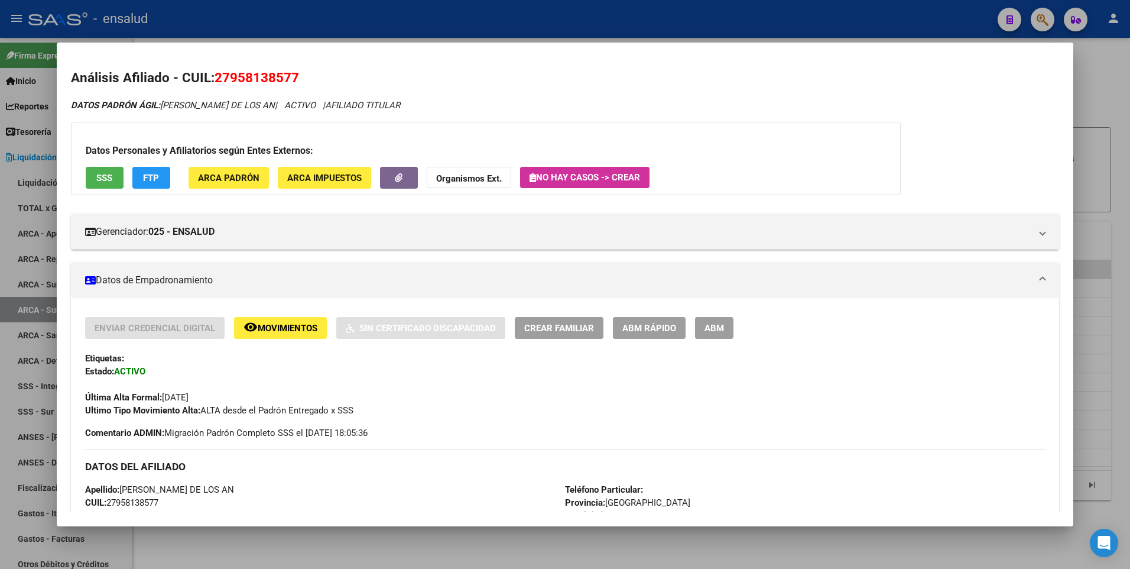
click at [1101, 394] on div at bounding box center [565, 284] width 1130 height 569
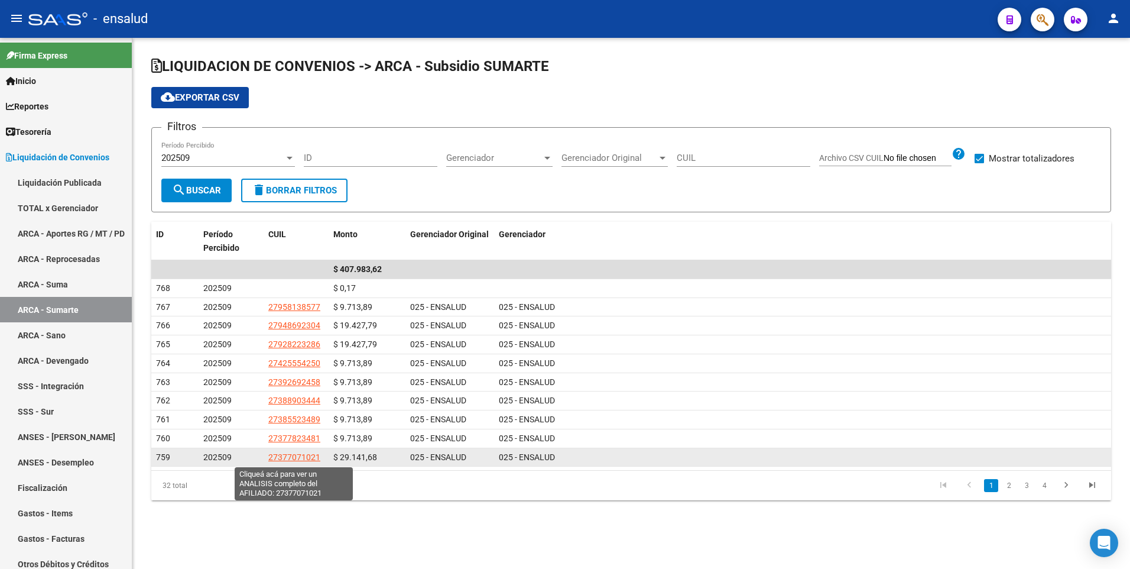
click at [283, 454] on span "27377071021" at bounding box center [294, 456] width 52 height 9
type textarea "27377071021"
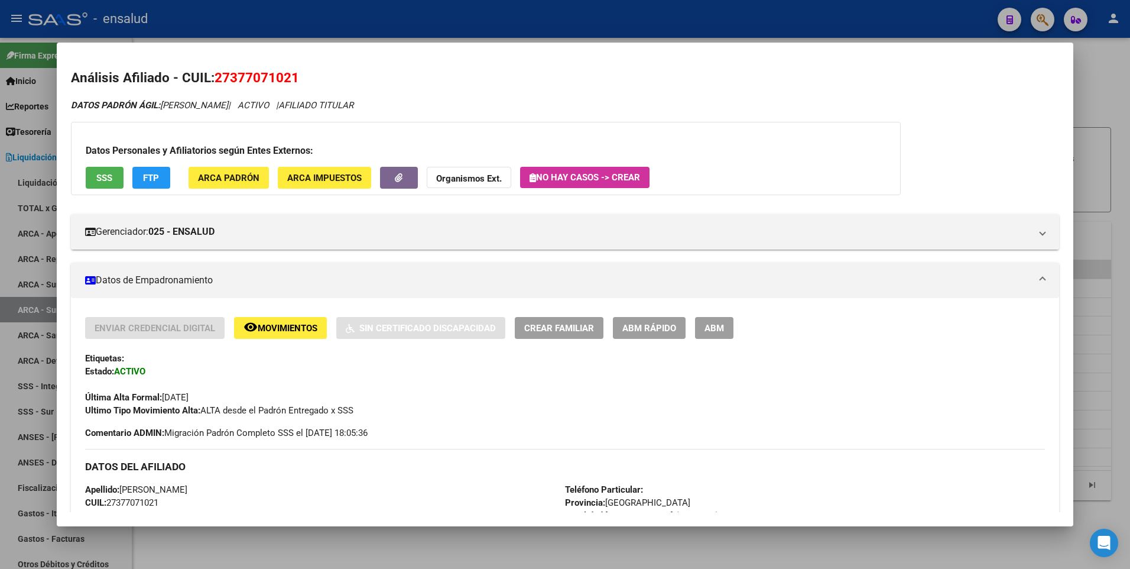
click at [1100, 316] on div at bounding box center [565, 284] width 1130 height 569
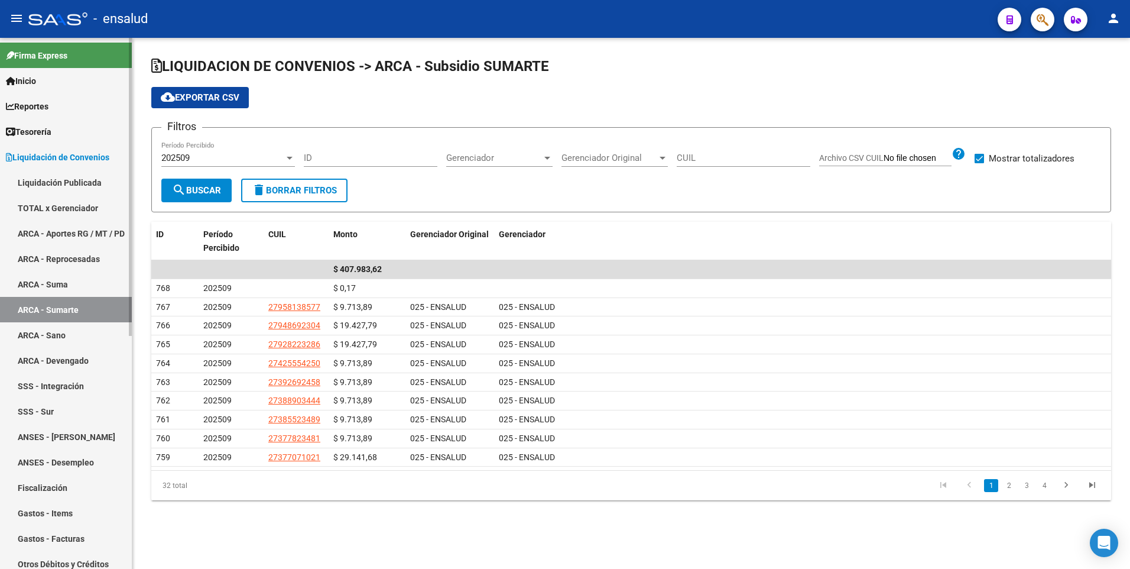
click at [85, 439] on link "ANSES - [PERSON_NAME]" at bounding box center [66, 436] width 132 height 25
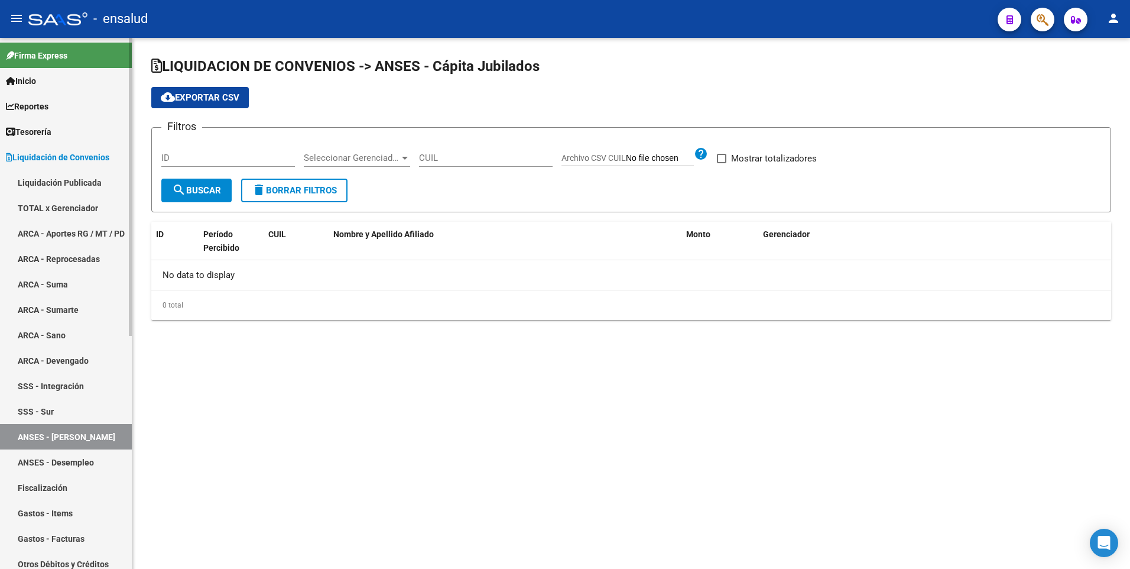
checkbox input "true"
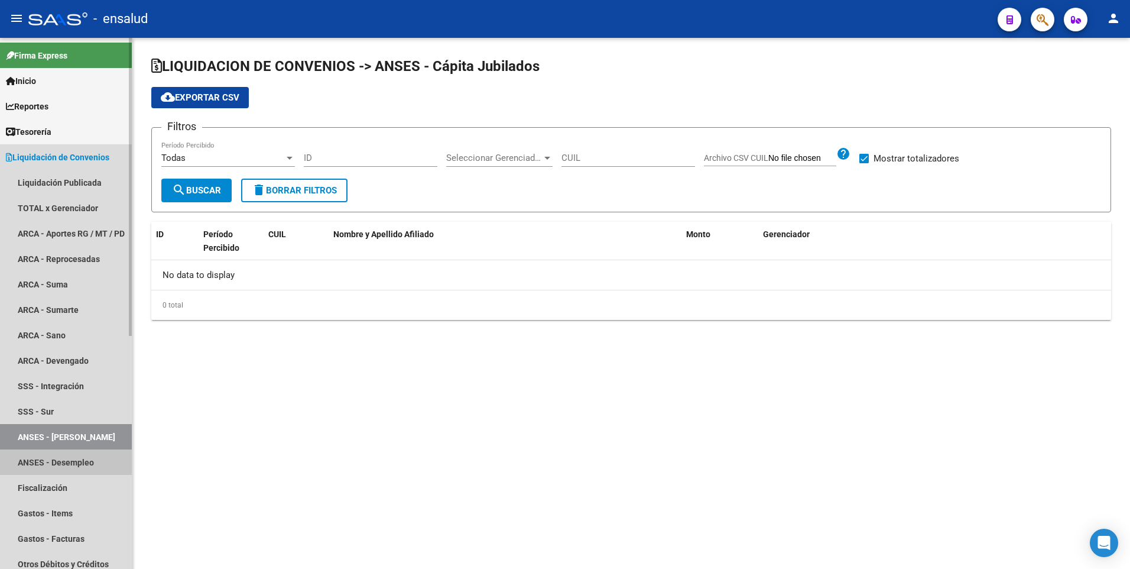
click at [89, 457] on link "ANSES - Desempleo" at bounding box center [66, 461] width 132 height 25
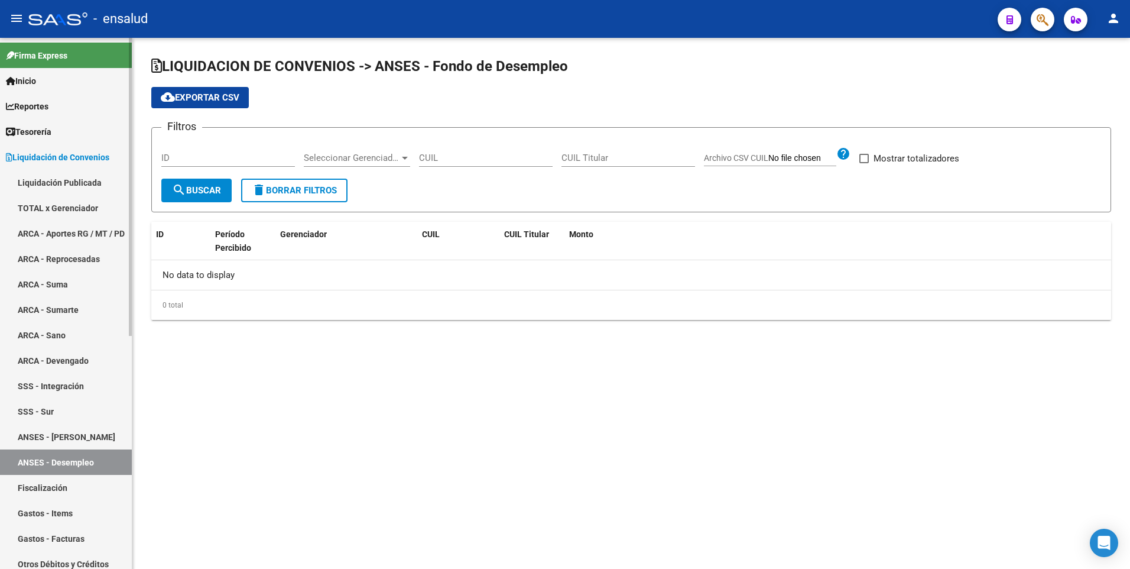
checkbox input "true"
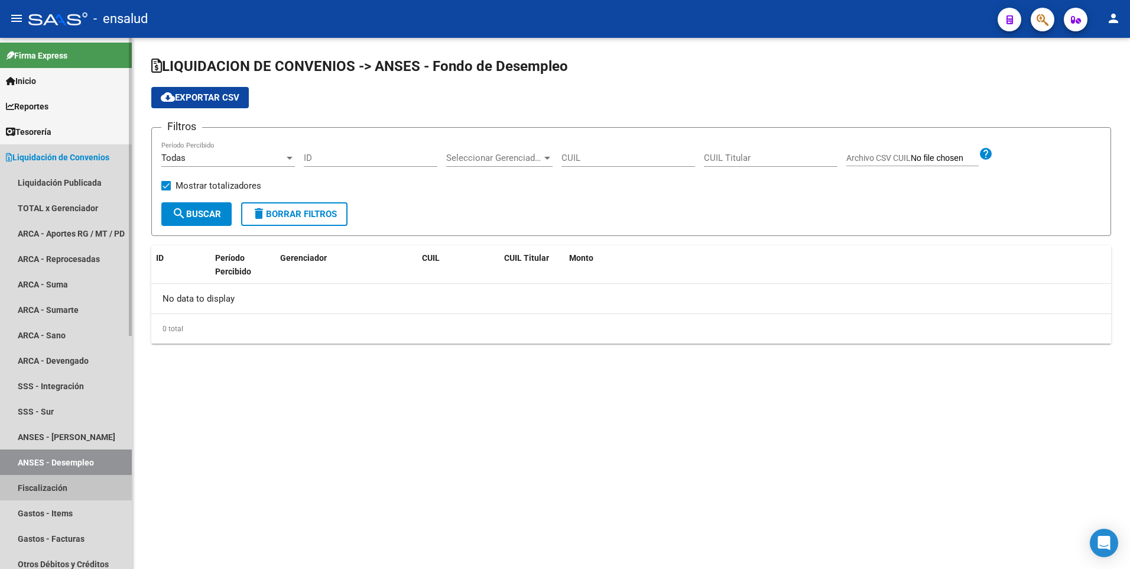
click at [59, 485] on link "Fiscalización" at bounding box center [66, 487] width 132 height 25
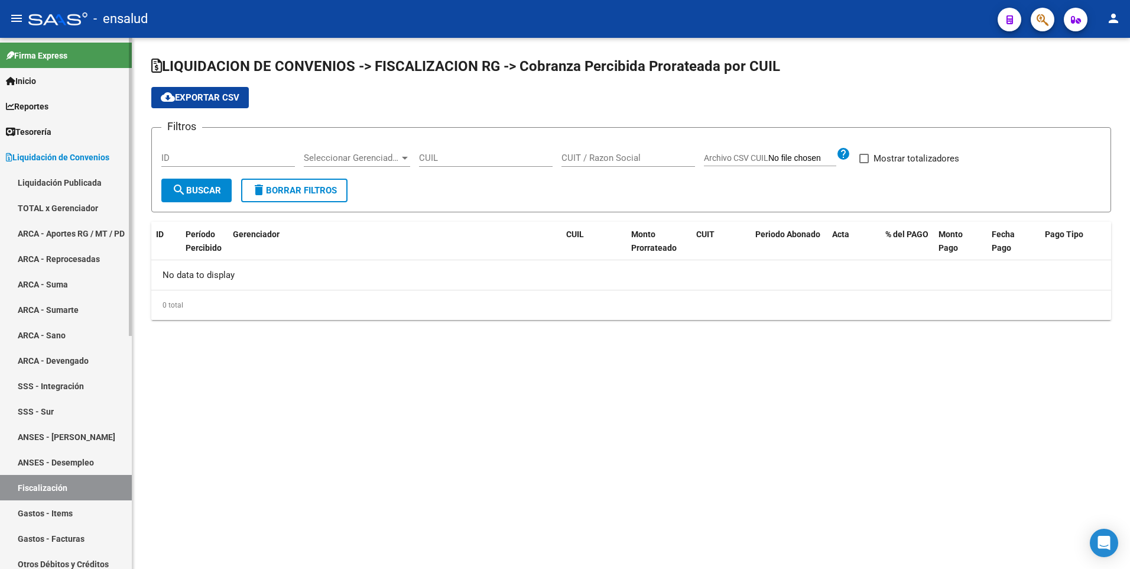
checkbox input "true"
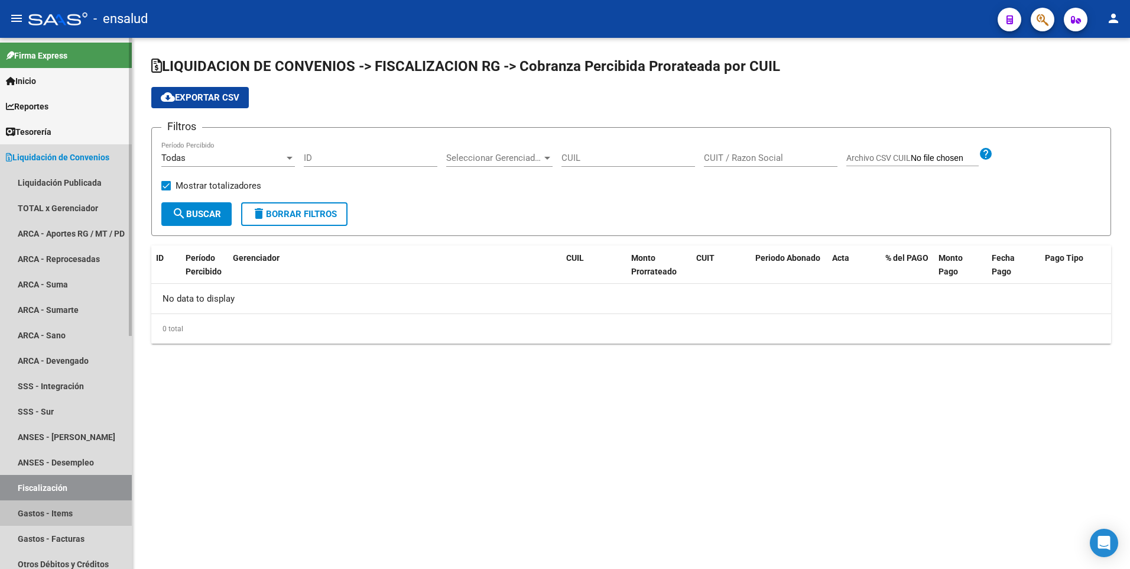
click at [57, 516] on link "Gastos - Items" at bounding box center [66, 512] width 132 height 25
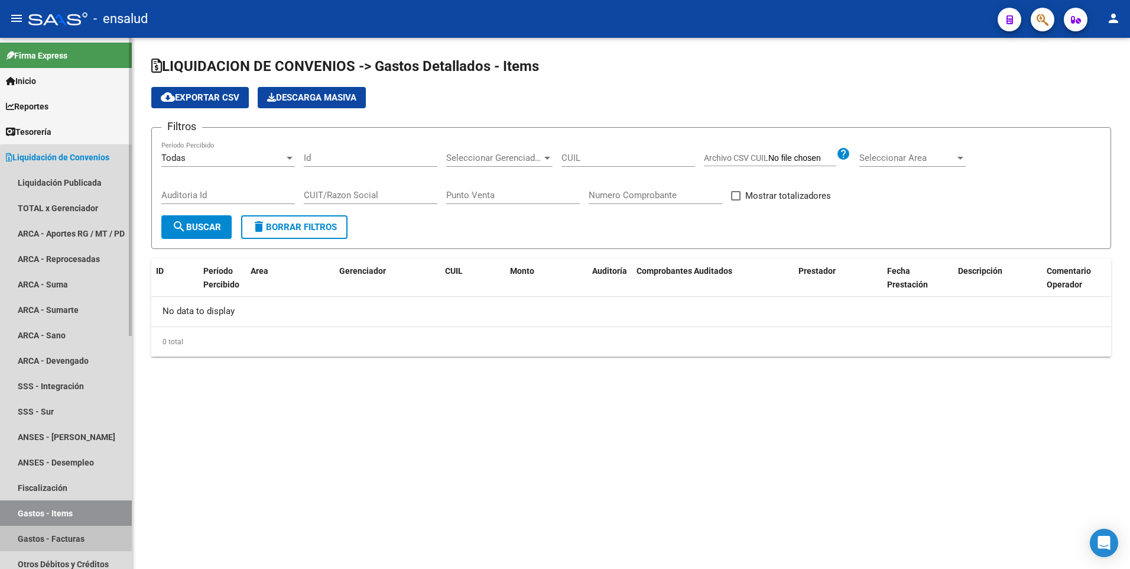
click at [66, 532] on link "Gastos - Facturas" at bounding box center [66, 537] width 132 height 25
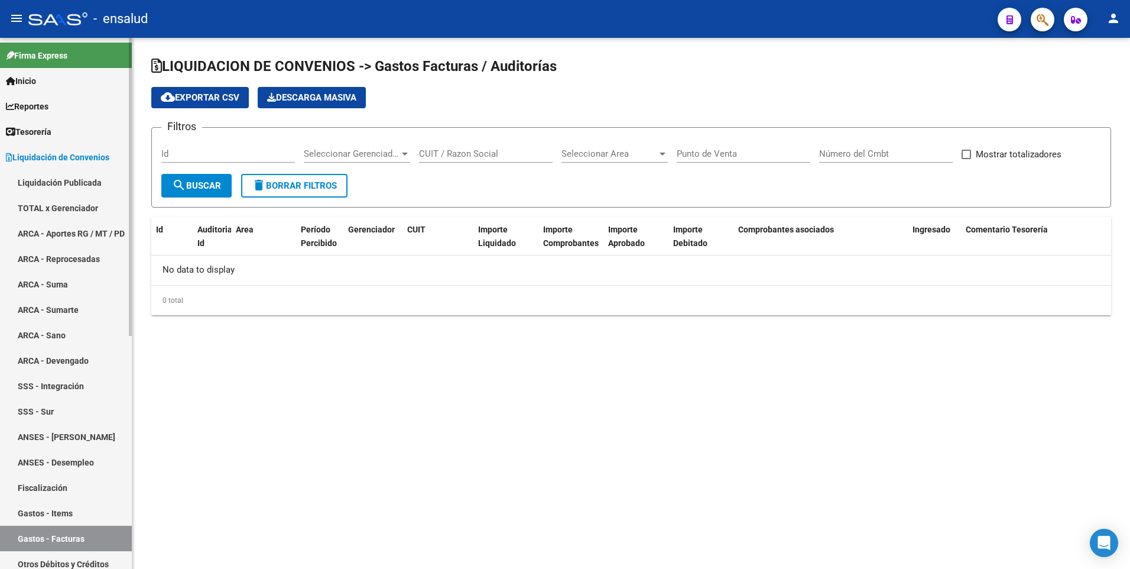
checkbox input "true"
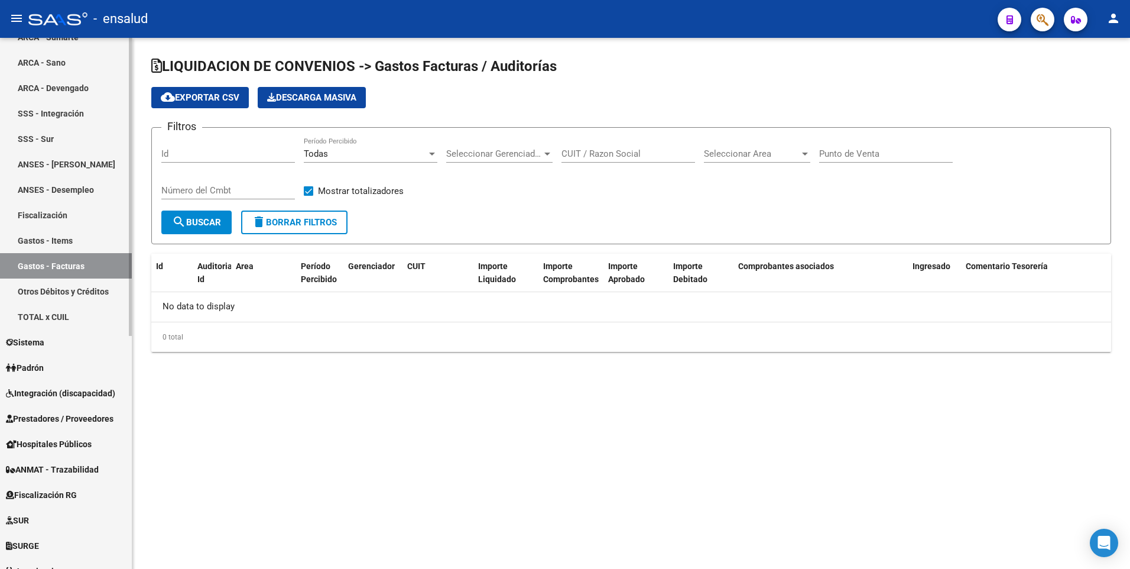
scroll to position [336, 0]
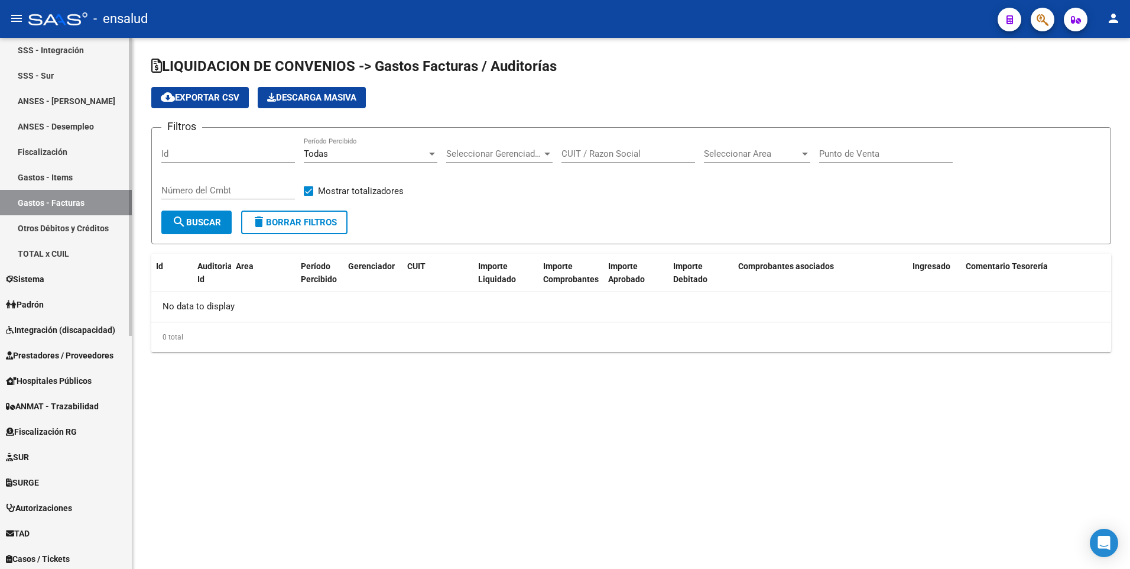
click at [163, 509] on mat-sidenav-container "Firma Express Inicio Calendario SSS Instructivos Contacto OS Reportes Tablero d…" at bounding box center [565, 303] width 1130 height 531
click at [53, 223] on link "Otros Débitos y Créditos" at bounding box center [66, 227] width 132 height 25
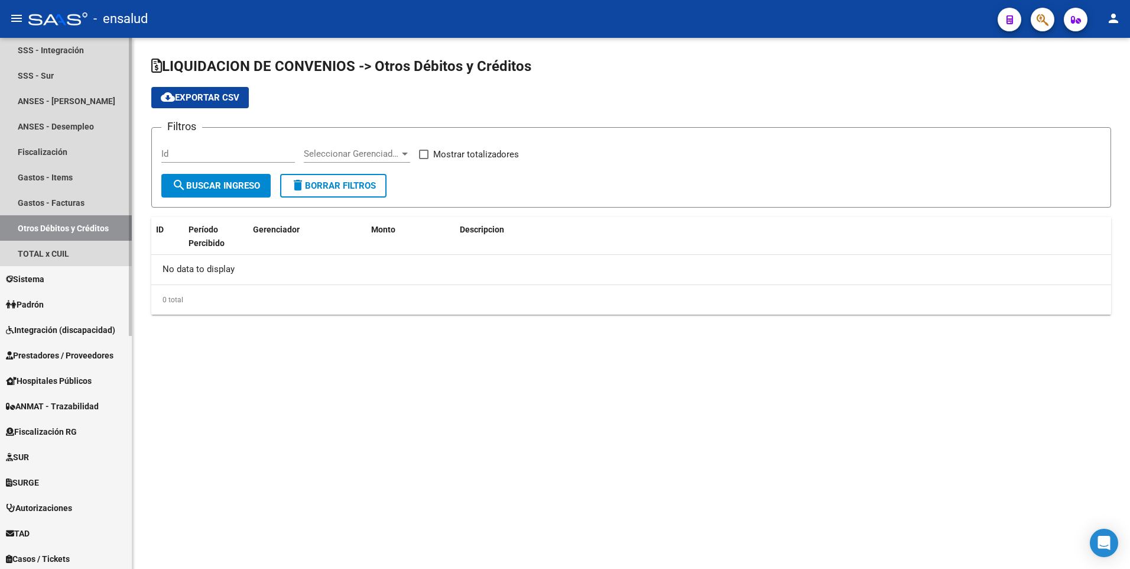
checkbox input "true"
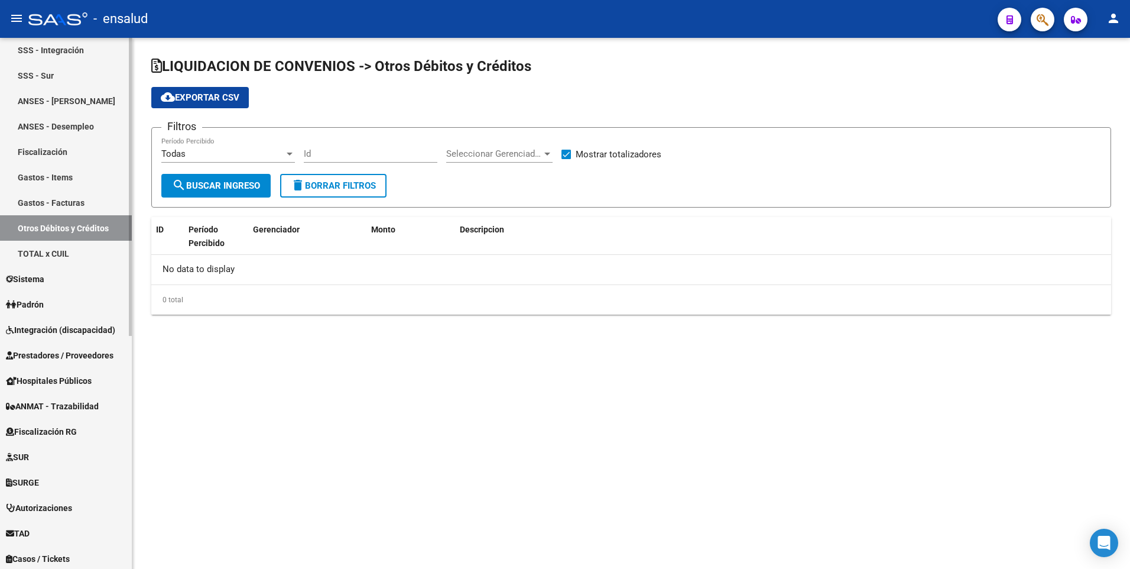
click at [51, 246] on link "TOTAL x CUIL" at bounding box center [66, 253] width 132 height 25
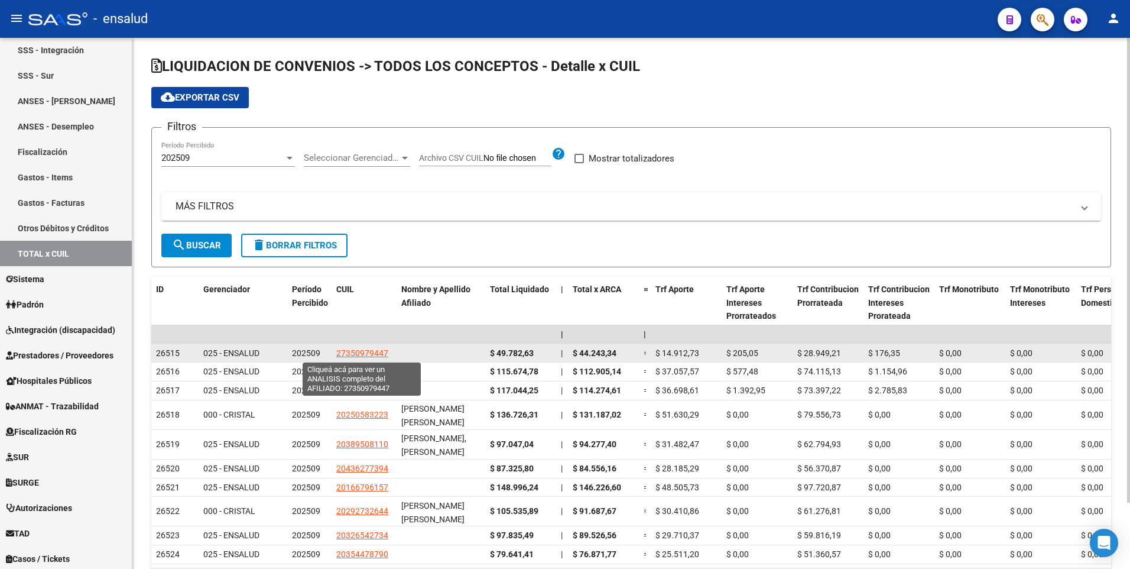
click at [341, 353] on span "27350979447" at bounding box center [362, 352] width 52 height 9
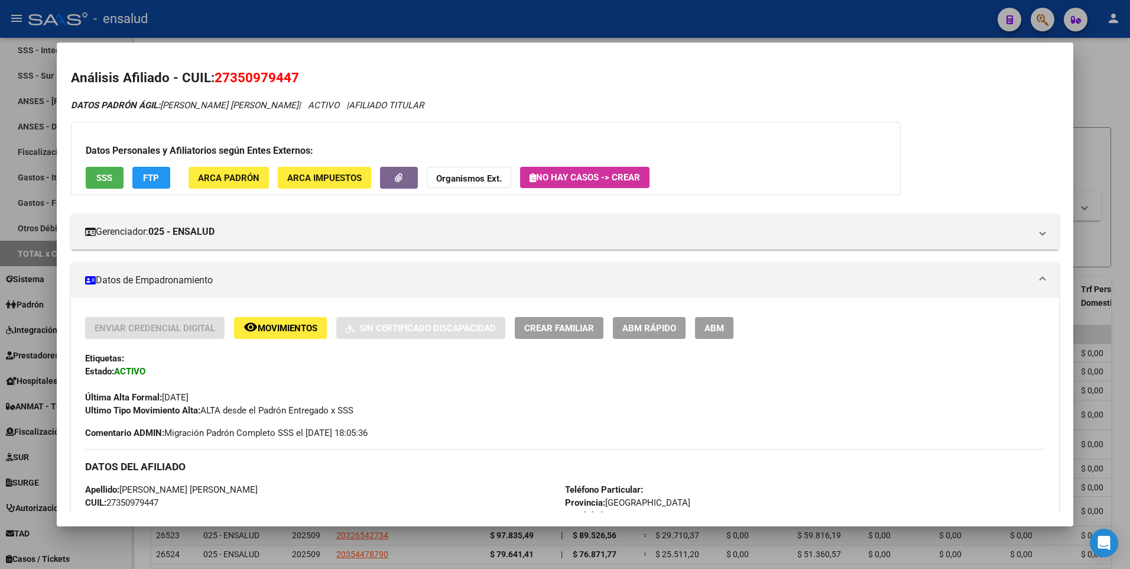
click at [1105, 83] on div at bounding box center [565, 284] width 1130 height 569
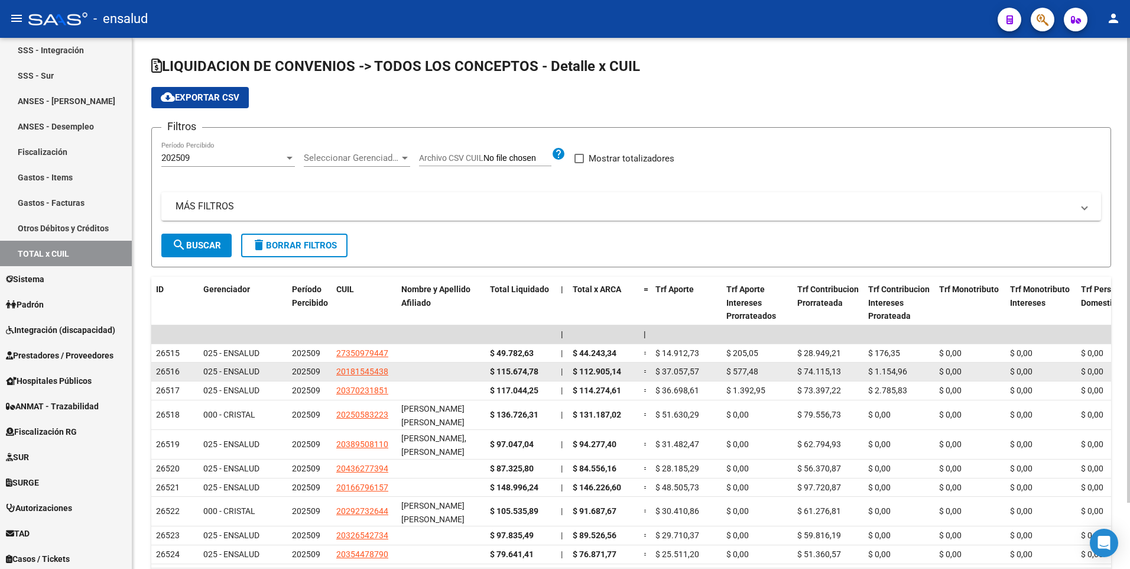
click at [351, 363] on datatable-body-cell "20181545438" at bounding box center [364, 371] width 65 height 18
click at [359, 373] on span "20181545438" at bounding box center [362, 370] width 52 height 9
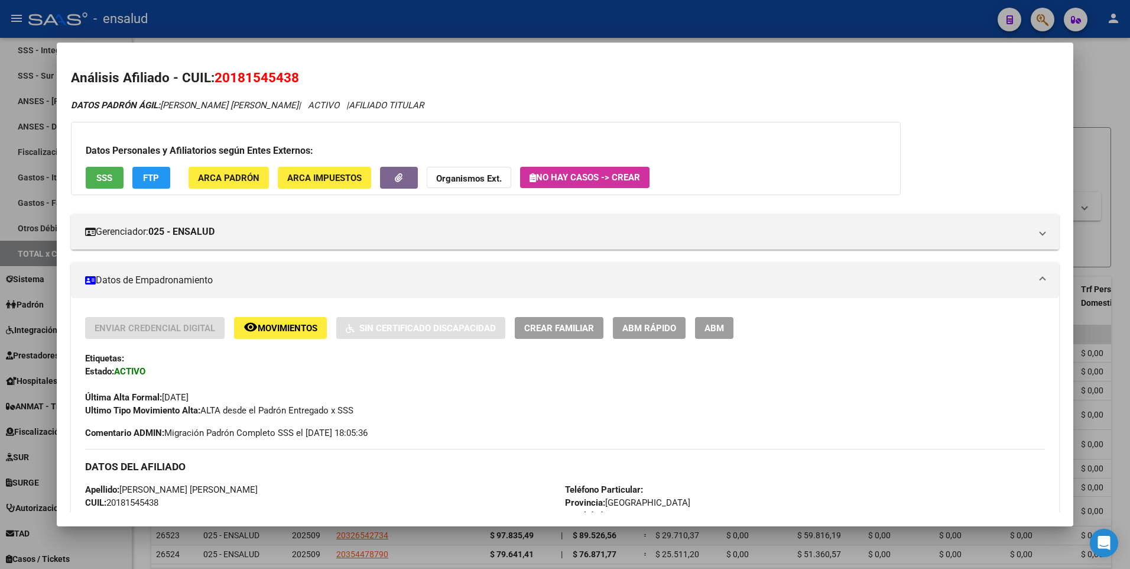
click at [1105, 180] on div at bounding box center [565, 284] width 1130 height 569
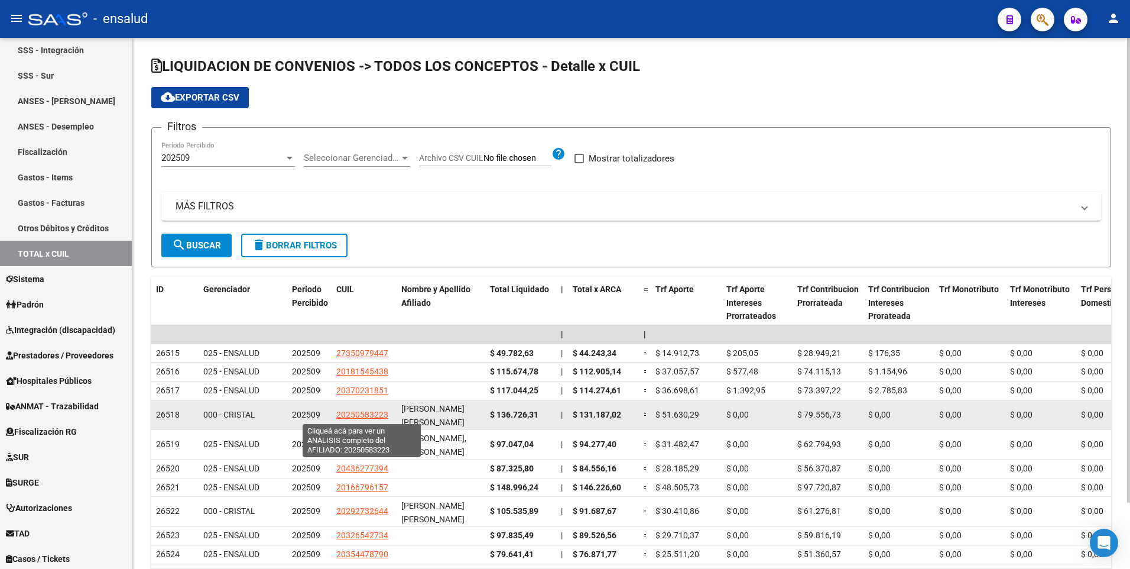
click at [350, 411] on span "20250583223" at bounding box center [362, 414] width 52 height 9
type textarea "20250583223"
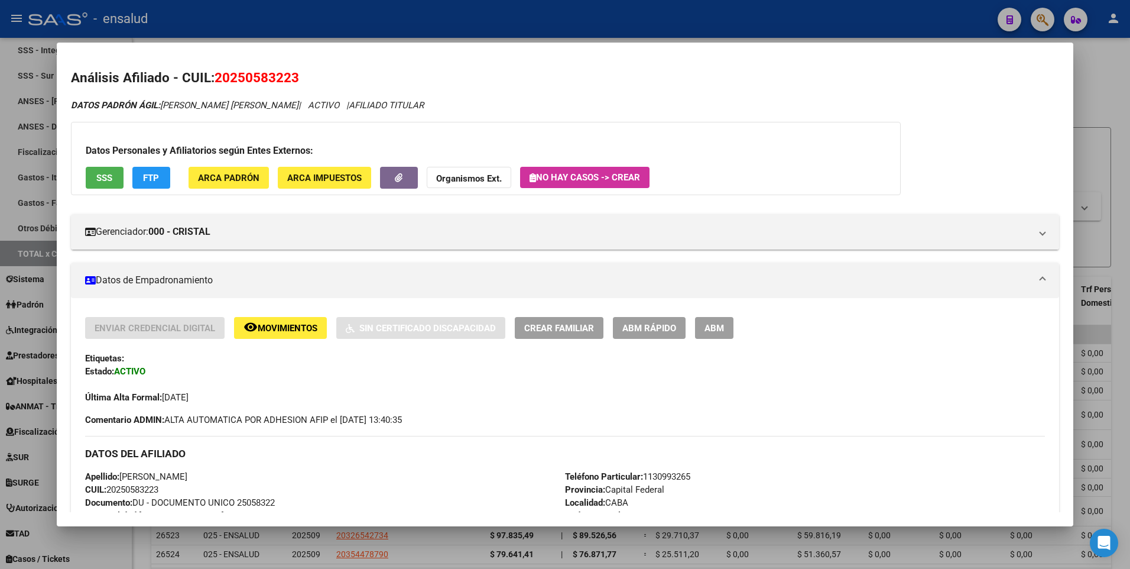
click at [1107, 135] on div at bounding box center [565, 284] width 1130 height 569
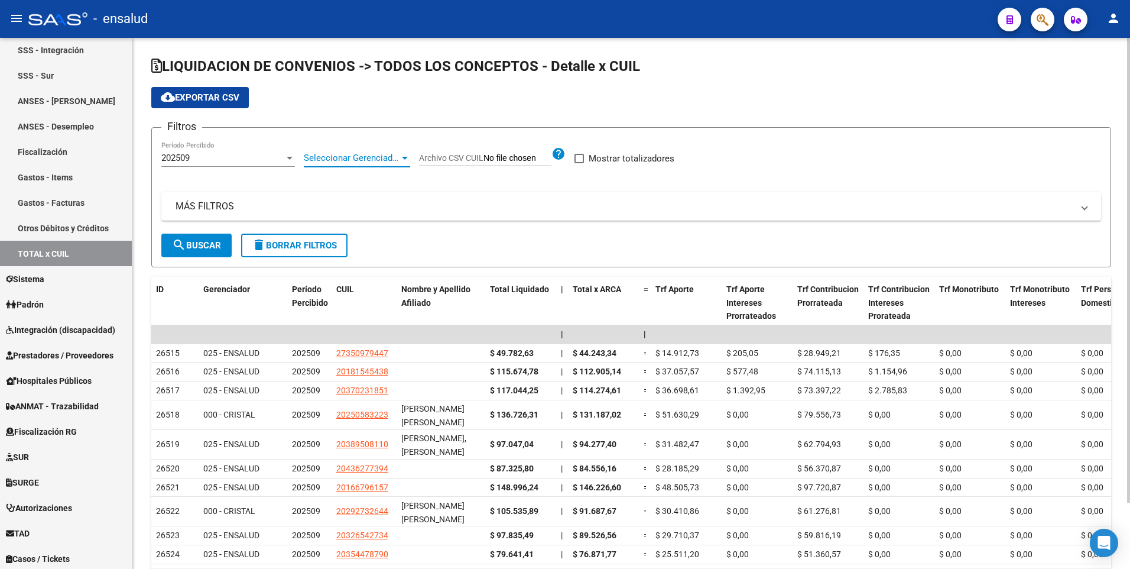
click at [406, 155] on div at bounding box center [405, 157] width 11 height 9
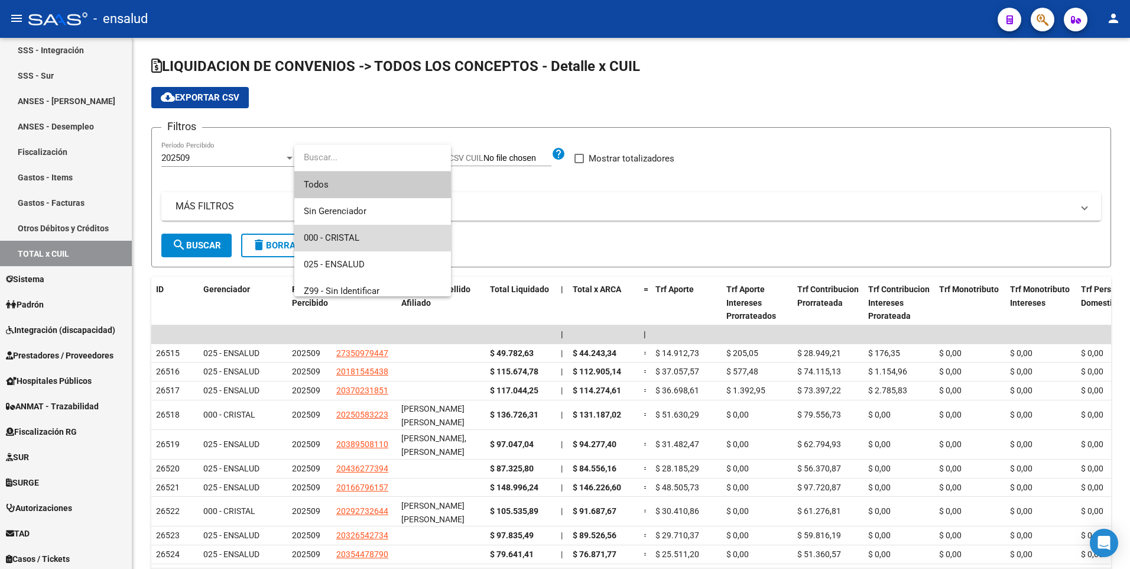
click at [366, 233] on span "000 - CRISTAL" at bounding box center [373, 238] width 138 height 27
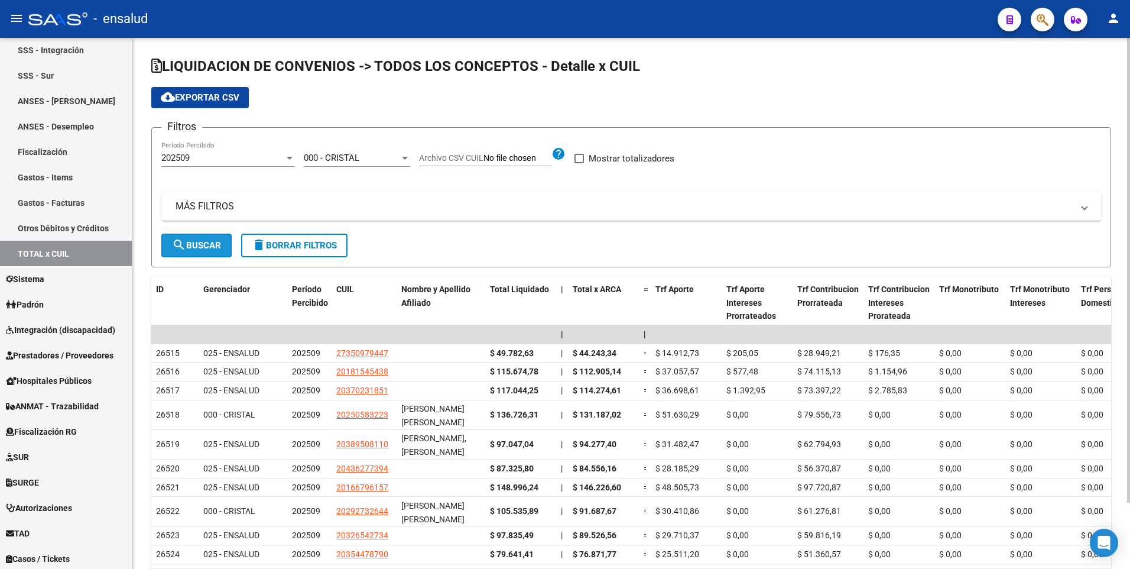
click at [207, 235] on button "search Buscar" at bounding box center [196, 245] width 70 height 24
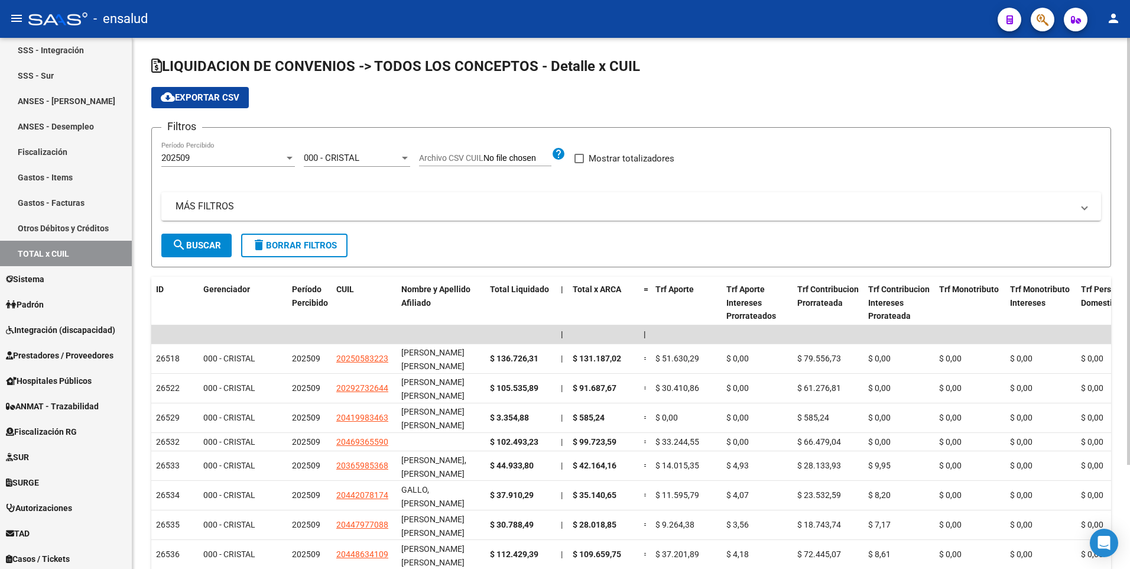
click at [580, 157] on span at bounding box center [578, 158] width 9 height 9
click at [579, 163] on input "Mostrar totalizadores" at bounding box center [579, 163] width 1 height 1
checkbox input "true"
click at [199, 243] on span "search Buscar" at bounding box center [196, 245] width 49 height 11
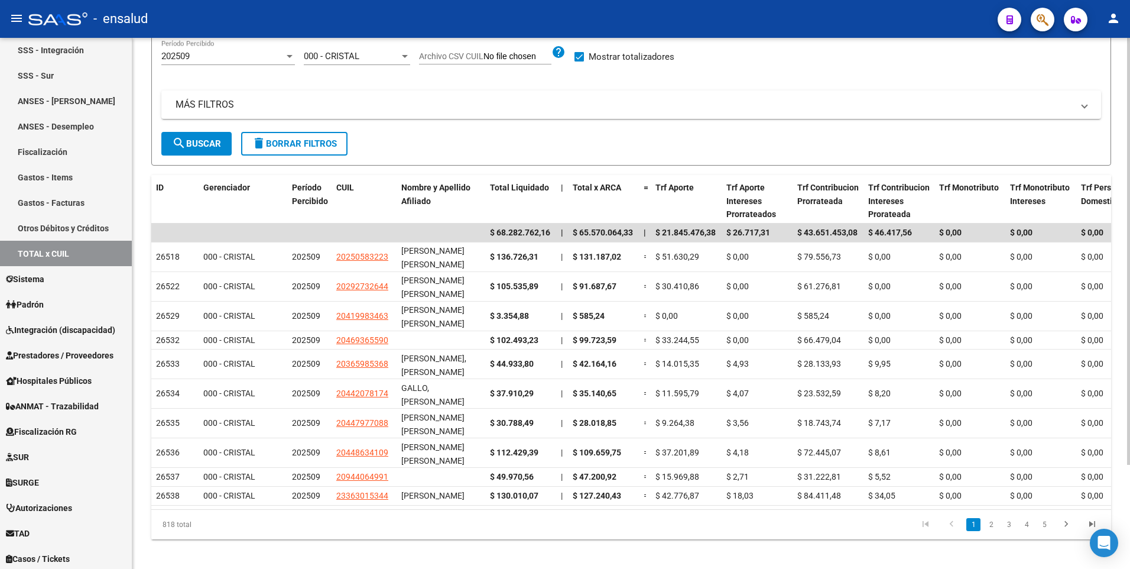
scroll to position [102, 0]
click at [1098, 254] on div "LIQUIDACION DE CONVENIOS -> TODOS LOS CONCEPTOS - Detalle x CUIL cloud_download…" at bounding box center [632, 256] width 1001 height 641
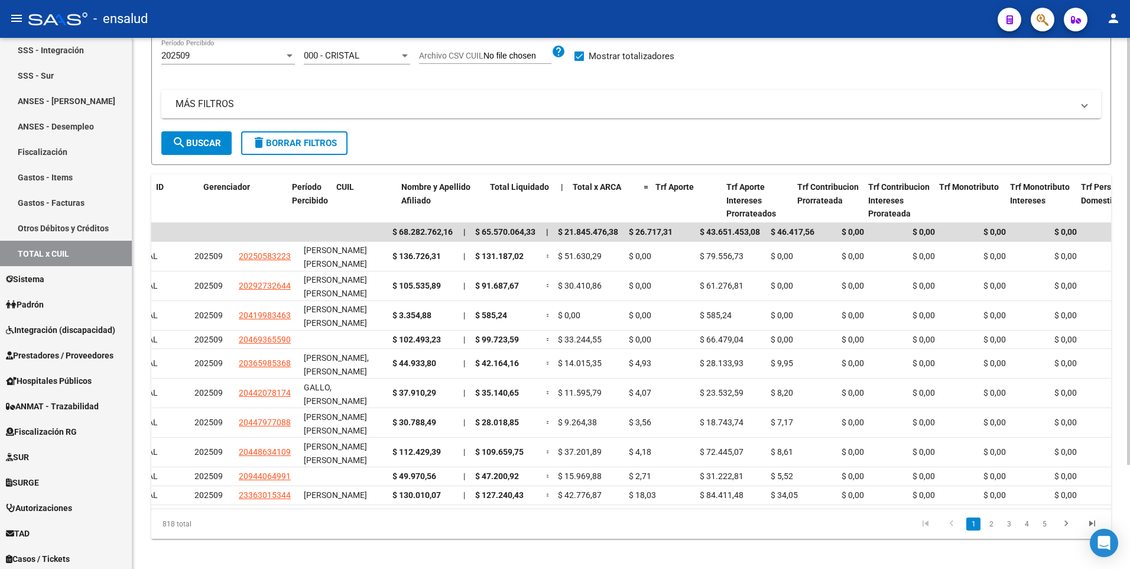
scroll to position [0, 0]
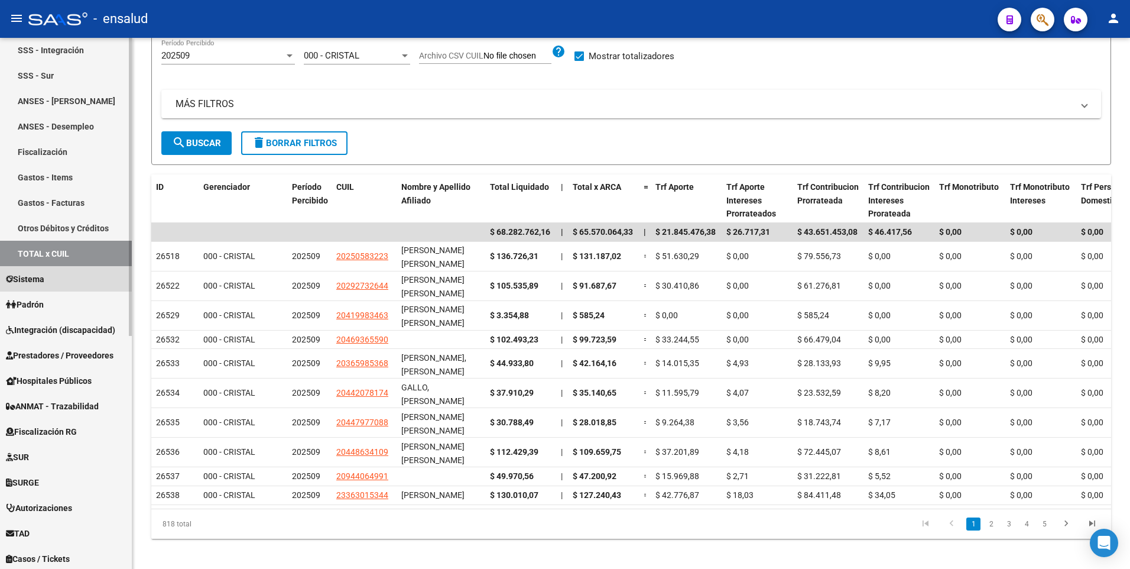
click at [37, 277] on span "Sistema" at bounding box center [25, 278] width 38 height 13
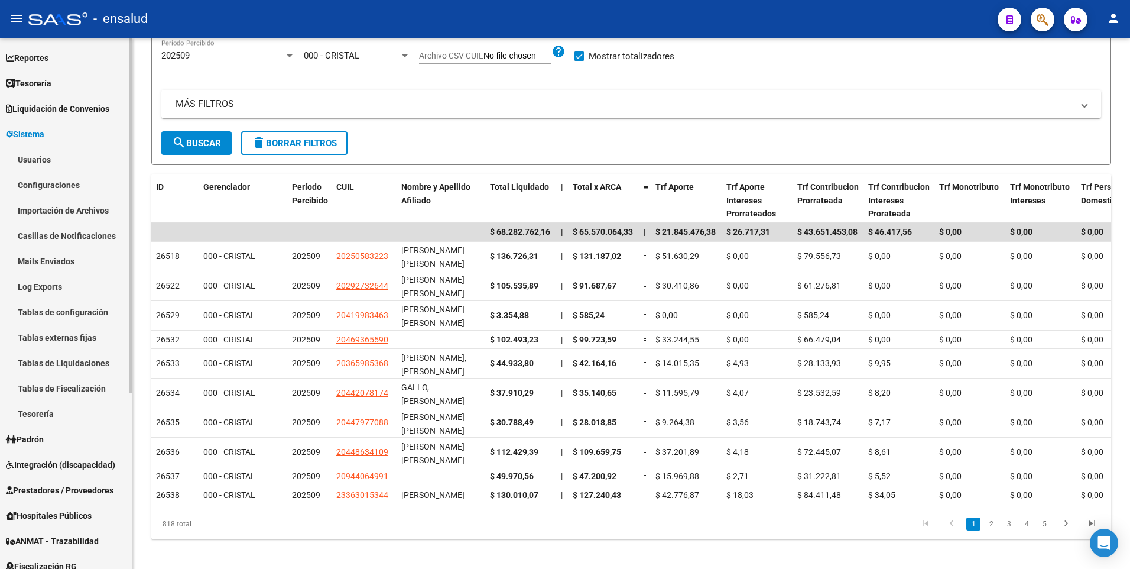
scroll to position [40, 0]
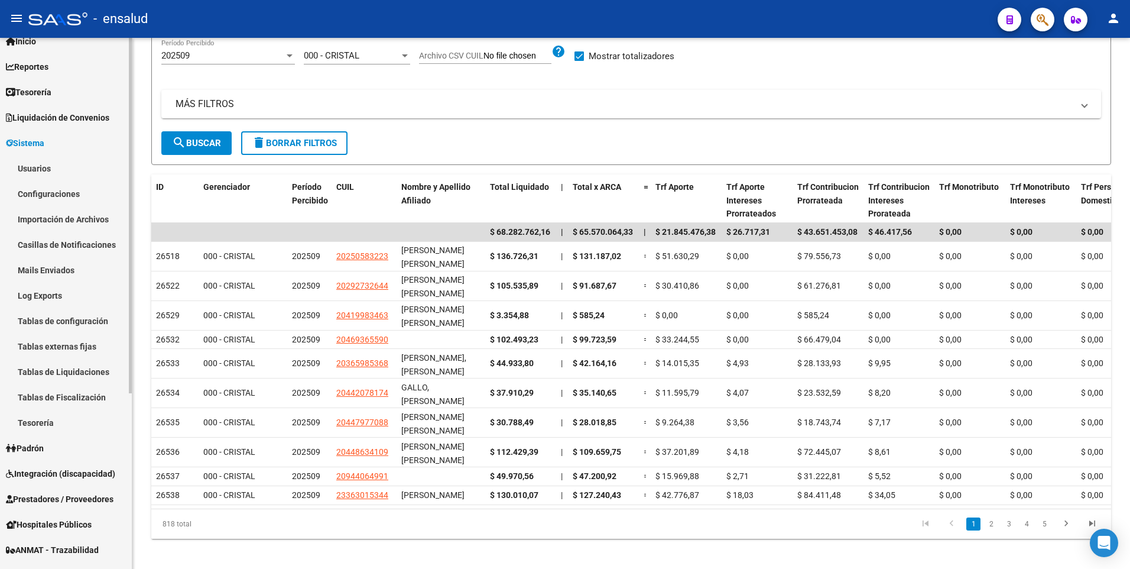
click at [142, 114] on mat-sidenav-container "Firma Express Inicio Calendario SSS Instructivos Contacto OS Reportes Tablero d…" at bounding box center [565, 303] width 1130 height 531
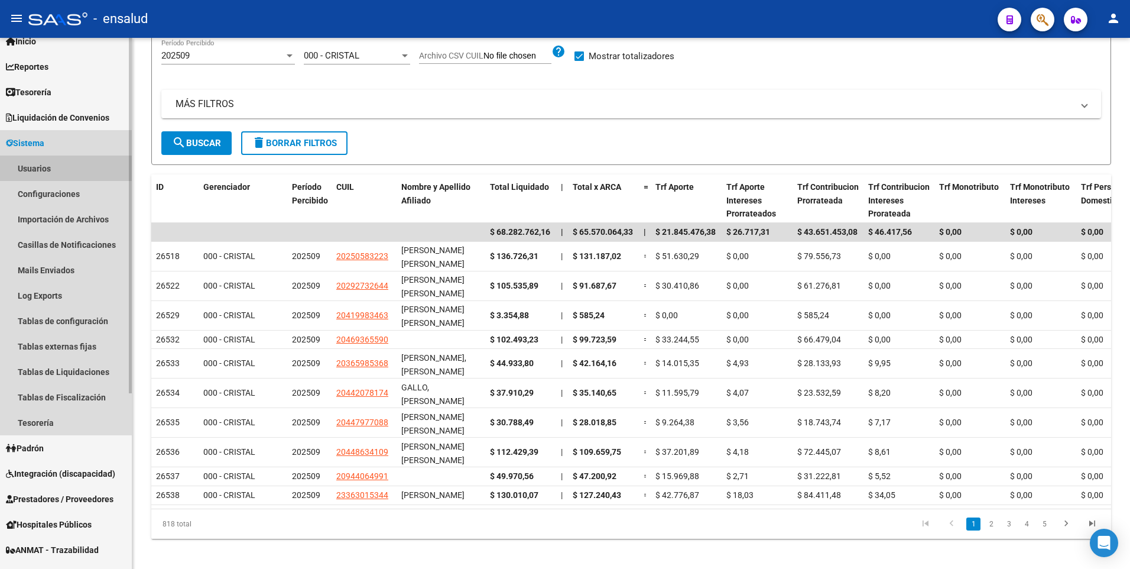
click at [35, 171] on link "Usuarios" at bounding box center [66, 167] width 132 height 25
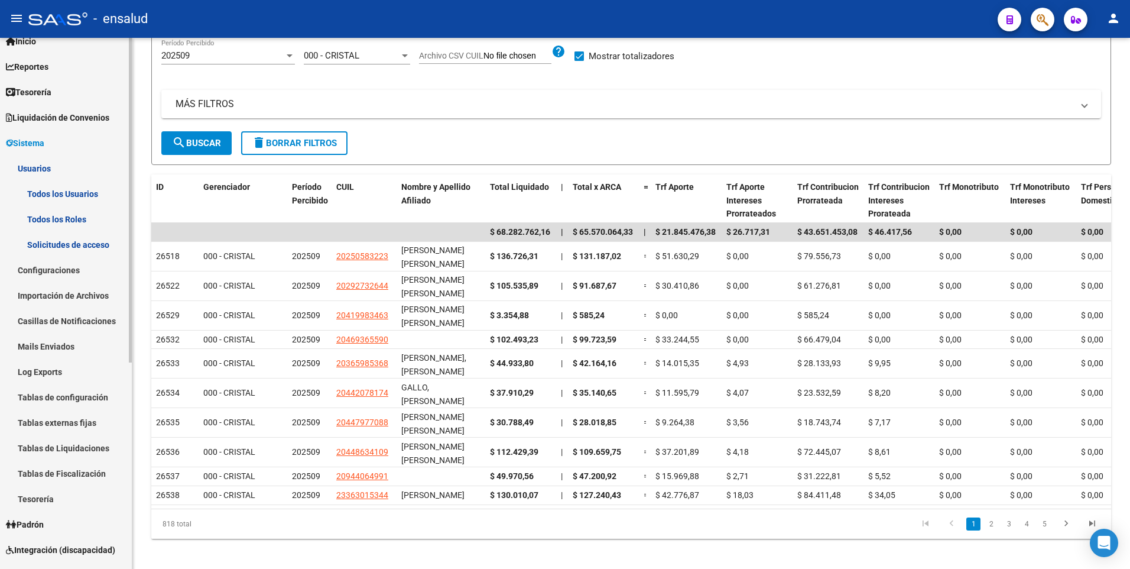
click at [63, 264] on link "Configuraciones" at bounding box center [66, 269] width 132 height 25
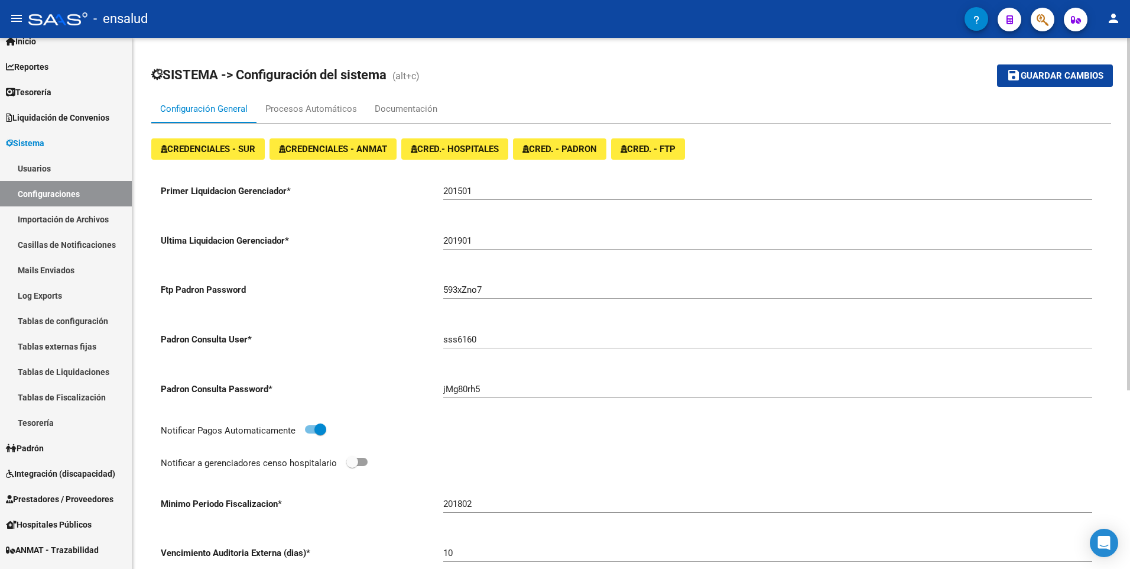
click at [358, 463] on span at bounding box center [352, 462] width 12 height 12
click at [352, 466] on input "checkbox" at bounding box center [352, 466] width 1 height 1
click at [1114, 170] on div "SISTEMA -> Configuración del sistema (alt+c) save Guardar cambios Configuración…" at bounding box center [632, 437] width 1001 height 799
click at [1114, 170] on div "SISTEMA -> Configuración del sistema (alt+c) save Guardar cambios Configuración…" at bounding box center [631, 437] width 998 height 799
click at [349, 461] on span at bounding box center [356, 461] width 21 height 8
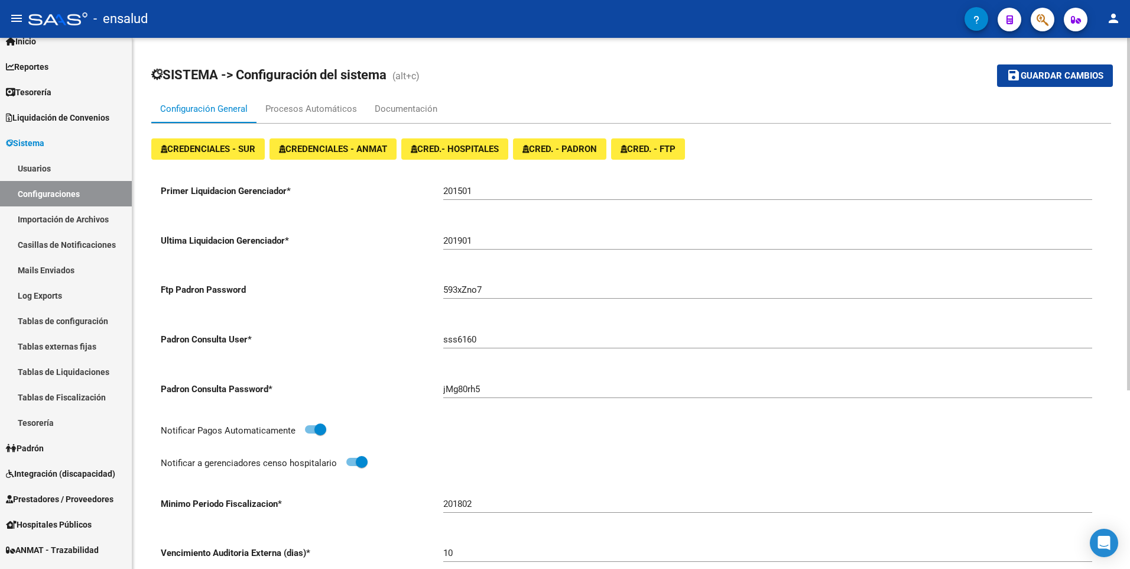
click at [352, 466] on input "checkbox" at bounding box center [352, 466] width 1 height 1
checkbox input "false"
click at [475, 148] on span "CRED.- HOSPITALES" at bounding box center [455, 149] width 88 height 11
click at [567, 149] on span "CRED. - PADRON" at bounding box center [559, 149] width 74 height 11
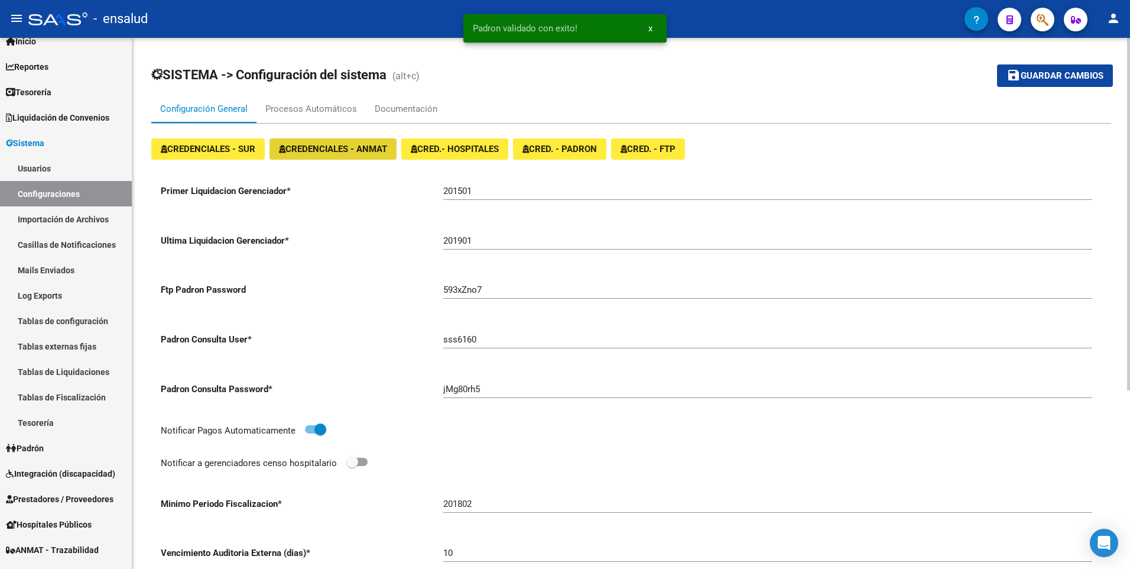
click at [313, 148] on span "CREDENCIALES - ANMAT" at bounding box center [333, 149] width 108 height 11
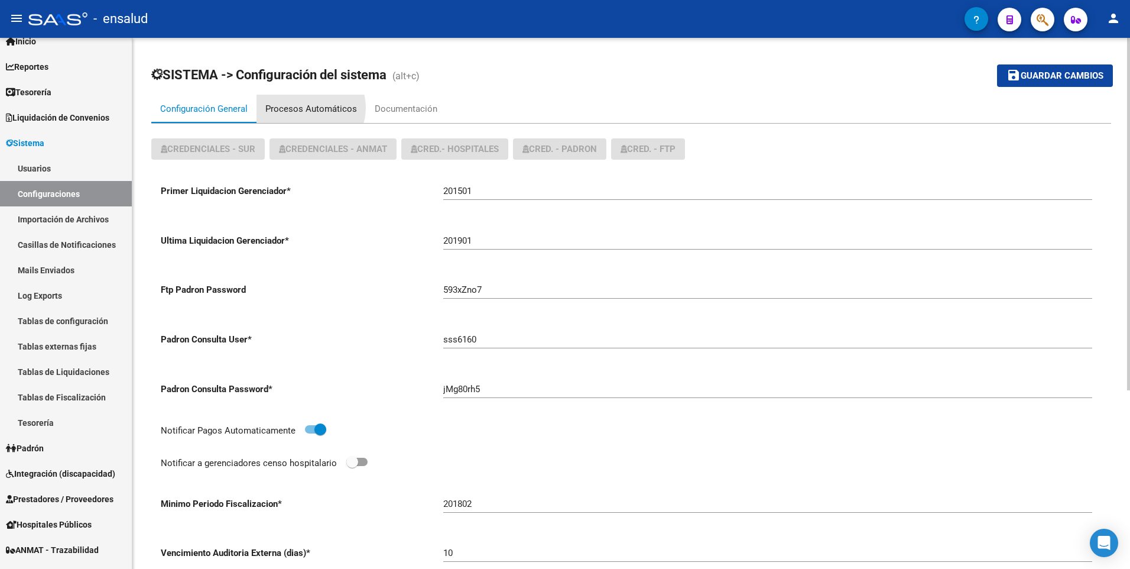
click at [309, 108] on div "Procesos Automáticos" at bounding box center [311, 108] width 92 height 13
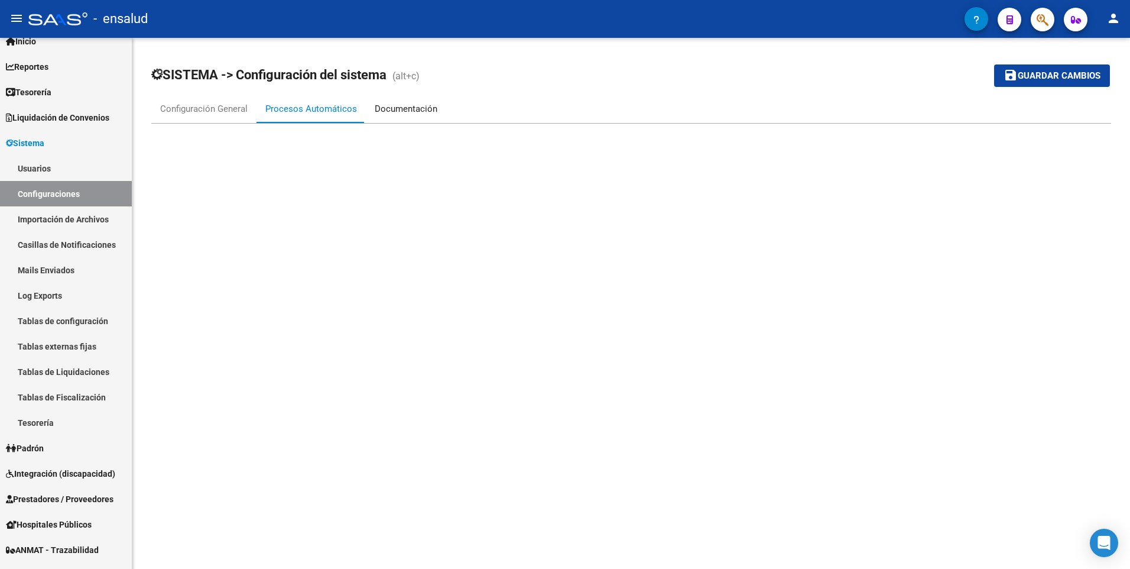
click at [404, 109] on div "Documentación" at bounding box center [406, 108] width 63 height 13
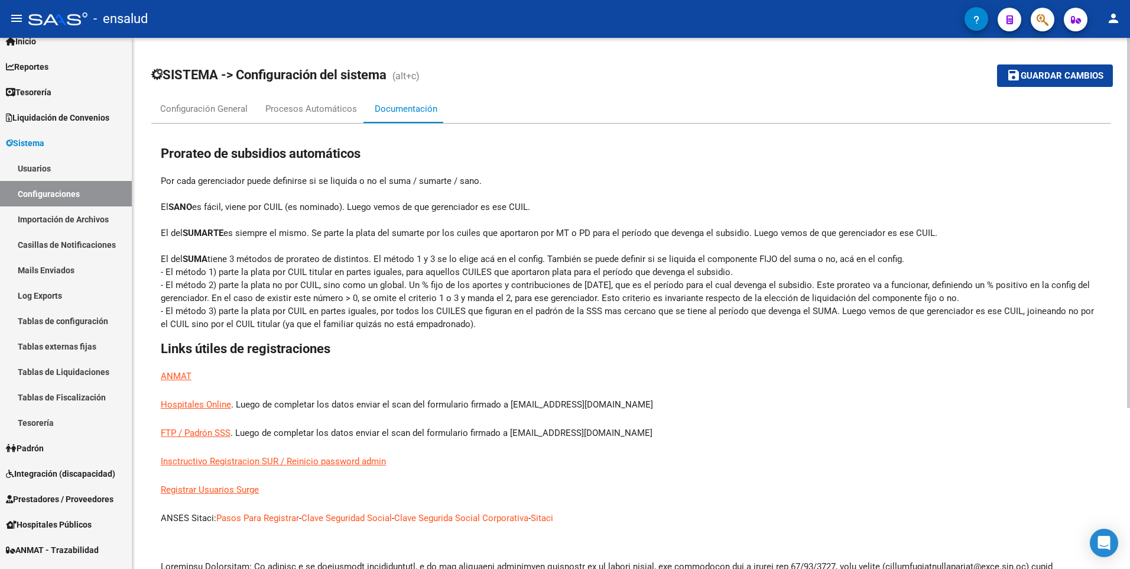
click at [220, 463] on link "Insctructivo Registracion SUR / Reinicio password admin" at bounding box center [273, 460] width 225 height 13
